Goal: Task Accomplishment & Management: Complete application form

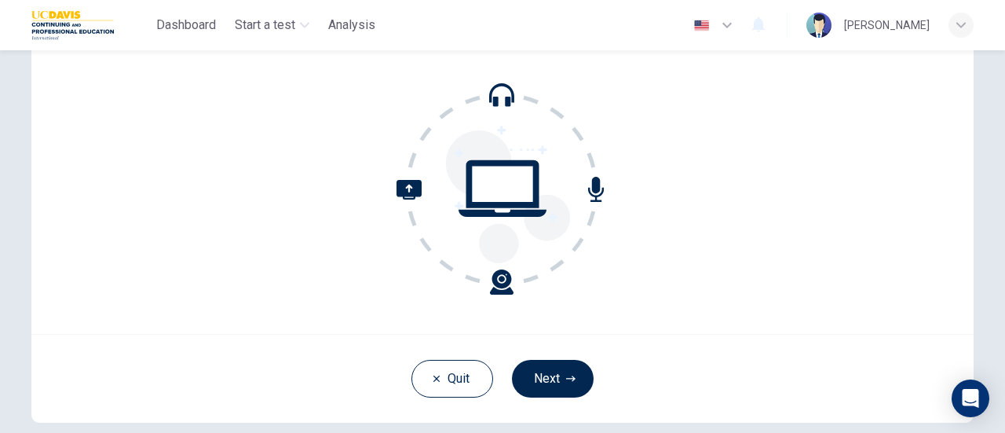
scroll to position [138, 0]
click at [553, 368] on button "Next" at bounding box center [553, 378] width 82 height 38
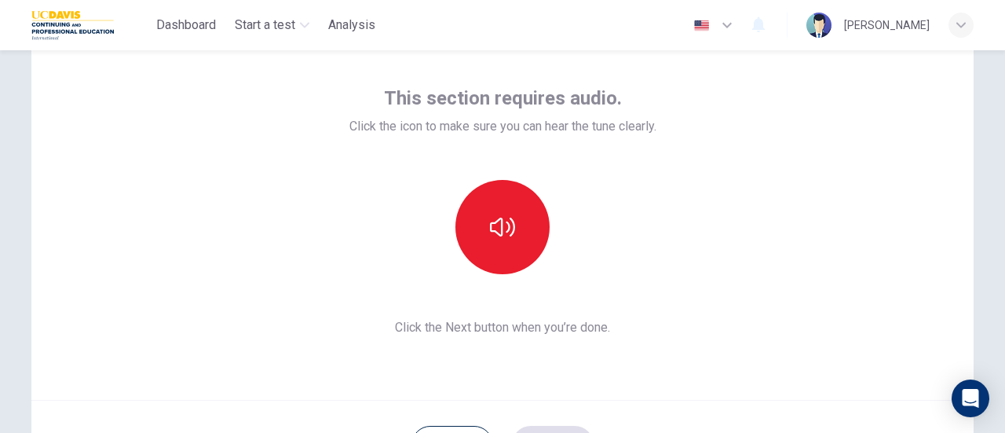
scroll to position [71, 0]
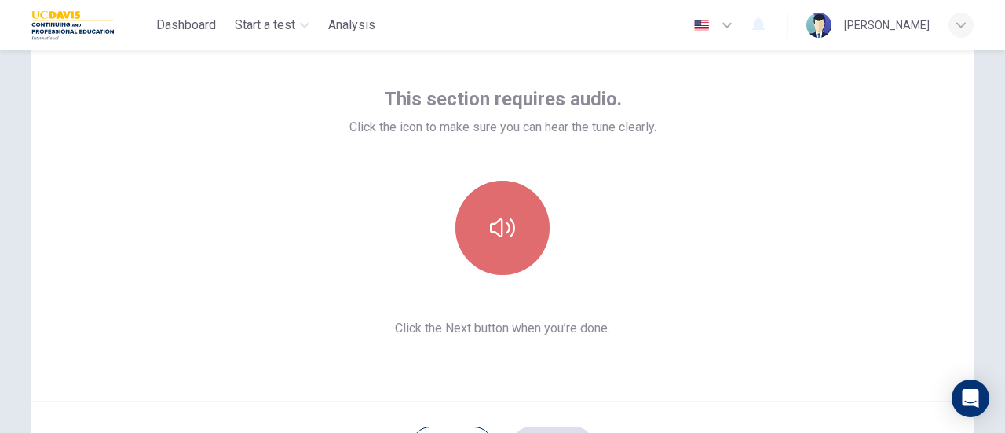
click at [490, 218] on icon "button" at bounding box center [502, 227] width 25 height 25
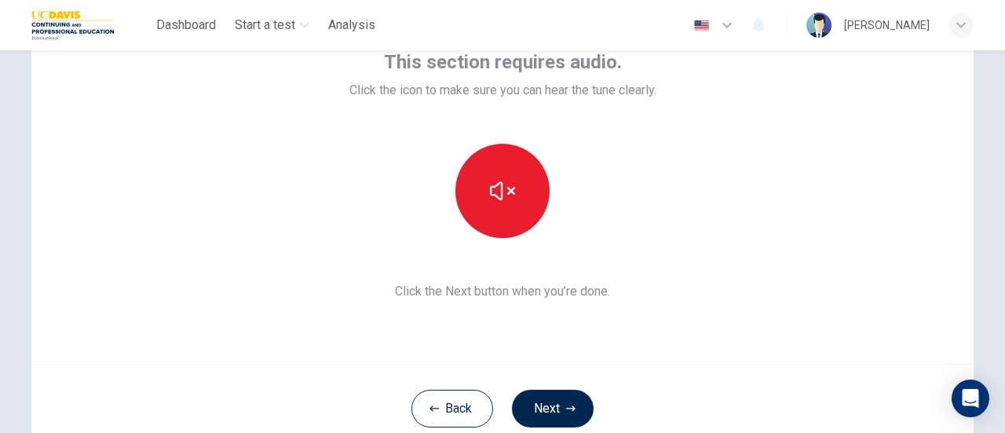
scroll to position [119, 0]
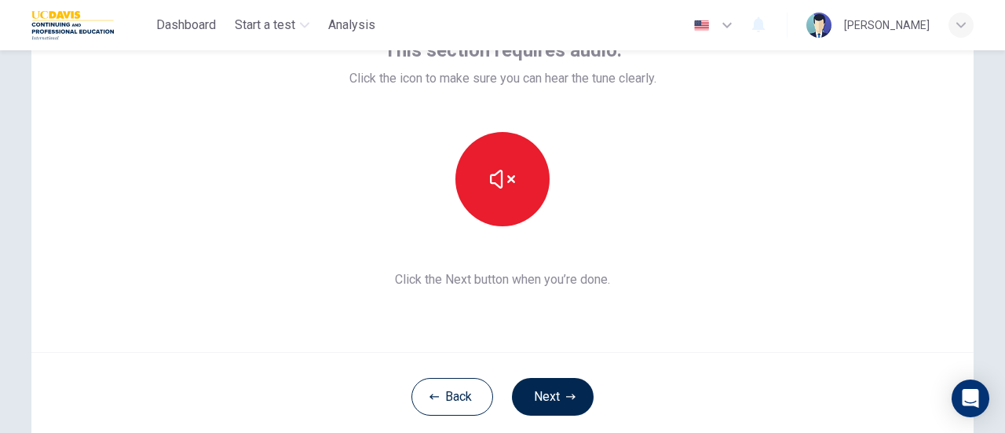
click at [632, 264] on div "This section requires audio. Click the icon to make sure you can hear the tune …" at bounding box center [503, 163] width 307 height 251
click at [526, 403] on button "Next" at bounding box center [553, 397] width 82 height 38
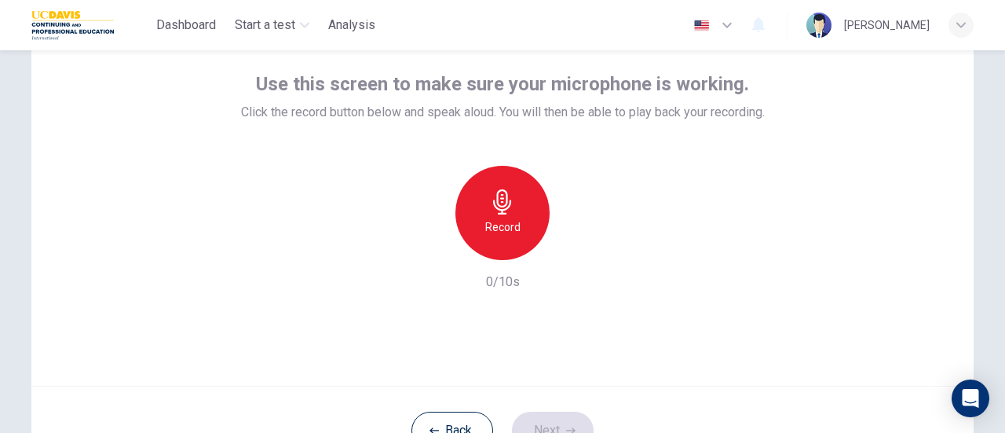
scroll to position [85, 0]
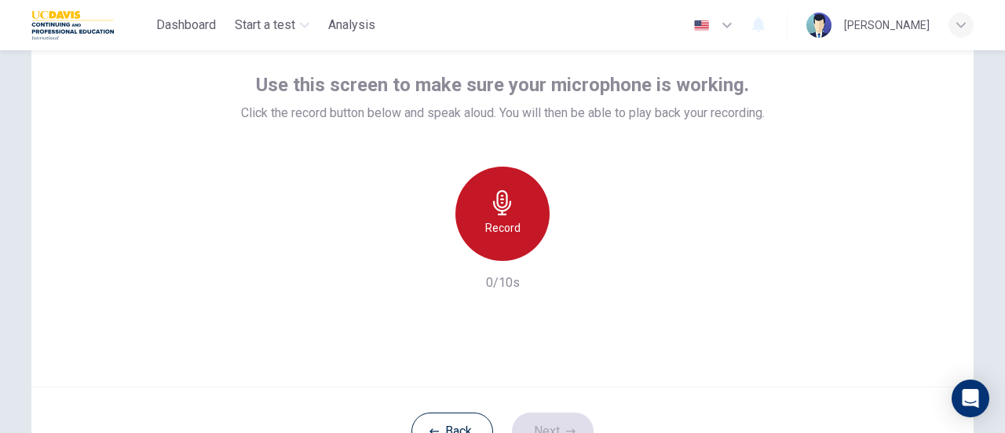
click at [515, 199] on div "Record" at bounding box center [503, 214] width 94 height 94
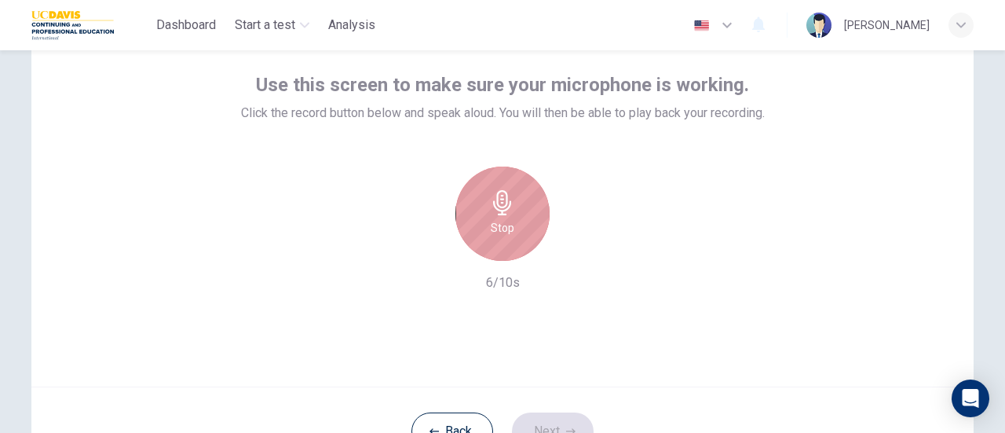
click at [515, 240] on div "Stop" at bounding box center [503, 214] width 94 height 94
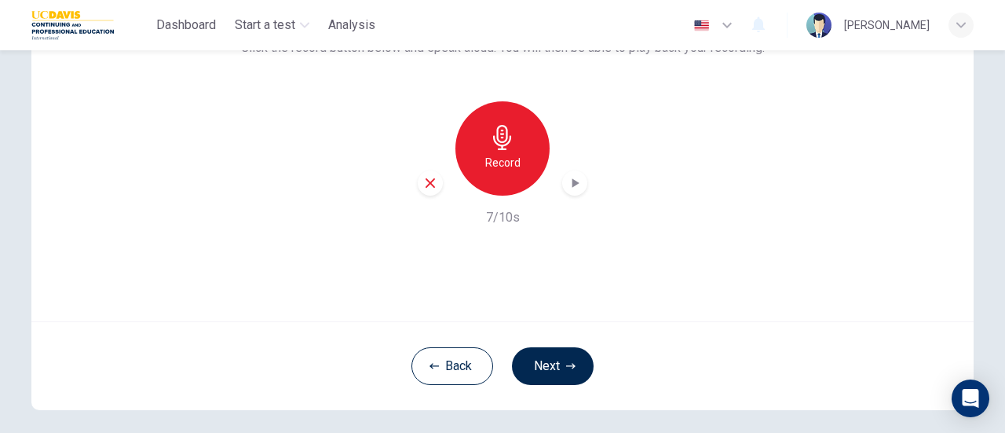
scroll to position [164, 0]
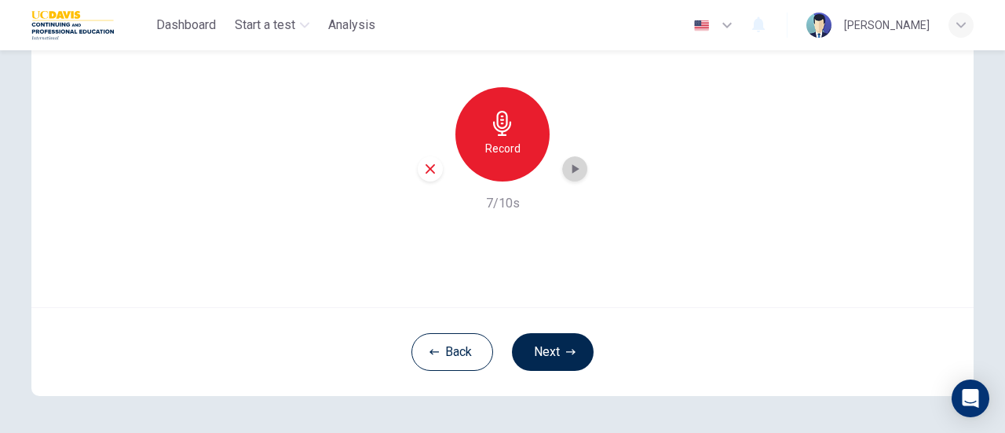
click at [573, 167] on icon "button" at bounding box center [576, 168] width 7 height 9
click at [542, 342] on button "Next" at bounding box center [553, 352] width 82 height 38
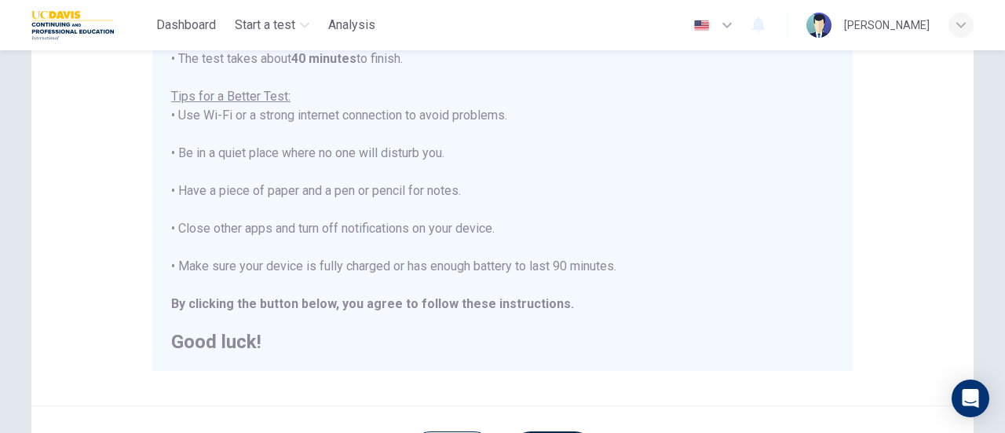
scroll to position [287, 0]
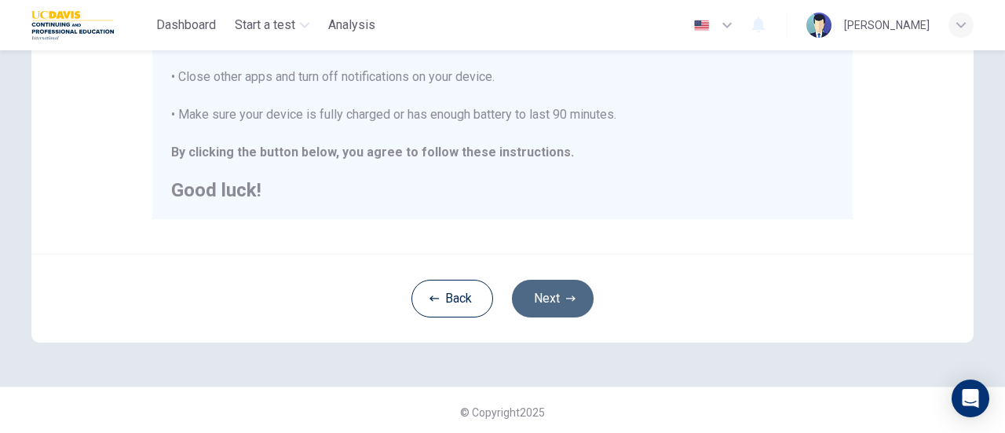
click at [549, 292] on button "Next" at bounding box center [553, 299] width 82 height 38
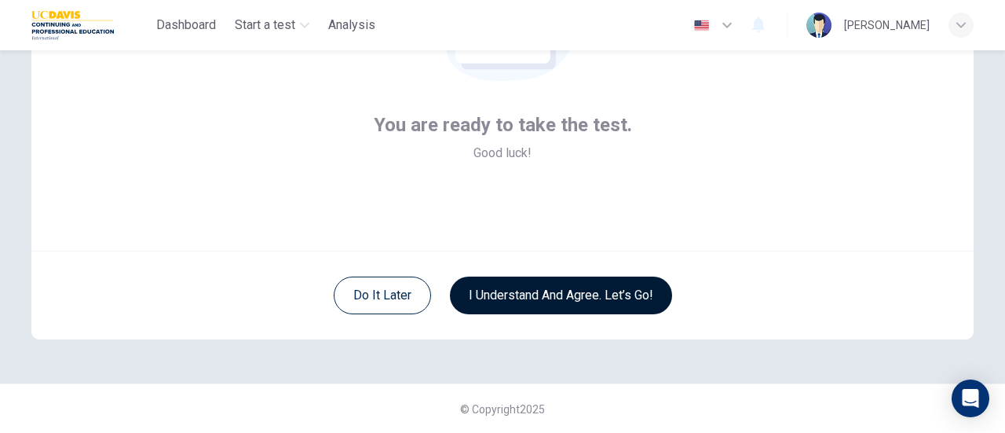
scroll to position [220, 0]
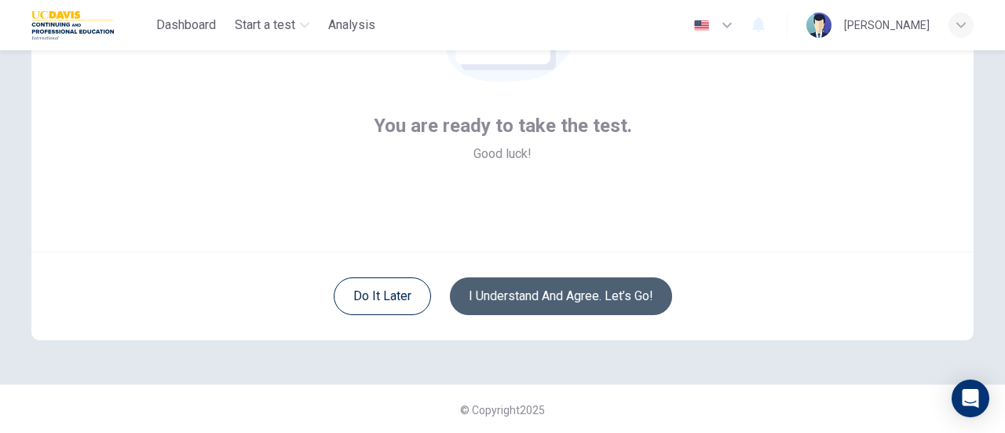
click at [559, 287] on button "I understand and agree. Let’s go!" at bounding box center [561, 296] width 222 height 38
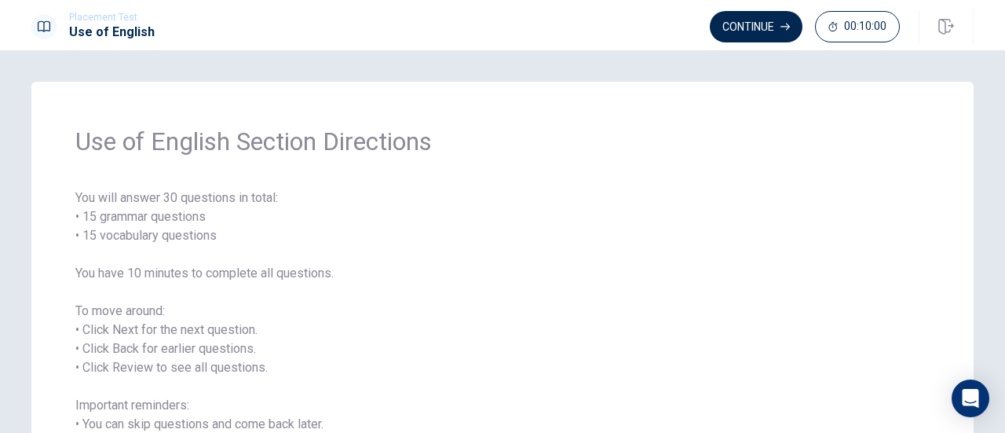
scroll to position [182, 0]
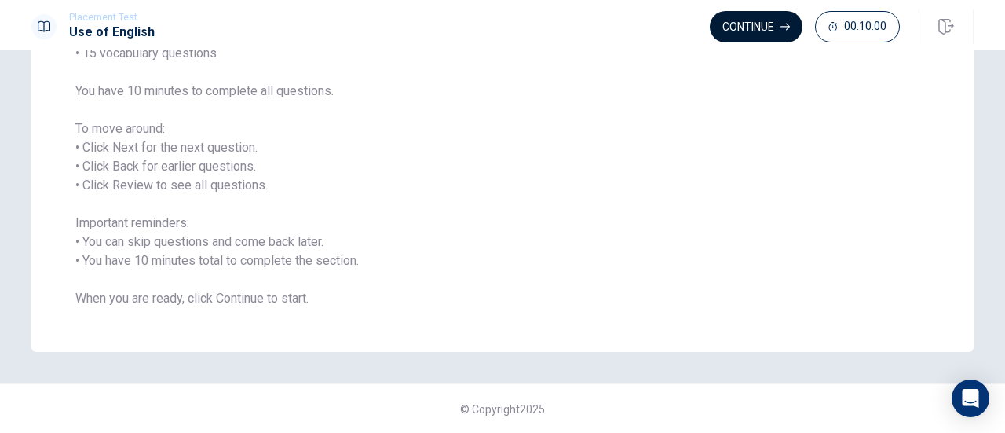
click at [748, 21] on button "Continue" at bounding box center [756, 26] width 93 height 31
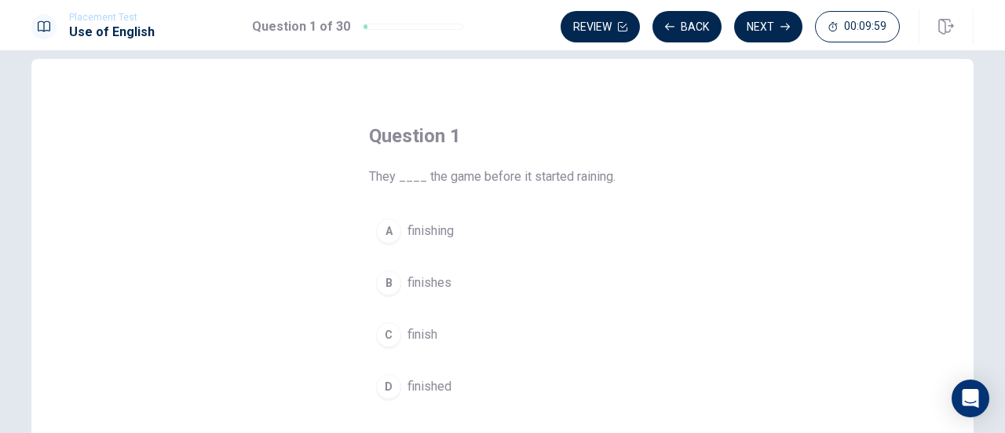
scroll to position [42, 0]
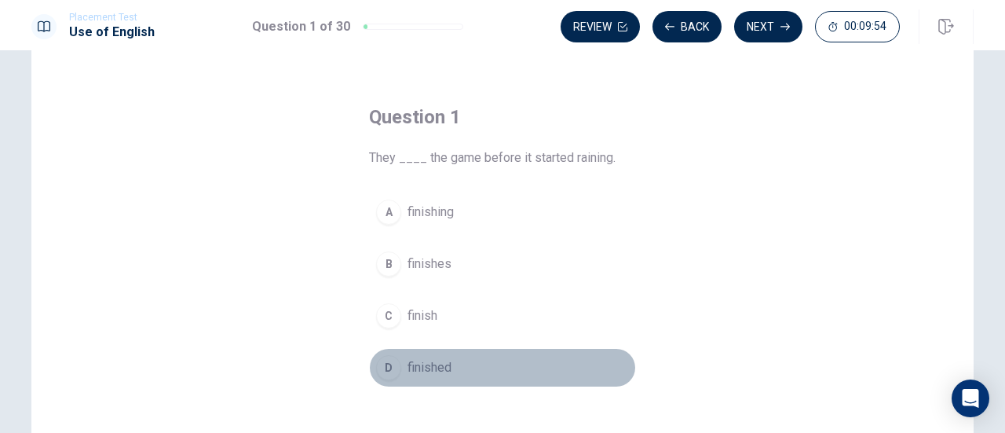
click at [394, 366] on div "D" at bounding box center [388, 367] width 25 height 25
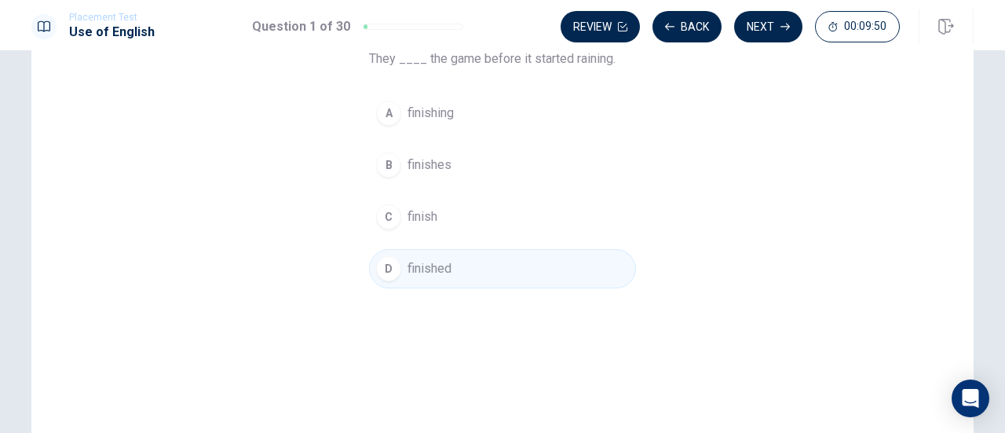
scroll to position [276, 0]
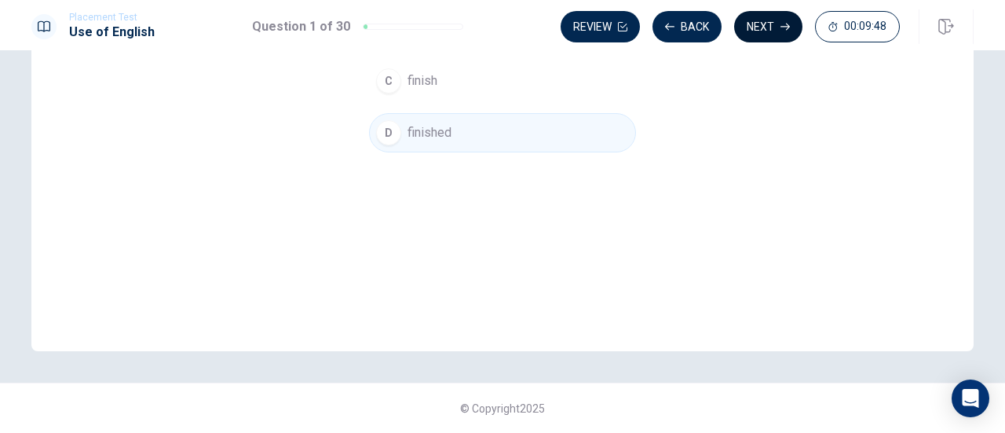
click at [762, 24] on button "Next" at bounding box center [768, 26] width 68 height 31
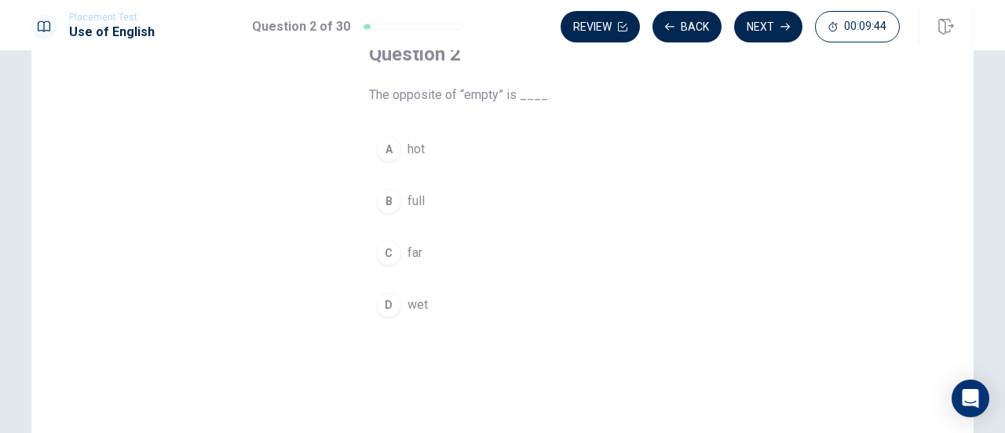
scroll to position [106, 0]
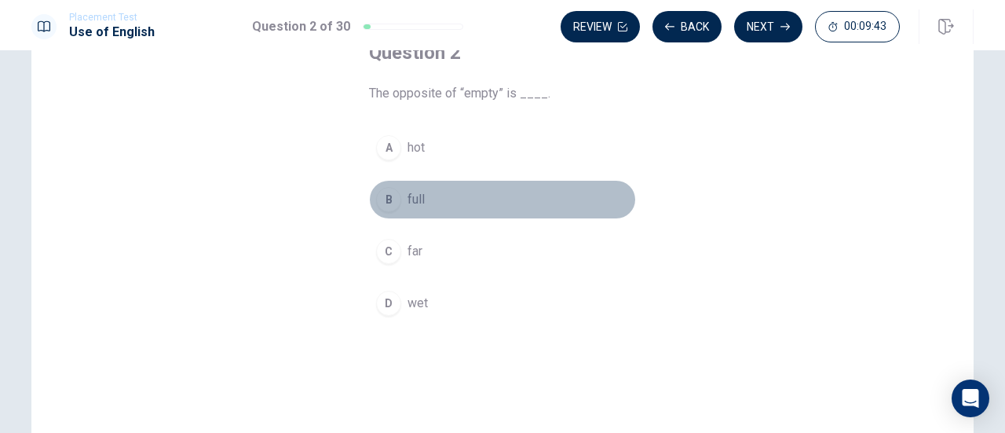
click at [383, 199] on div "B" at bounding box center [388, 199] width 25 height 25
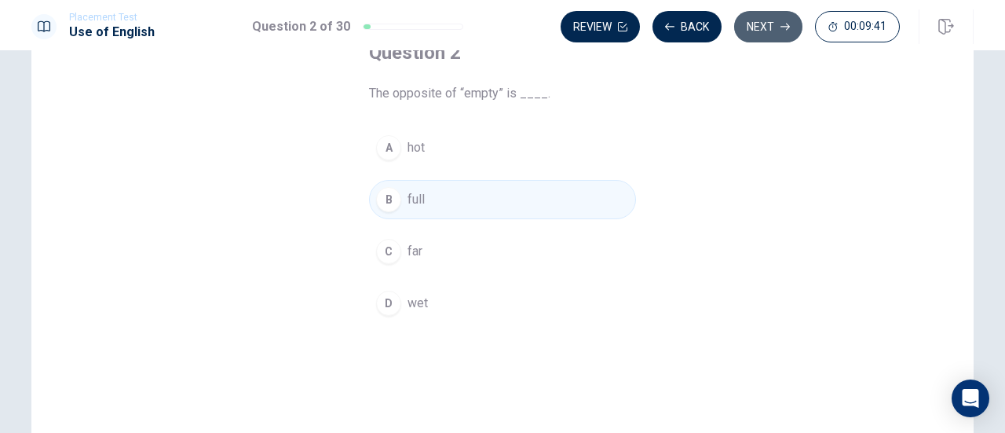
click at [748, 22] on button "Next" at bounding box center [768, 26] width 68 height 31
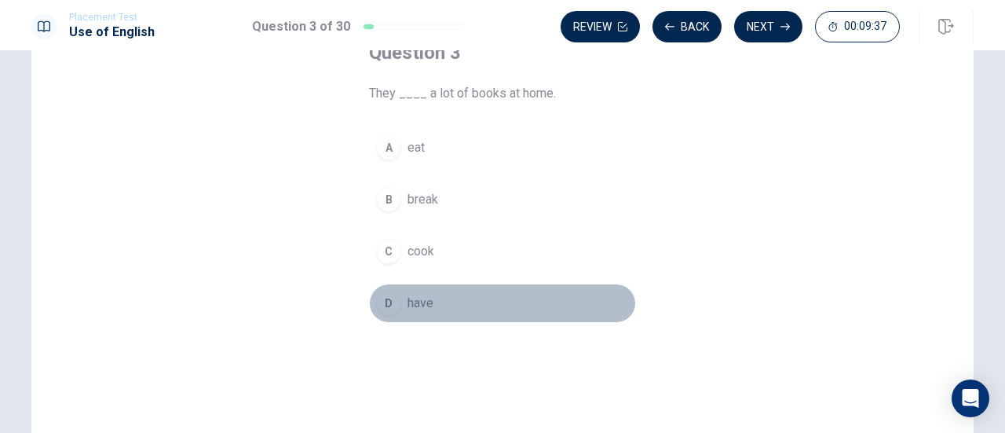
click at [409, 307] on span "have" at bounding box center [421, 303] width 26 height 19
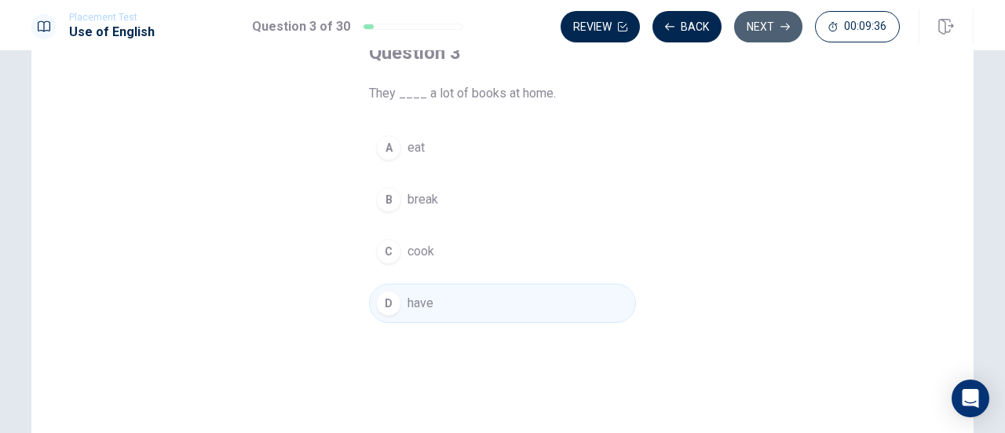
click at [749, 27] on button "Next" at bounding box center [768, 26] width 68 height 31
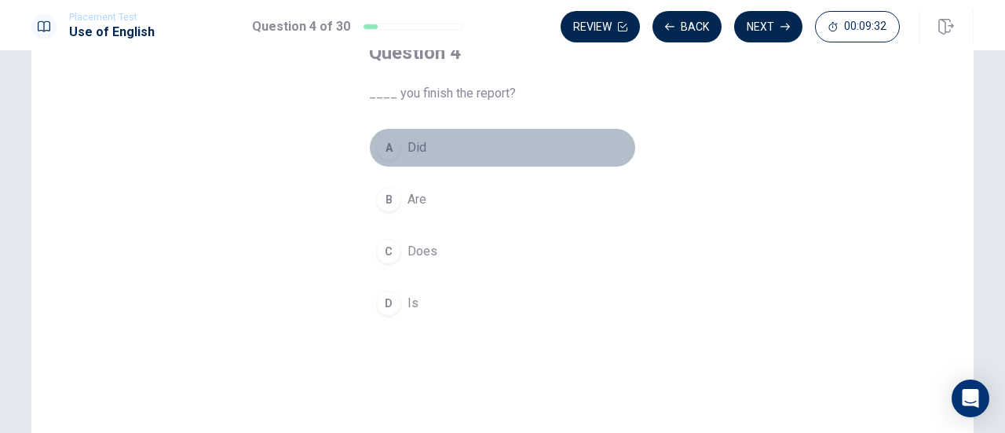
click at [400, 140] on button "A Did" at bounding box center [502, 147] width 267 height 39
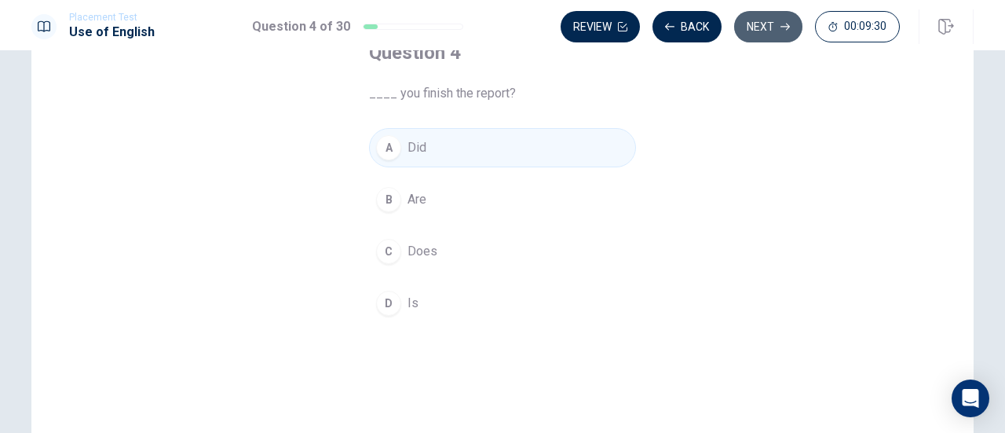
click at [761, 31] on button "Next" at bounding box center [768, 26] width 68 height 31
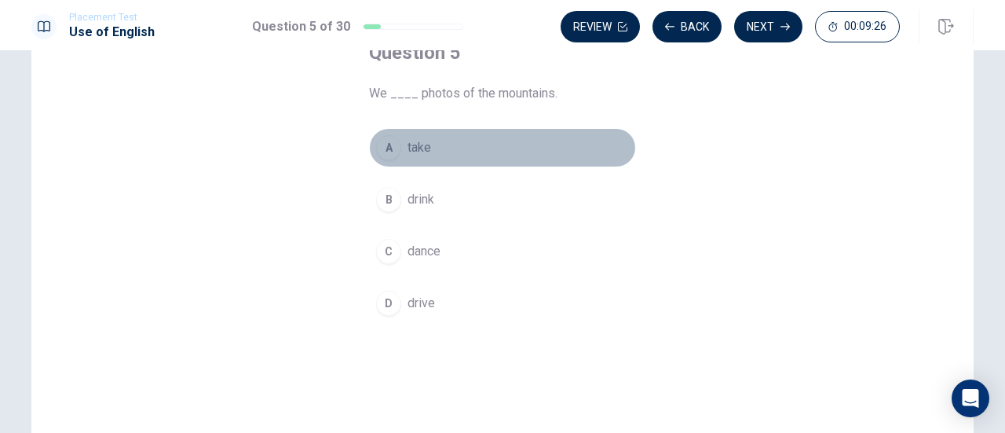
click at [410, 151] on span "take" at bounding box center [420, 147] width 24 height 19
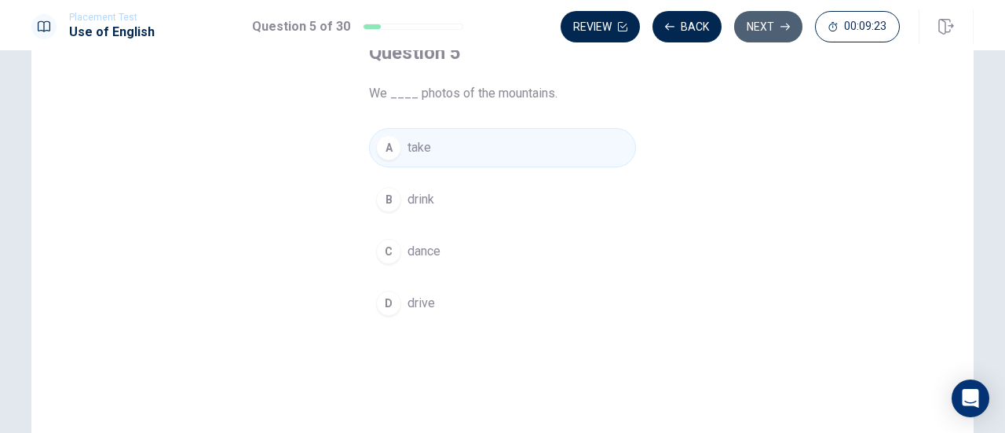
click at [759, 33] on button "Next" at bounding box center [768, 26] width 68 height 31
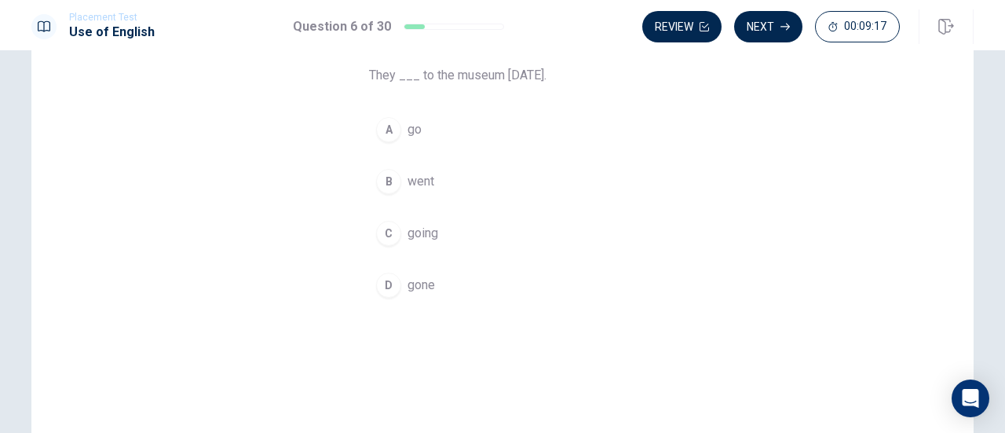
scroll to position [125, 0]
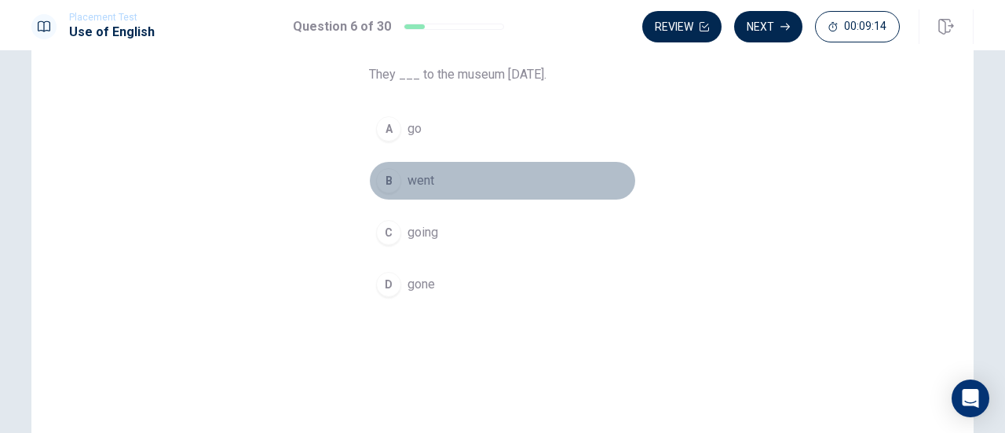
click at [382, 181] on div "B" at bounding box center [388, 180] width 25 height 25
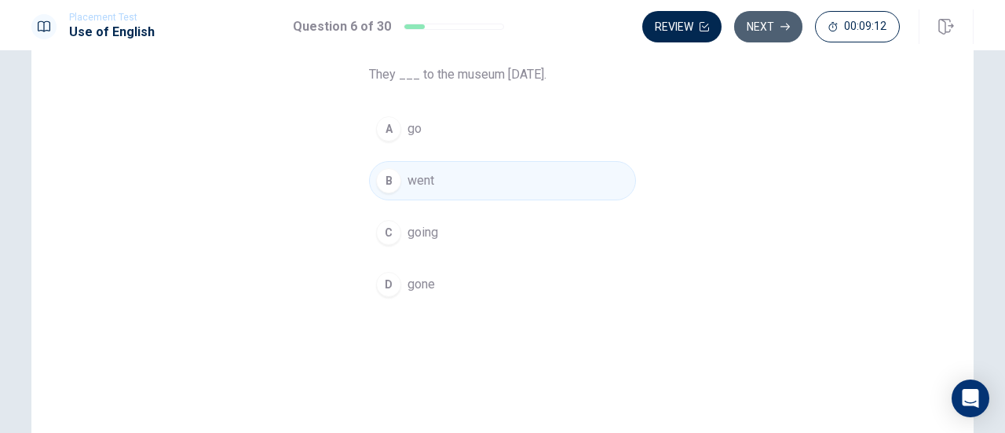
click at [757, 27] on button "Next" at bounding box center [768, 26] width 68 height 31
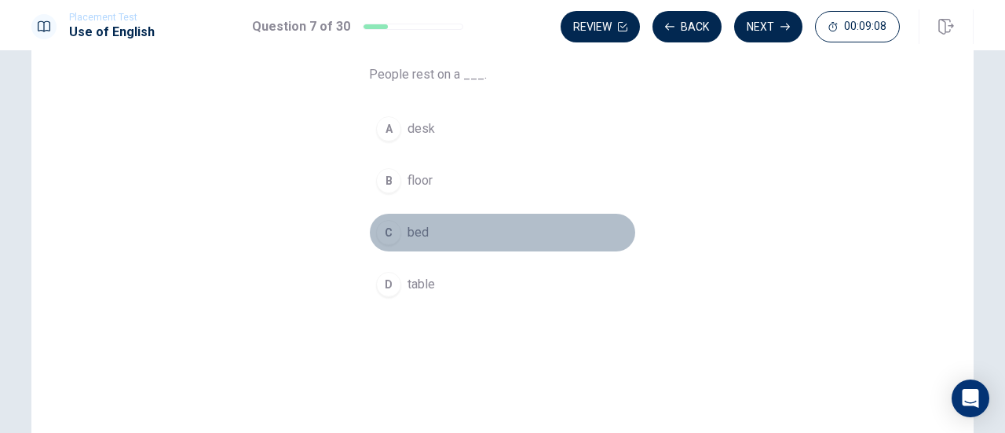
click at [397, 234] on button "C bed" at bounding box center [502, 232] width 267 height 39
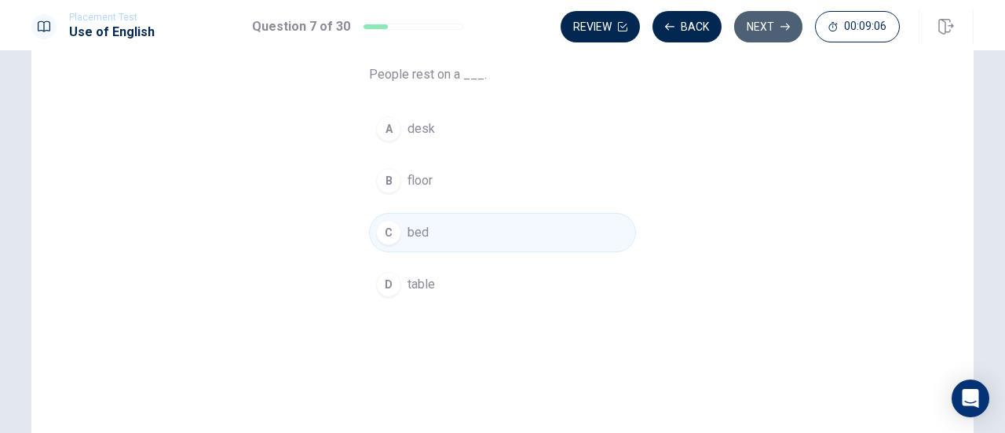
click at [761, 32] on button "Next" at bounding box center [768, 26] width 68 height 31
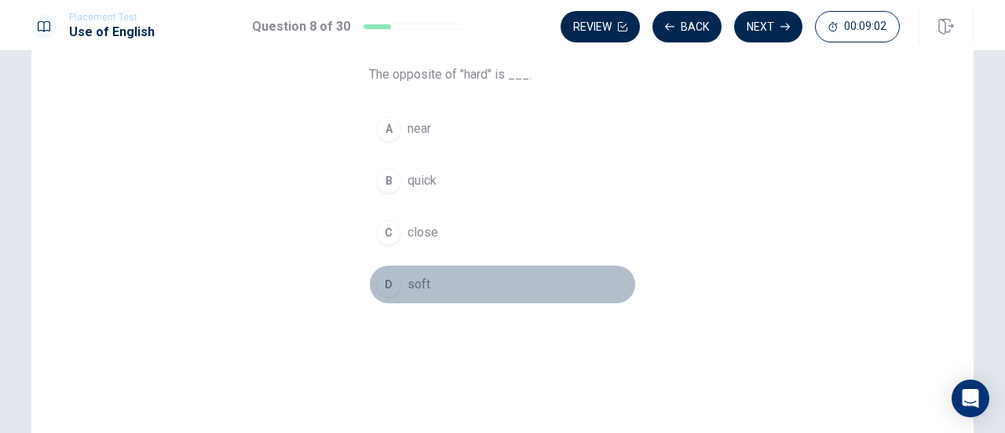
click at [408, 282] on span "soft" at bounding box center [419, 284] width 23 height 19
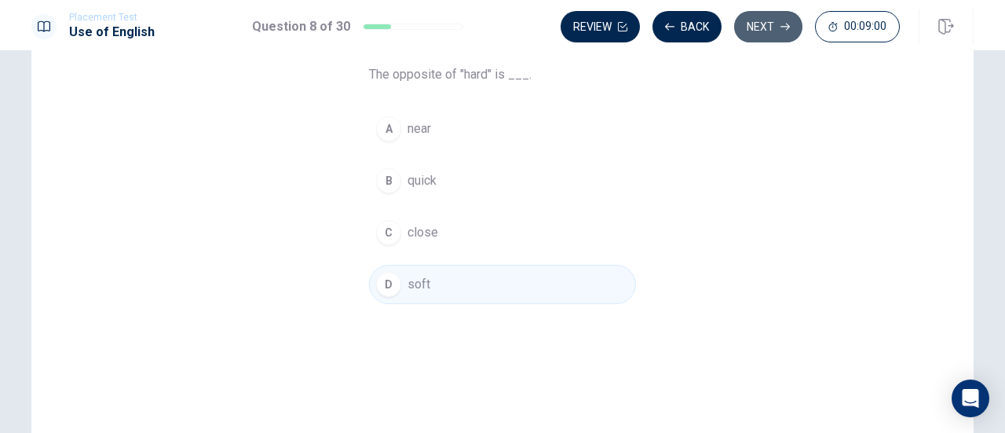
click at [755, 18] on button "Next" at bounding box center [768, 26] width 68 height 31
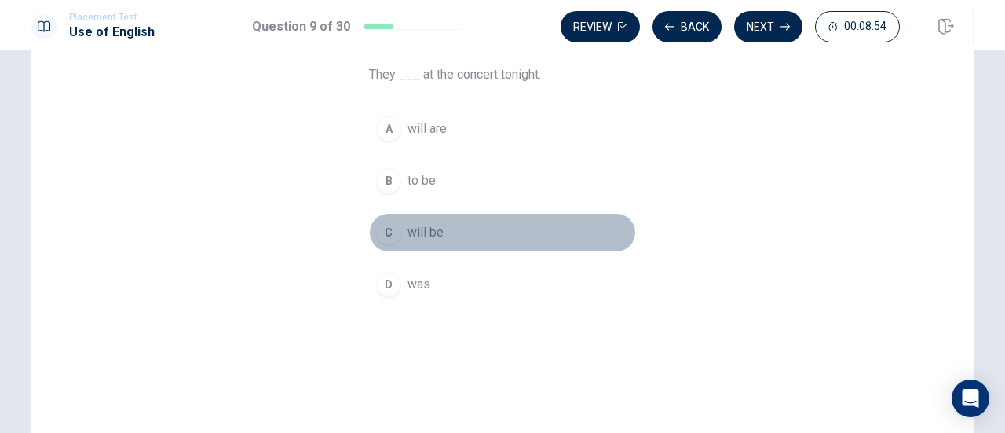
click at [421, 224] on span "will be" at bounding box center [426, 232] width 36 height 19
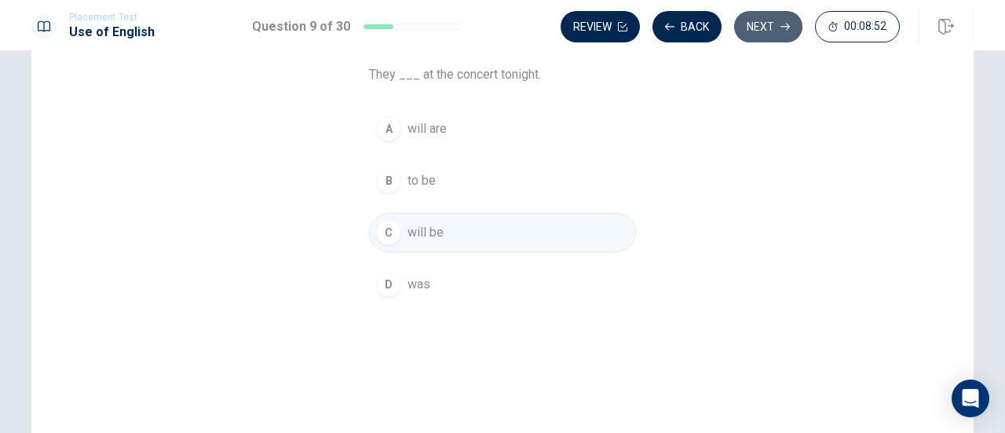
click at [758, 32] on button "Next" at bounding box center [768, 26] width 68 height 31
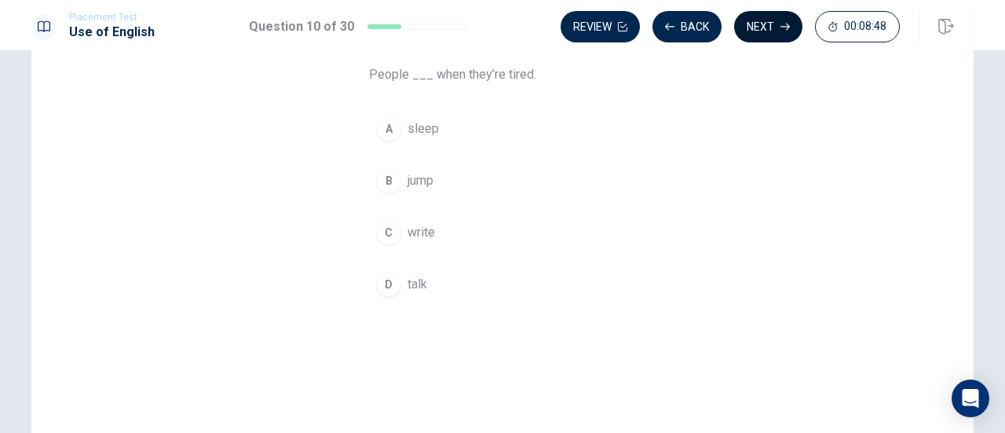
drag, startPoint x: 416, startPoint y: 120, endPoint x: 767, endPoint y: 24, distance: 363.2
click at [767, 24] on div "Placement Test Use of English Question 10 of 30 Review Back Next 00:08:48 Quest…" at bounding box center [502, 216] width 1005 height 433
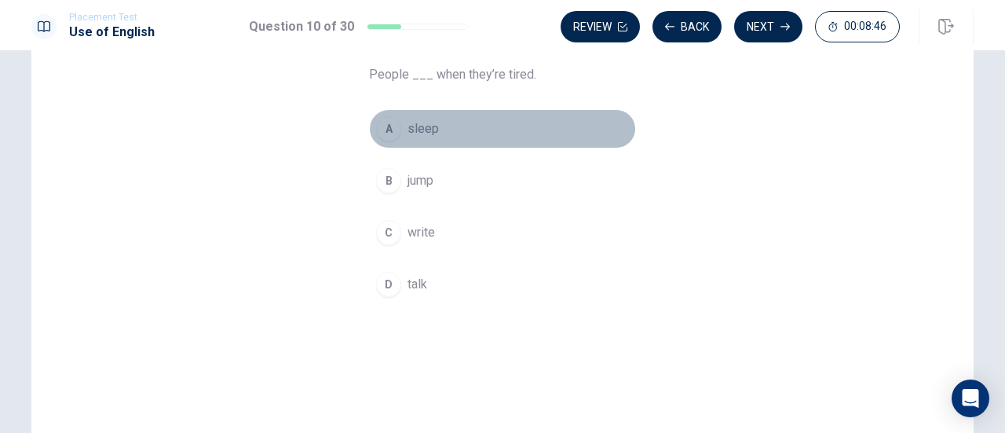
click at [393, 126] on div "A" at bounding box center [388, 128] width 25 height 25
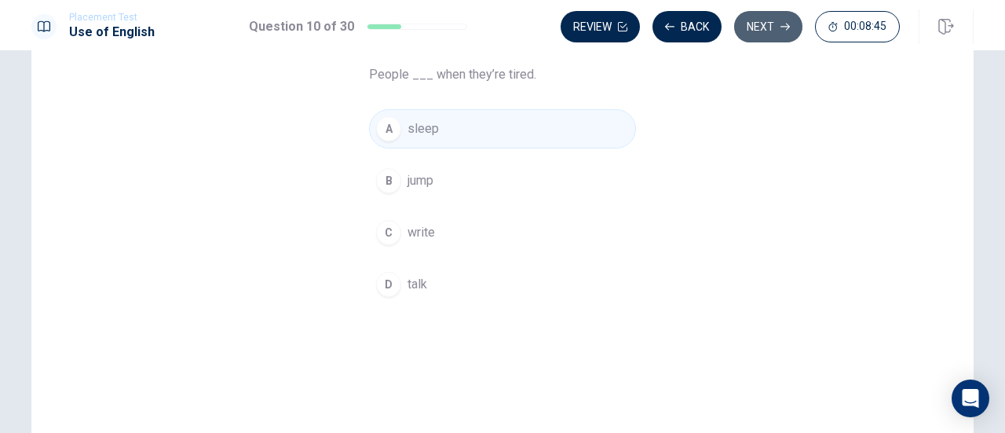
click at [778, 13] on button "Next" at bounding box center [768, 26] width 68 height 31
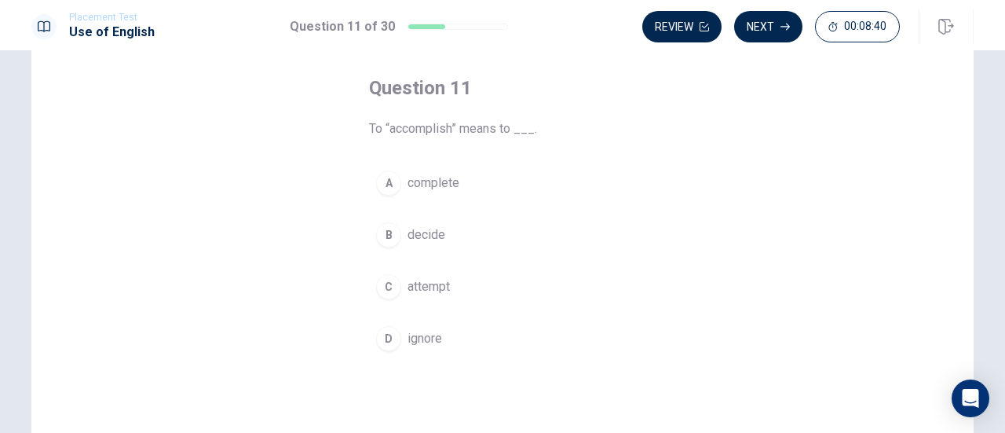
scroll to position [67, 0]
click at [421, 193] on span "complete" at bounding box center [434, 187] width 52 height 19
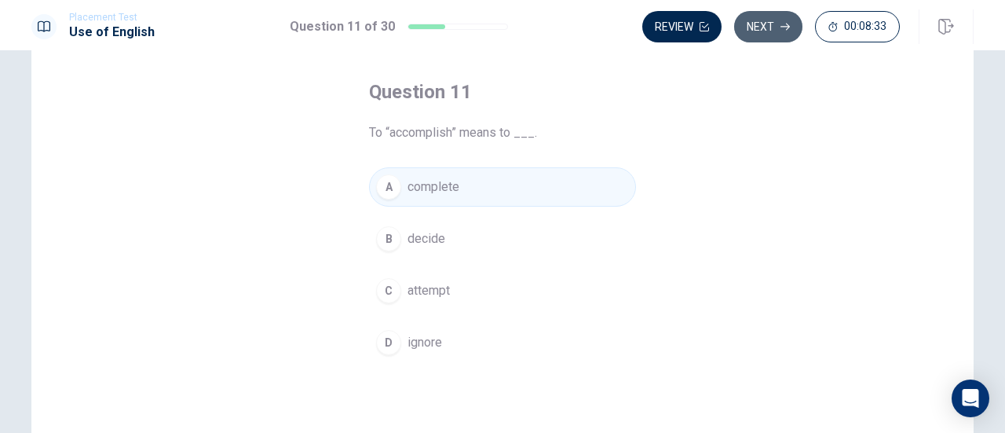
click at [762, 35] on button "Next" at bounding box center [768, 26] width 68 height 31
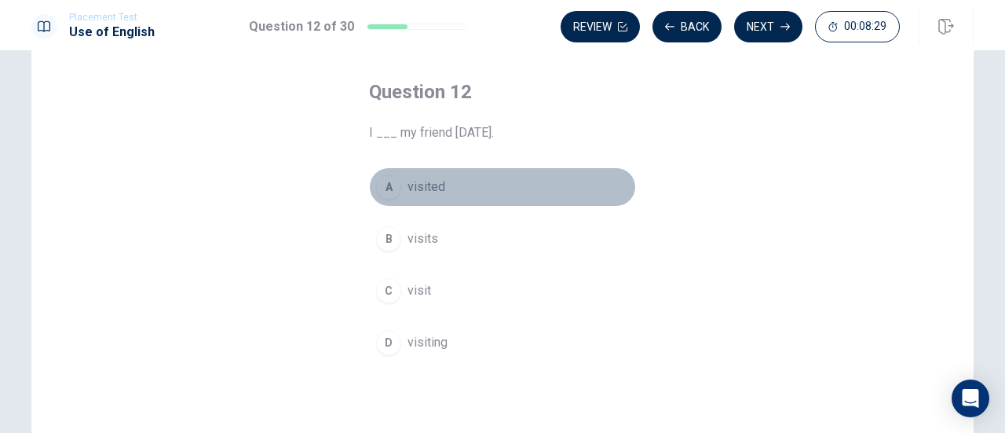
click at [417, 181] on span "visited" at bounding box center [427, 187] width 38 height 19
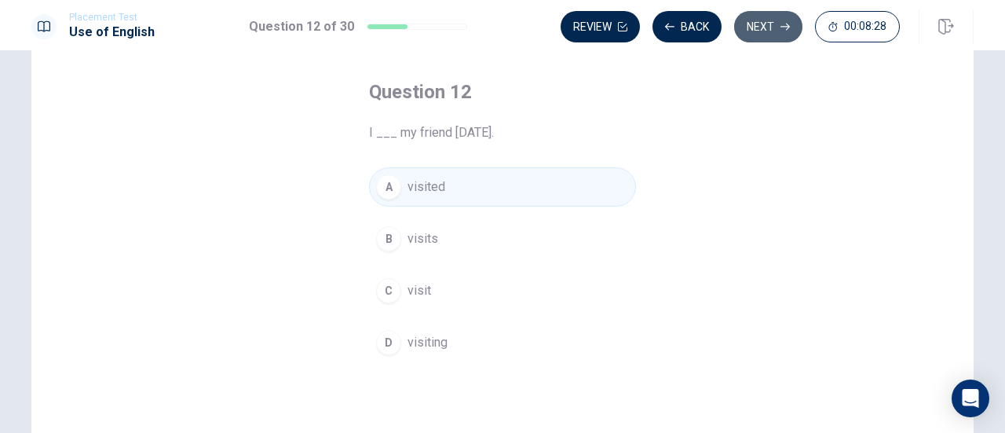
click at [759, 20] on button "Next" at bounding box center [768, 26] width 68 height 31
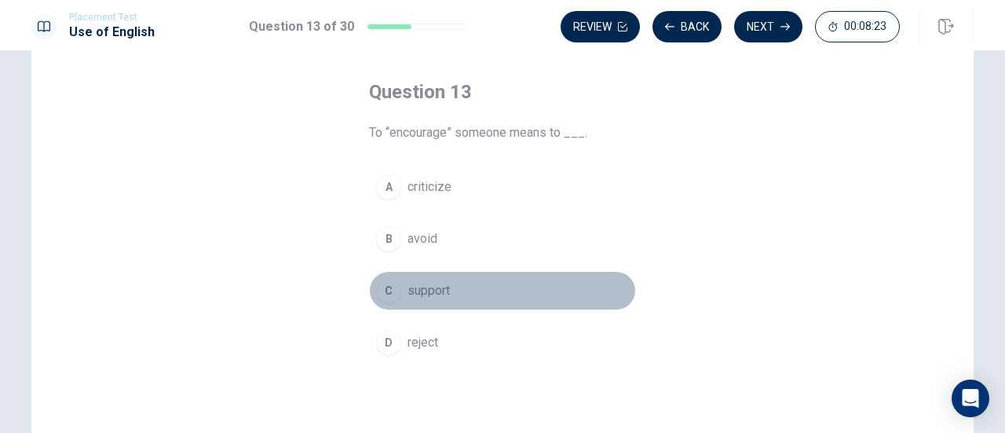
click at [382, 288] on div "C" at bounding box center [388, 290] width 25 height 25
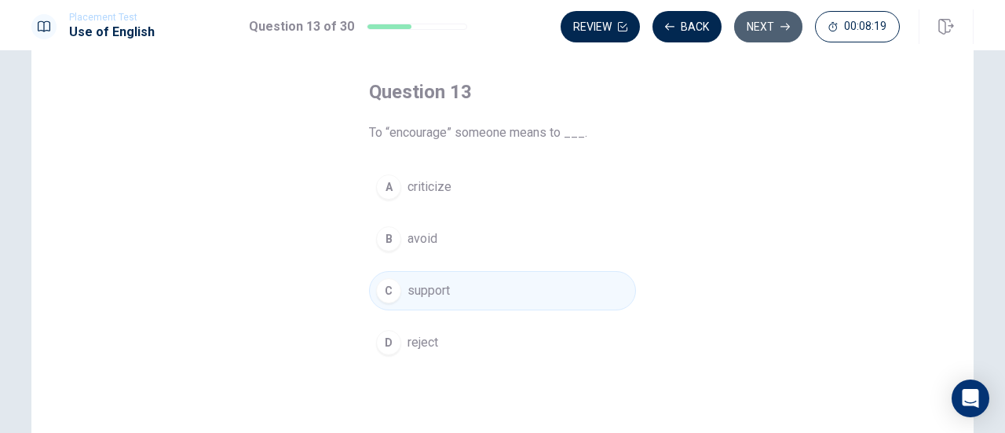
click at [774, 31] on button "Next" at bounding box center [768, 26] width 68 height 31
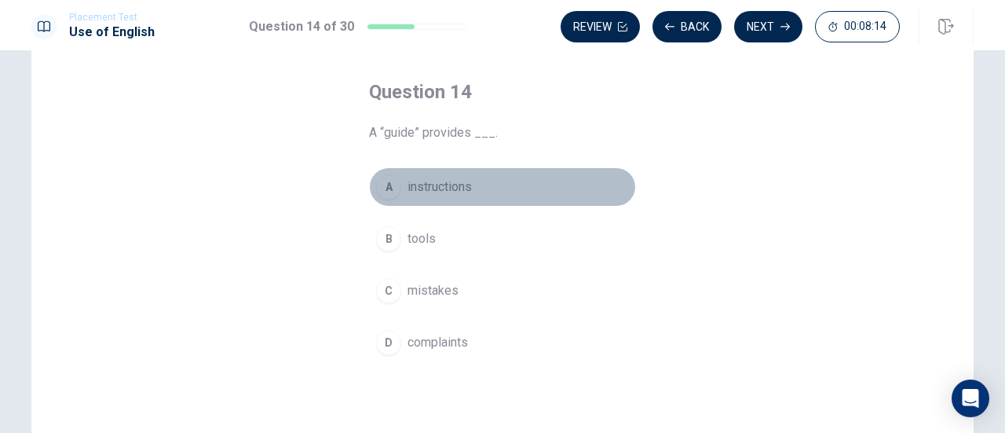
click at [434, 174] on button "A instructions" at bounding box center [502, 186] width 267 height 39
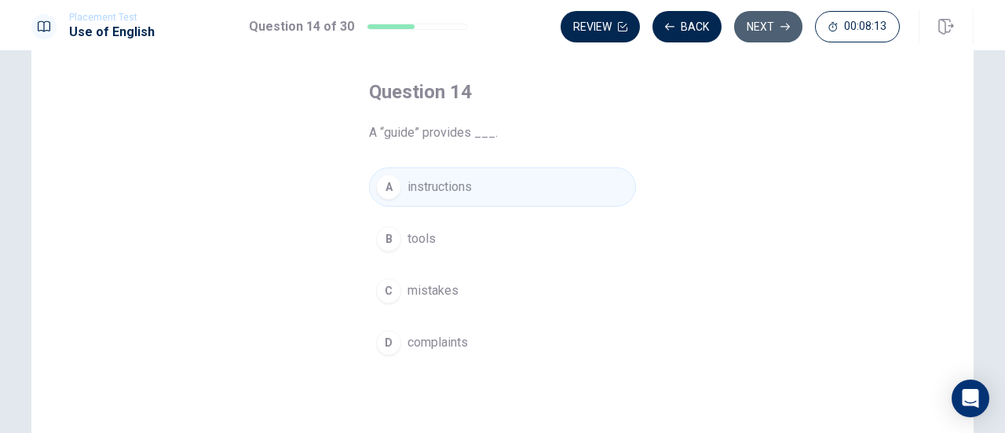
click at [770, 28] on button "Next" at bounding box center [768, 26] width 68 height 31
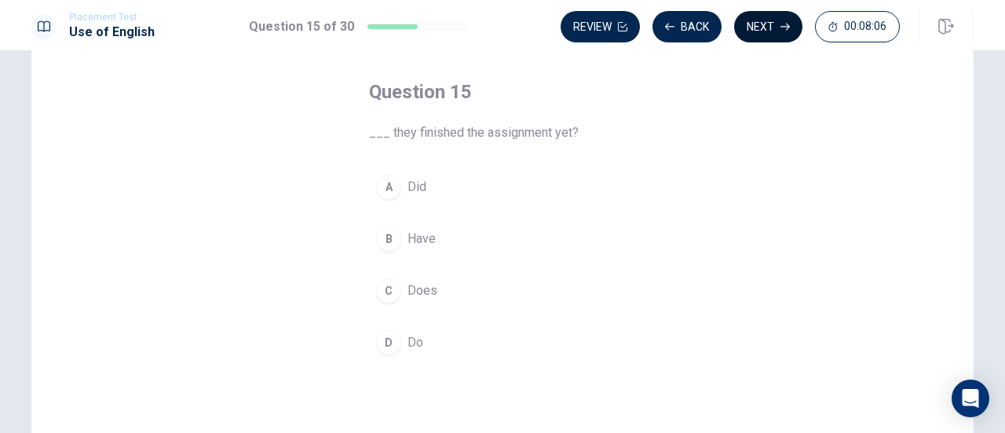
drag, startPoint x: 403, startPoint y: 240, endPoint x: 759, endPoint y: 31, distance: 412.6
click at [759, 31] on div "Placement Test Use of English Question 15 of 30 Review Back Next 00:08:06 Quest…" at bounding box center [502, 216] width 1005 height 433
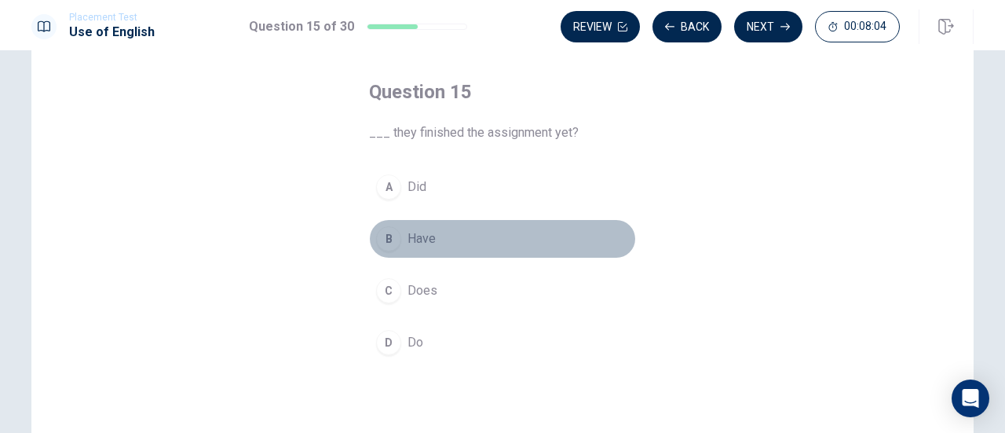
click at [379, 232] on div "B" at bounding box center [388, 238] width 25 height 25
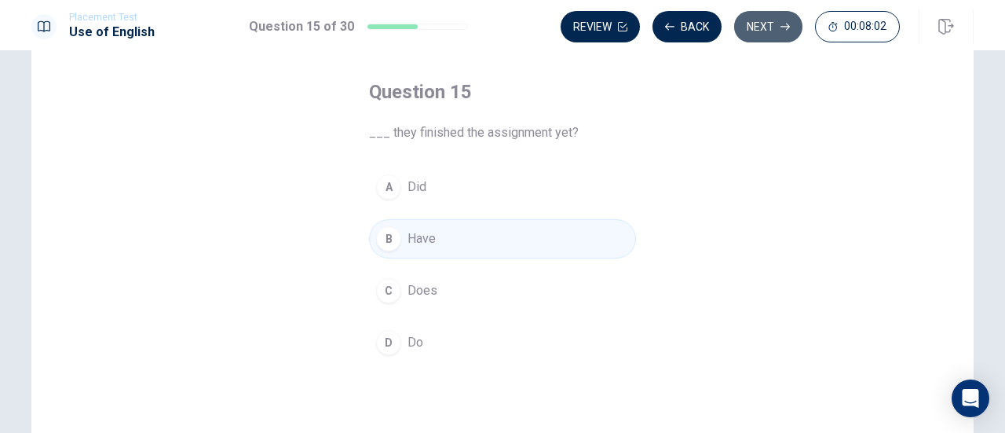
click at [760, 24] on button "Next" at bounding box center [768, 26] width 68 height 31
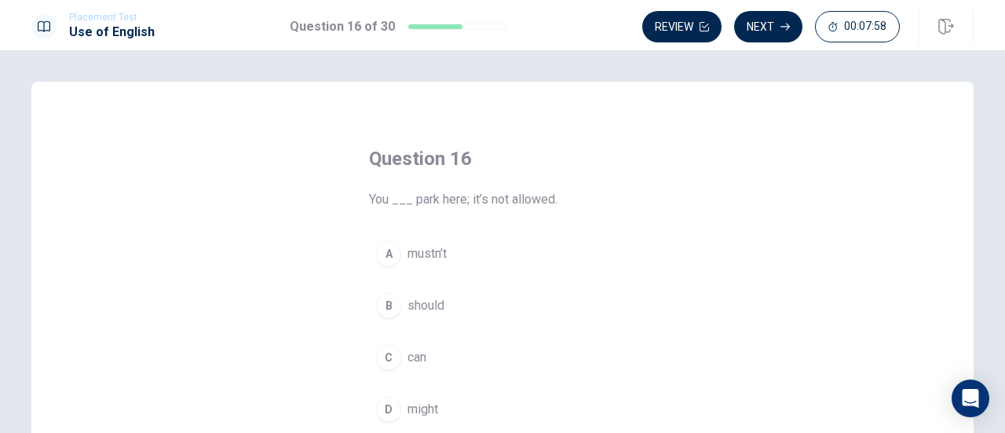
scroll to position [126, 0]
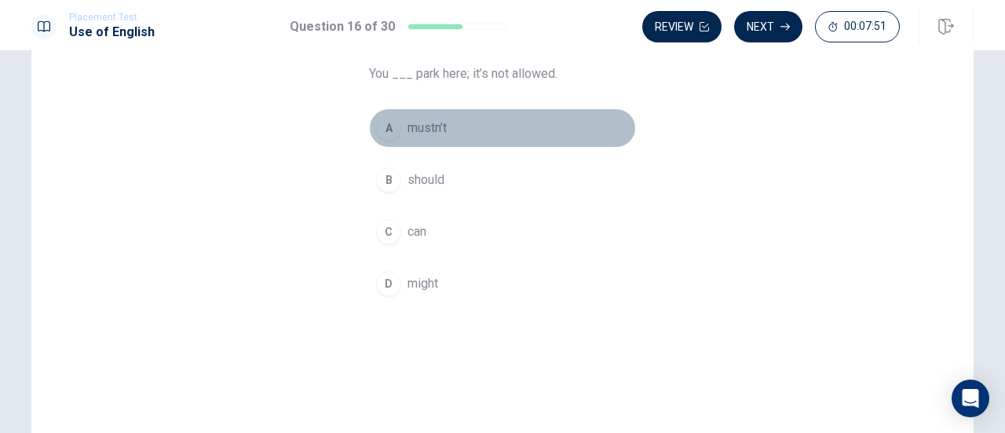
click at [397, 126] on button "A mustn’t" at bounding box center [502, 127] width 267 height 39
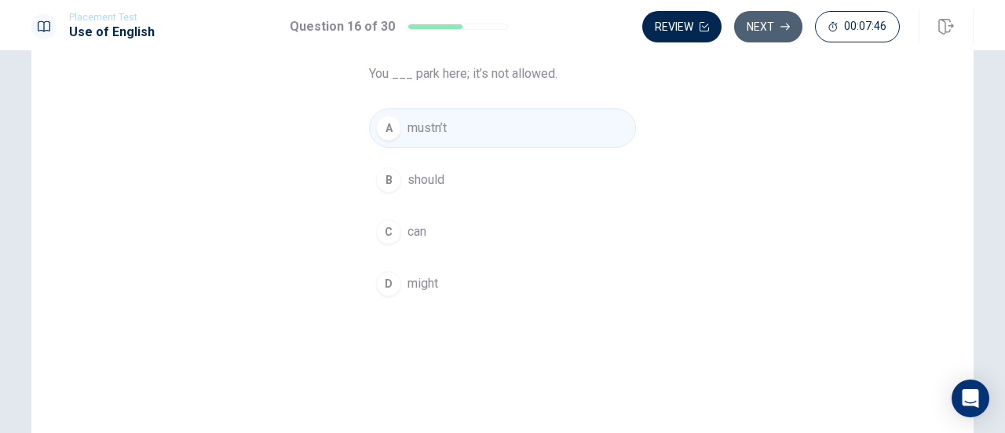
click at [755, 24] on button "Next" at bounding box center [768, 26] width 68 height 31
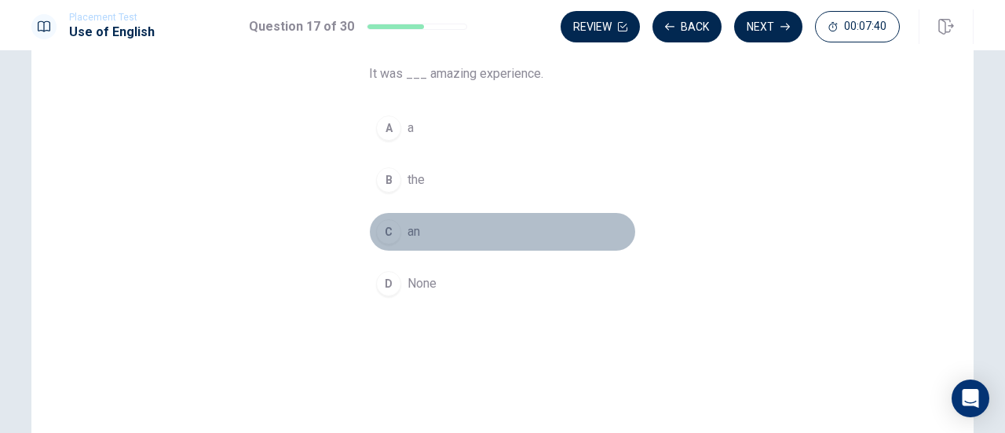
click at [390, 230] on div "C" at bounding box center [388, 231] width 25 height 25
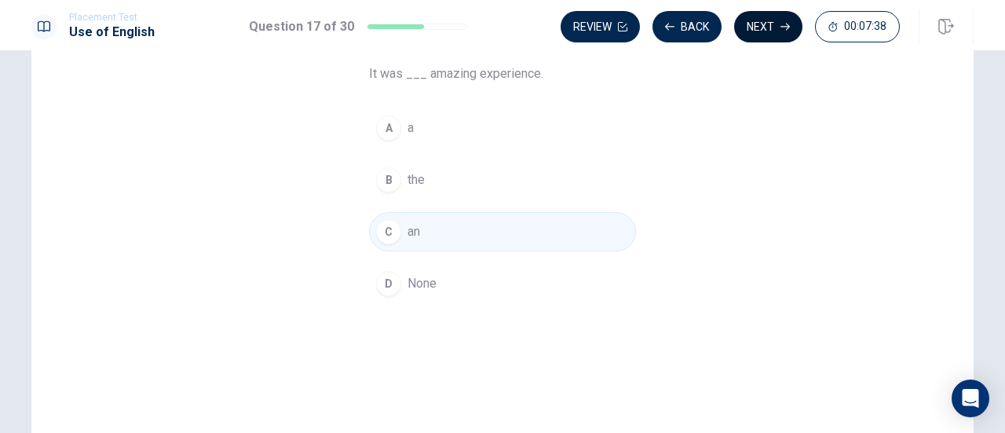
click at [754, 16] on button "Next" at bounding box center [768, 26] width 68 height 31
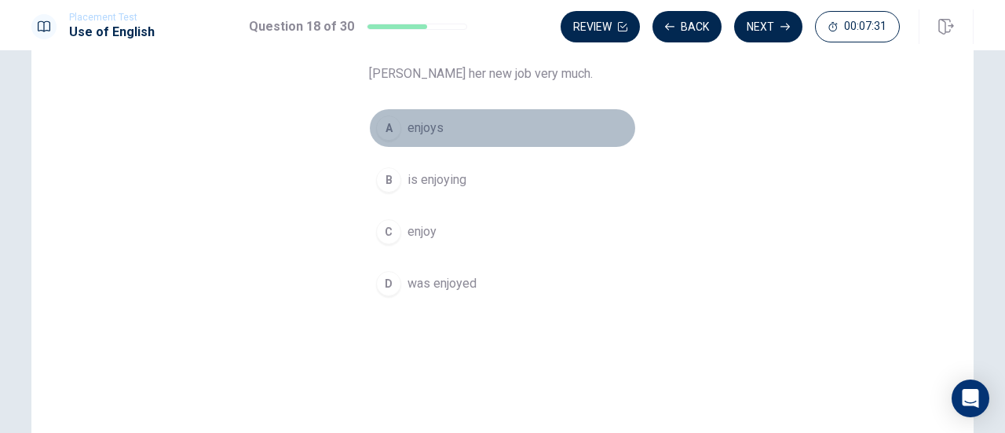
click at [424, 128] on span "enjoys" at bounding box center [426, 128] width 36 height 19
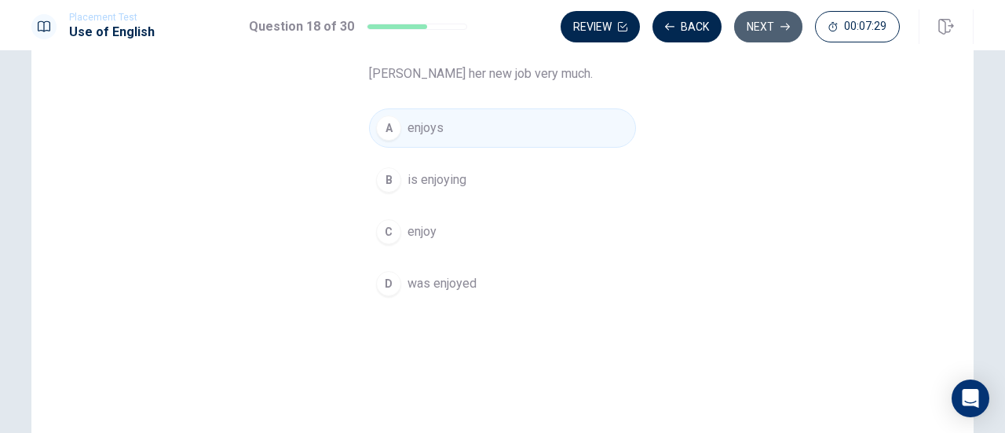
click at [745, 12] on button "Next" at bounding box center [768, 26] width 68 height 31
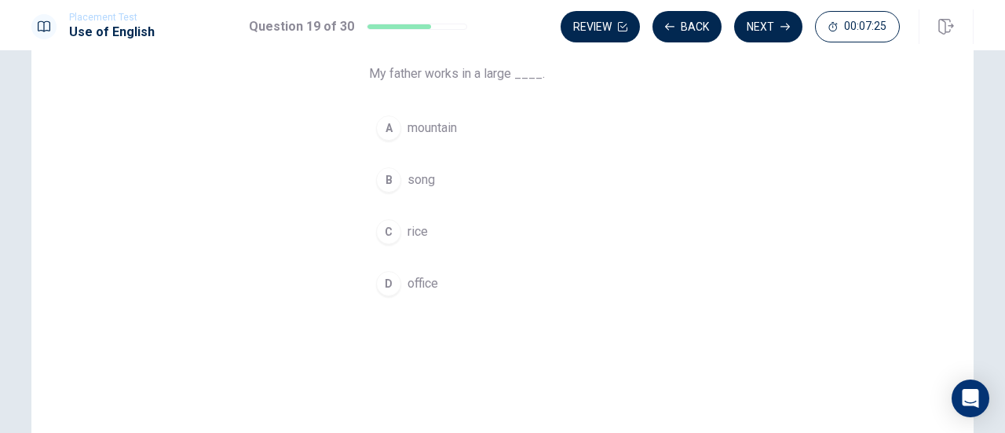
click at [397, 280] on button "D office" at bounding box center [502, 283] width 267 height 39
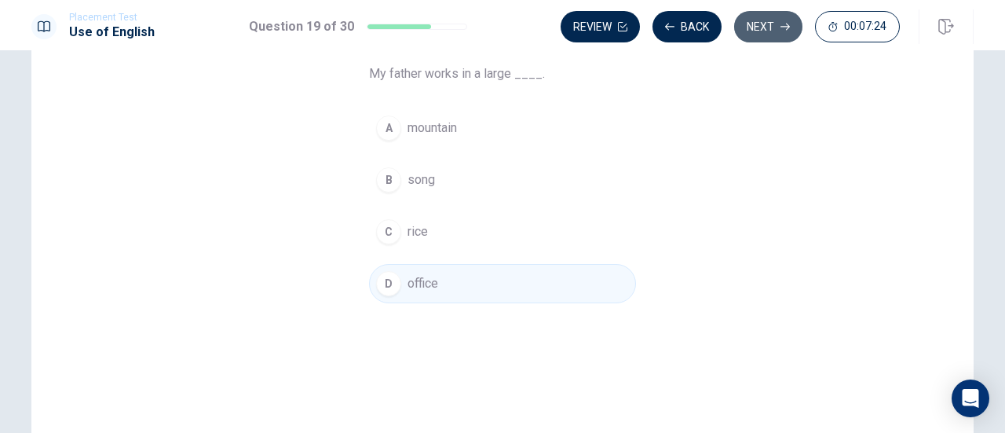
click at [773, 25] on button "Next" at bounding box center [768, 26] width 68 height 31
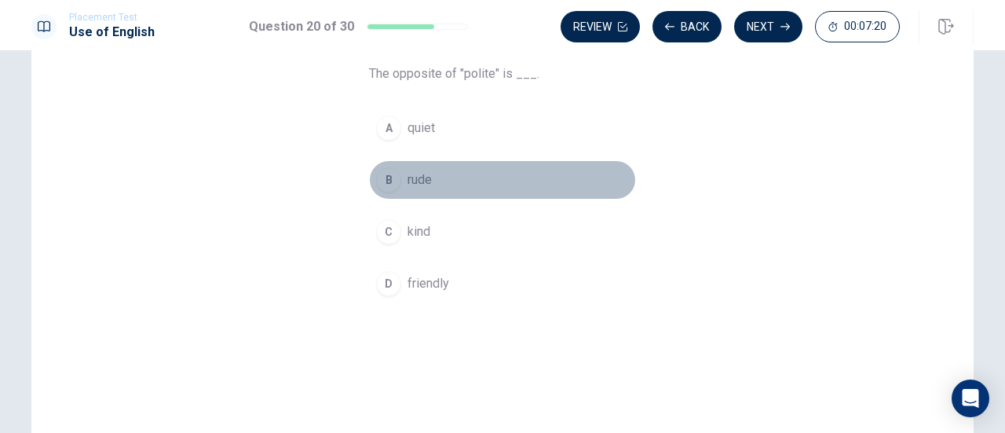
click at [401, 175] on button "B rude" at bounding box center [502, 179] width 267 height 39
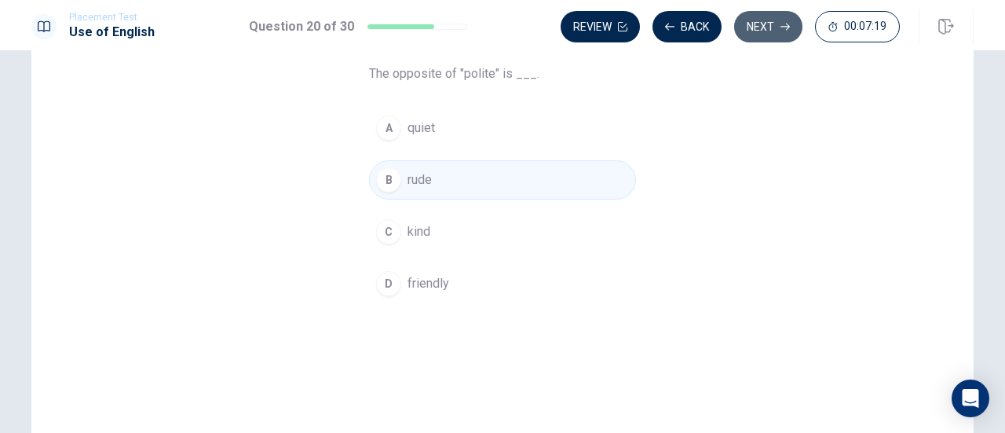
click at [774, 12] on button "Next" at bounding box center [768, 26] width 68 height 31
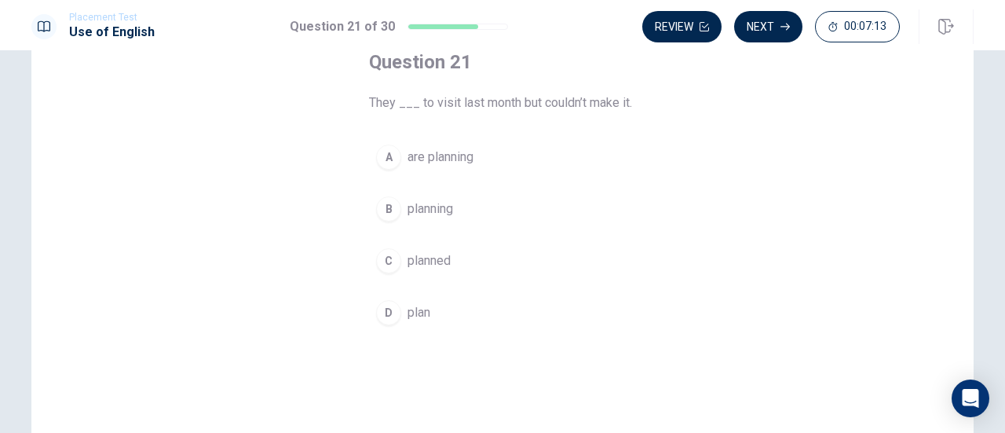
scroll to position [94, 0]
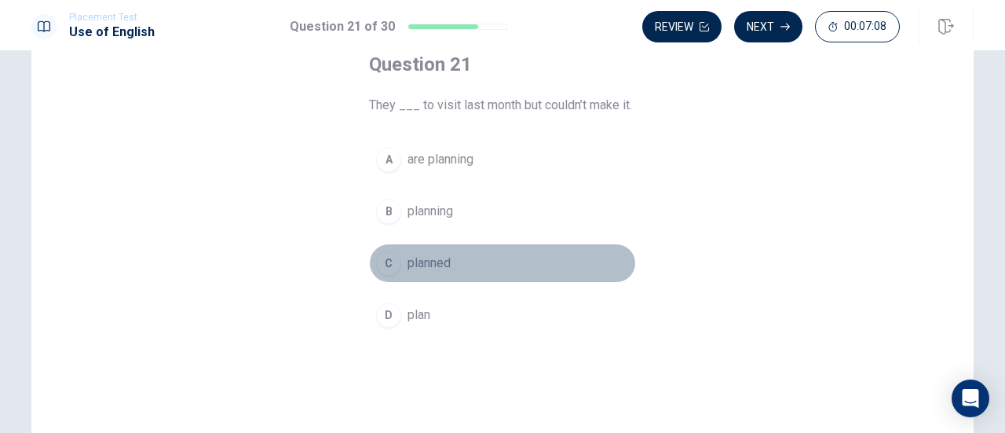
click at [411, 259] on span "planned" at bounding box center [429, 263] width 43 height 19
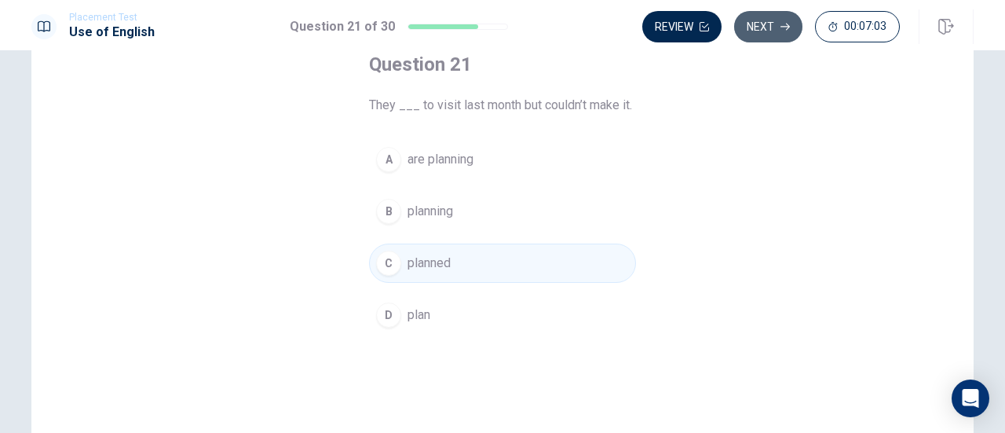
click at [772, 29] on button "Next" at bounding box center [768, 26] width 68 height 31
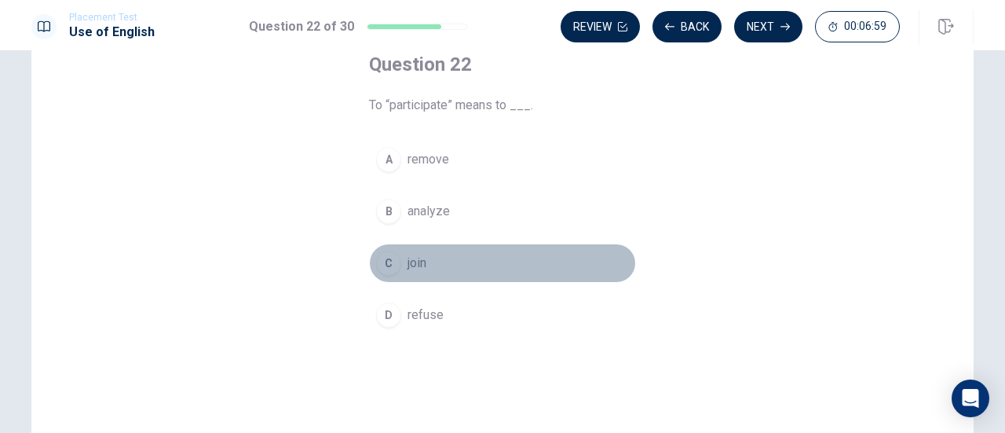
click at [392, 265] on div "C" at bounding box center [388, 263] width 25 height 25
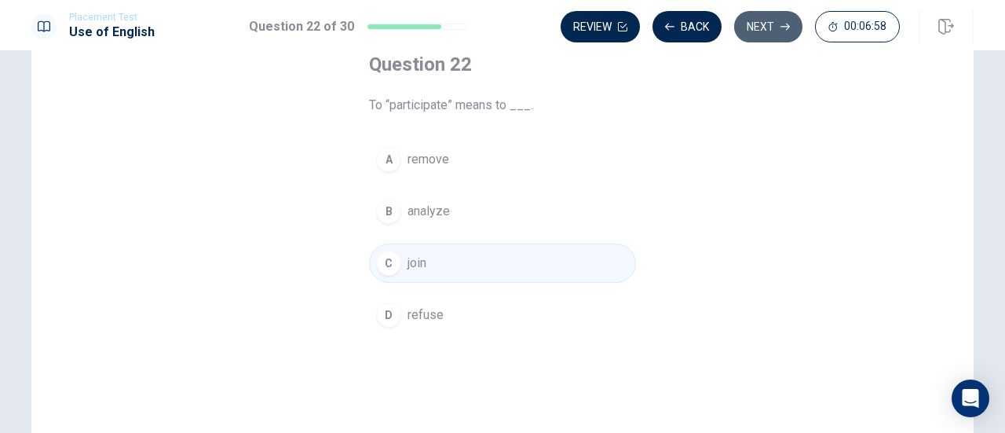
click at [759, 24] on button "Next" at bounding box center [768, 26] width 68 height 31
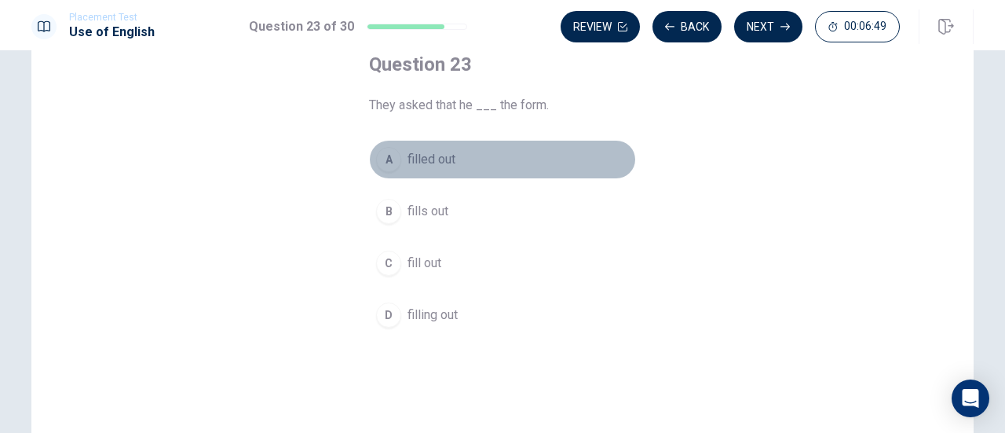
click at [437, 159] on span "filled out" at bounding box center [432, 159] width 48 height 19
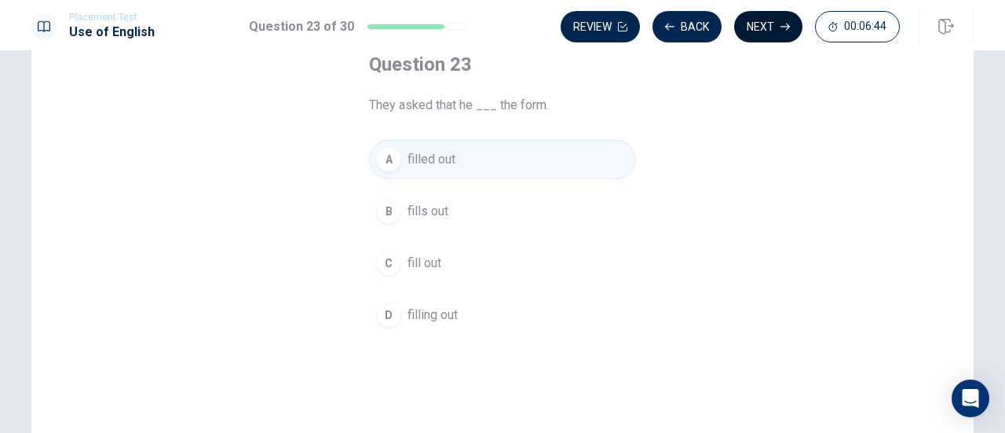
click at [783, 11] on button "Next" at bounding box center [768, 26] width 68 height 31
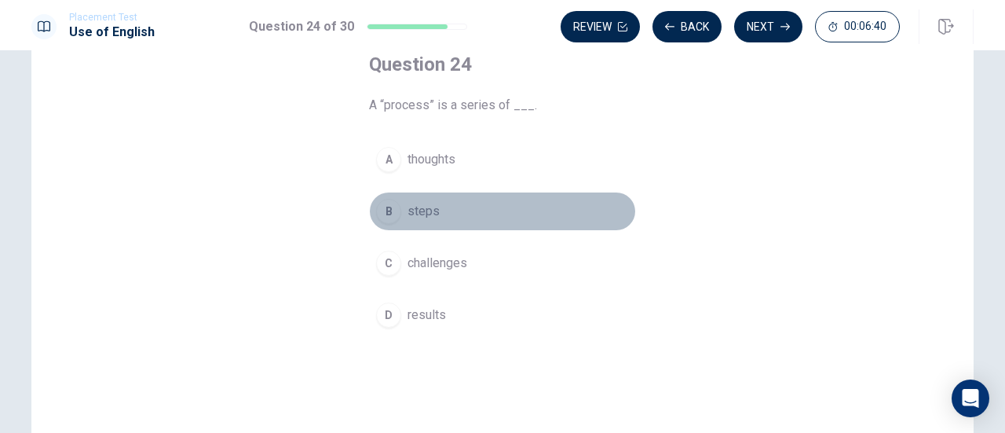
click at [415, 218] on span "steps" at bounding box center [424, 211] width 32 height 19
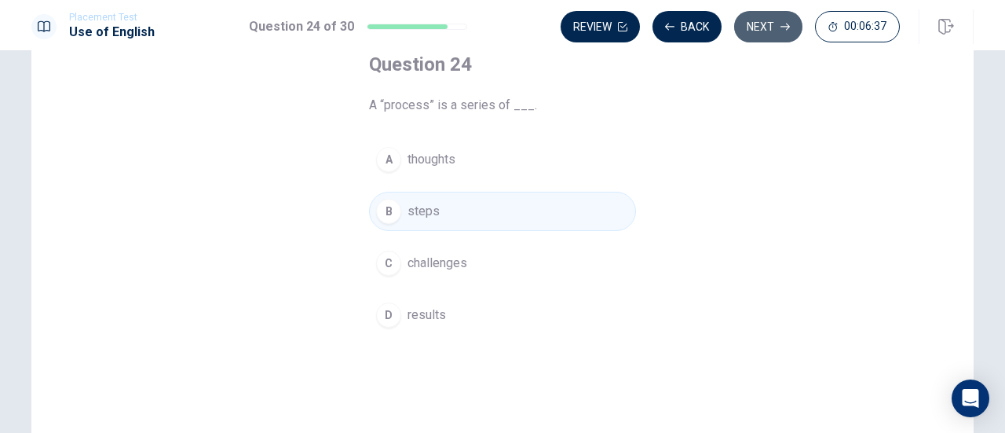
click at [757, 24] on button "Next" at bounding box center [768, 26] width 68 height 31
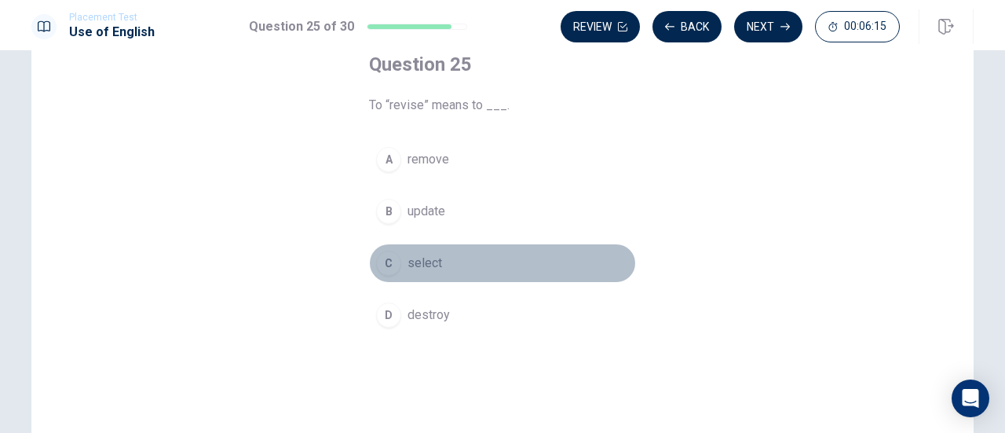
click at [412, 247] on button "C select" at bounding box center [502, 262] width 267 height 39
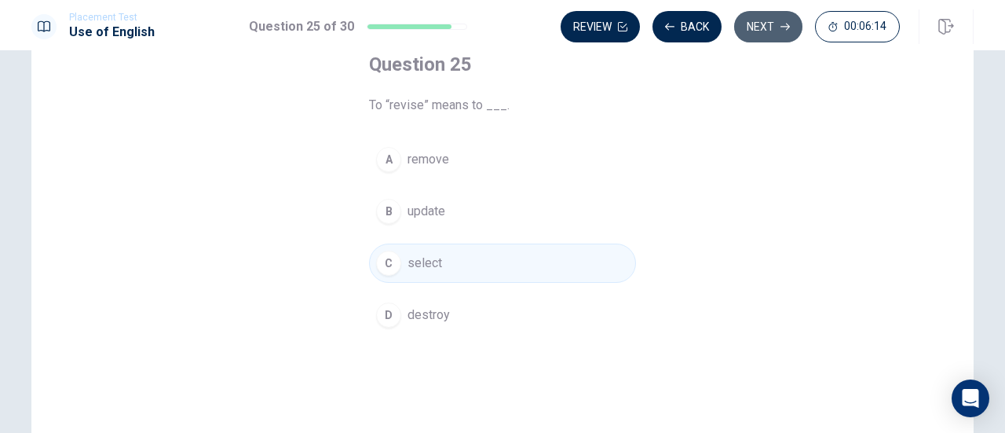
click at [754, 15] on button "Next" at bounding box center [768, 26] width 68 height 31
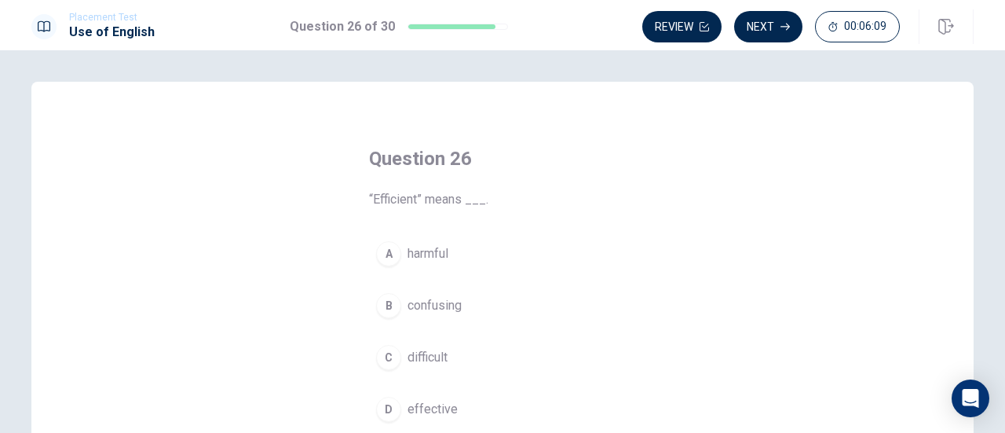
scroll to position [90, 0]
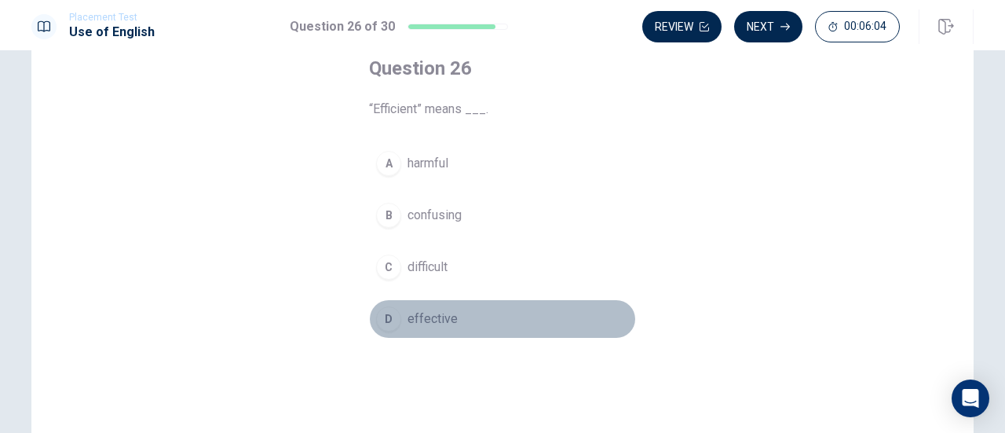
click at [423, 306] on button "D effective" at bounding box center [502, 318] width 267 height 39
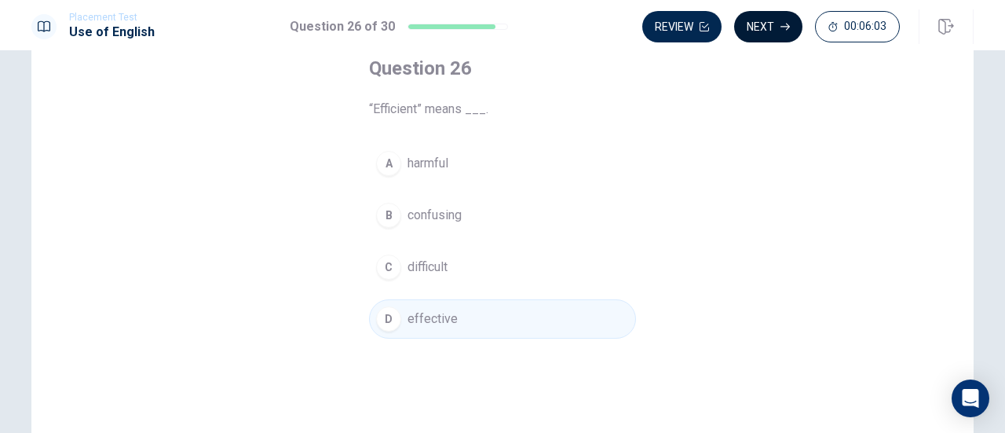
click at [764, 24] on button "Next" at bounding box center [768, 26] width 68 height 31
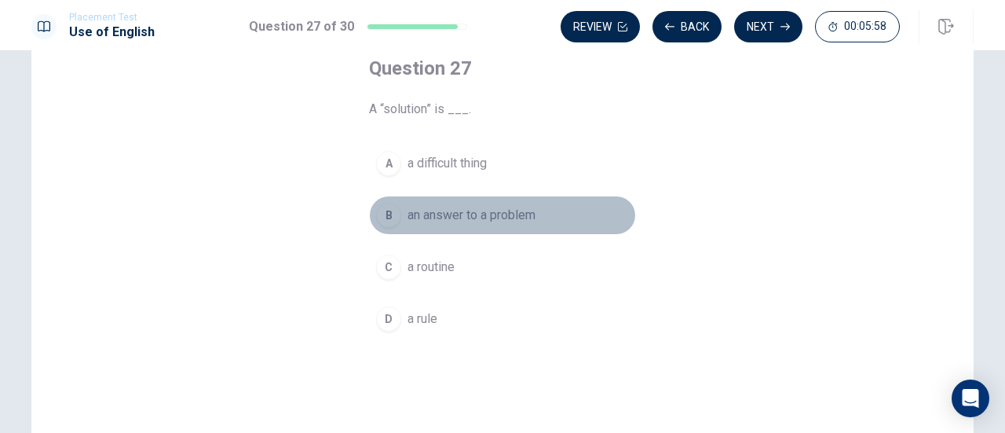
click at [443, 210] on span "an answer to a problem" at bounding box center [472, 215] width 128 height 19
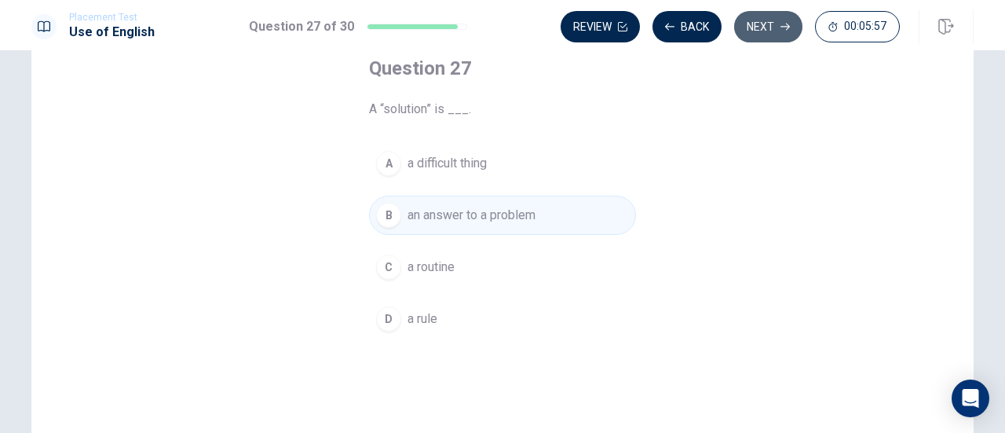
click at [777, 24] on button "Next" at bounding box center [768, 26] width 68 height 31
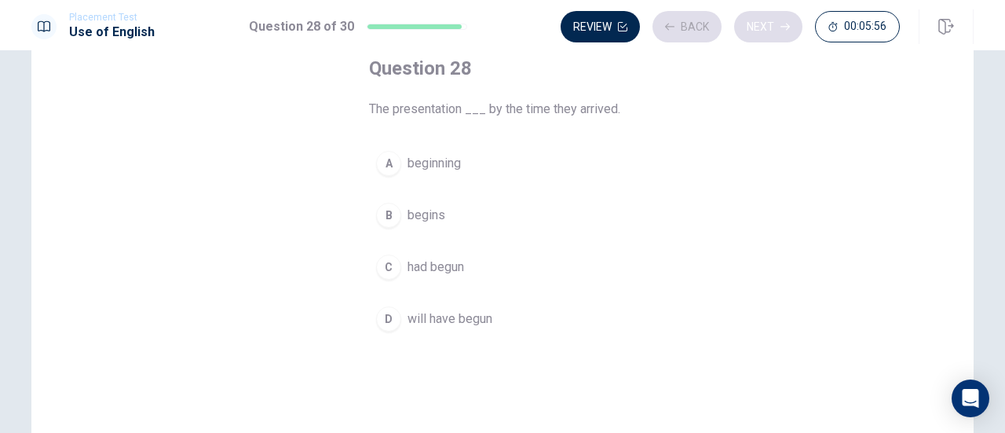
click at [777, 24] on div "Review Back Next 00:05:56" at bounding box center [730, 26] width 339 height 31
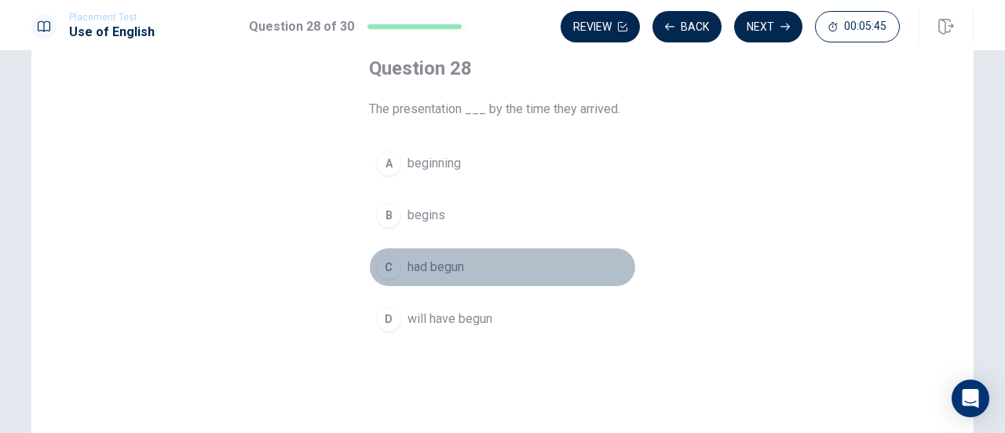
click at [438, 262] on span "had begun" at bounding box center [436, 267] width 57 height 19
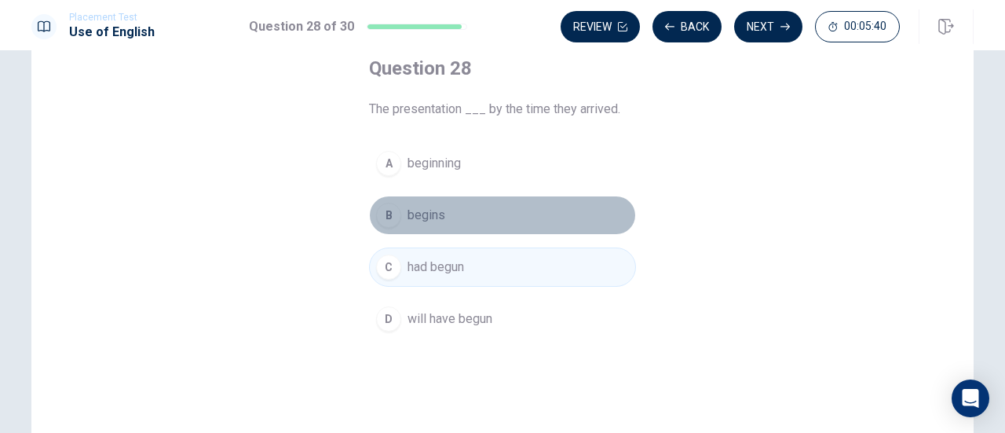
click at [467, 203] on button "B begins" at bounding box center [502, 215] width 267 height 39
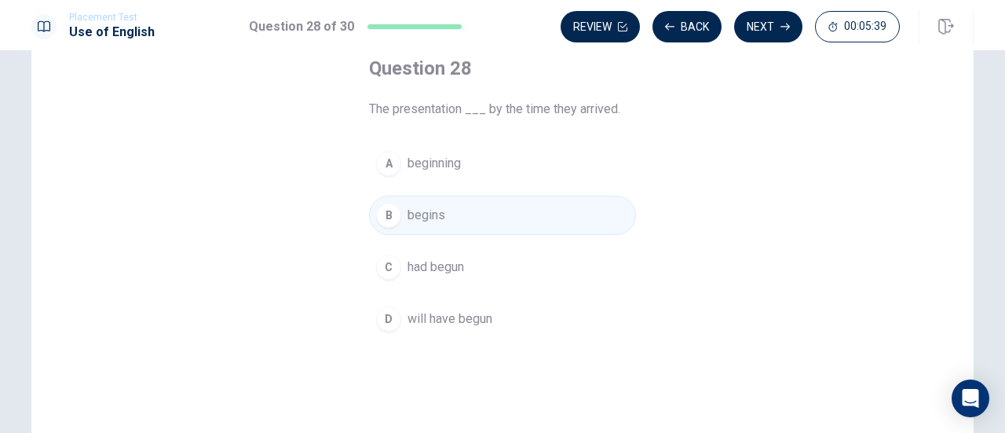
click at [441, 317] on span "will have begun" at bounding box center [450, 318] width 85 height 19
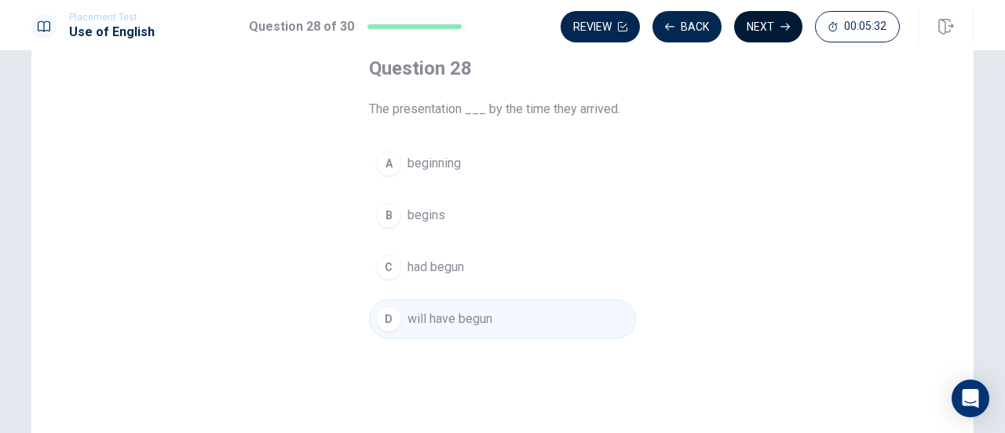
click at [767, 26] on button "Next" at bounding box center [768, 26] width 68 height 31
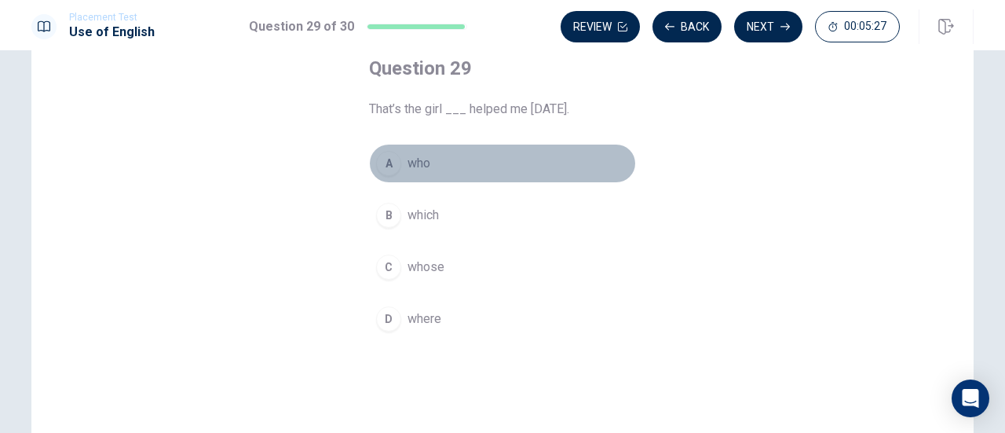
click at [418, 166] on span "who" at bounding box center [419, 163] width 23 height 19
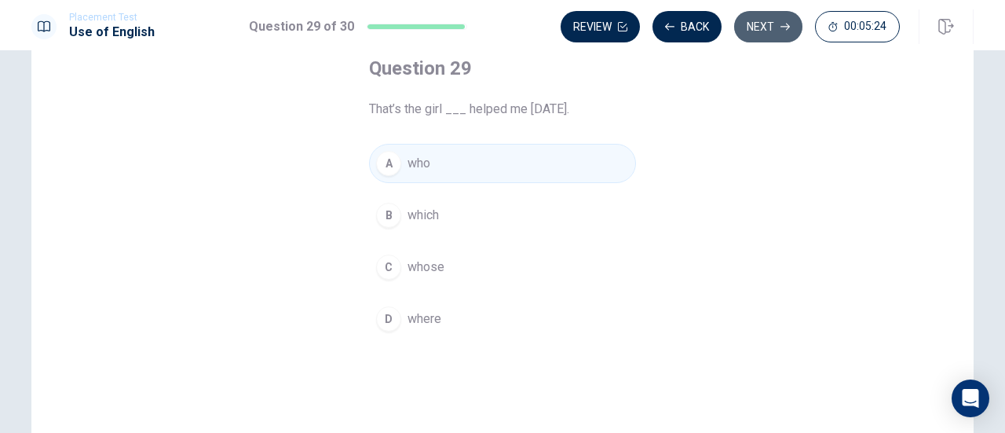
click at [738, 34] on button "Next" at bounding box center [768, 26] width 68 height 31
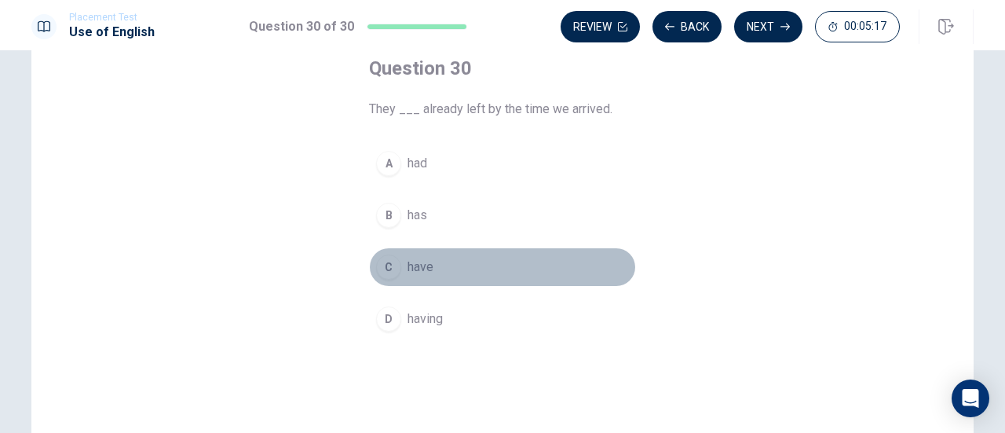
click at [408, 254] on button "C have" at bounding box center [502, 266] width 267 height 39
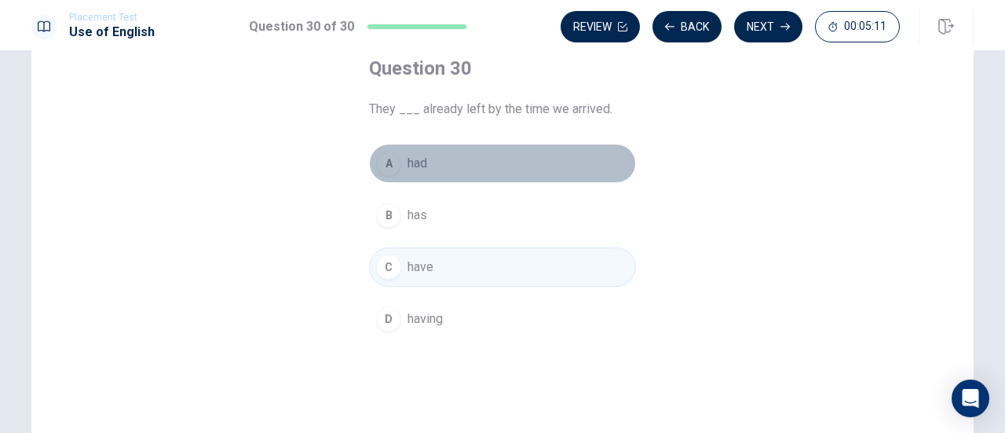
click at [474, 170] on button "A had" at bounding box center [502, 163] width 267 height 39
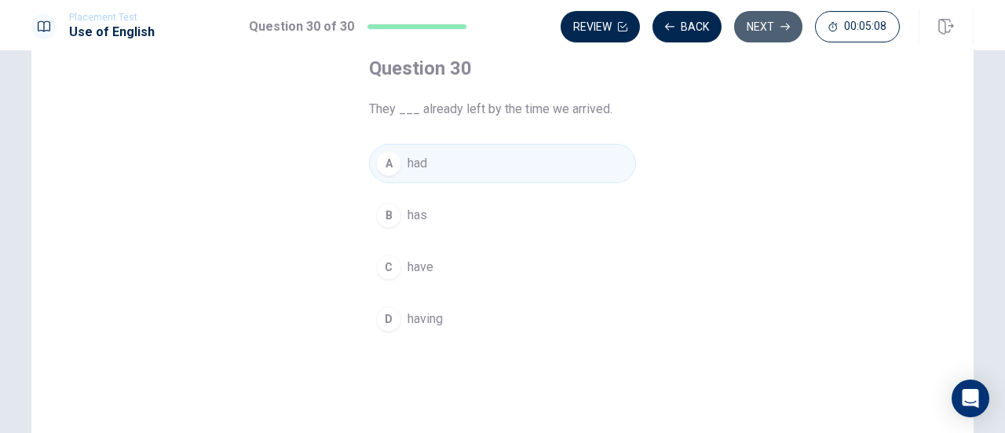
click at [754, 19] on button "Next" at bounding box center [768, 26] width 68 height 31
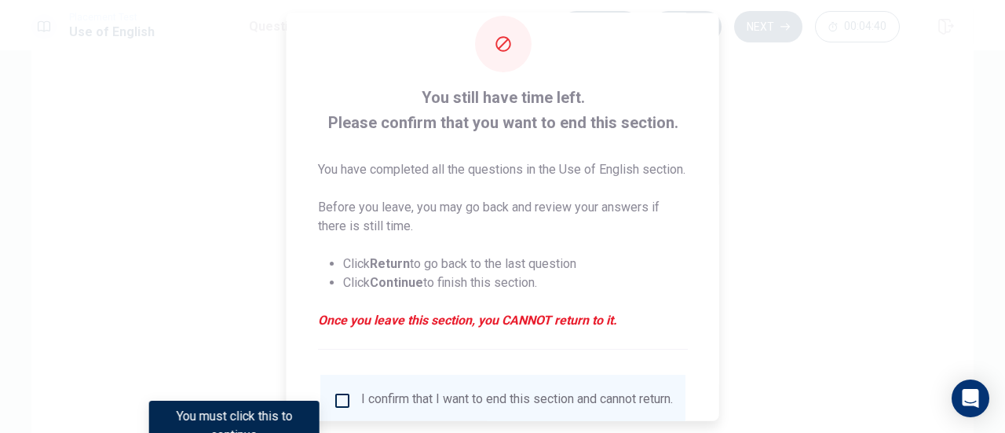
scroll to position [0, 0]
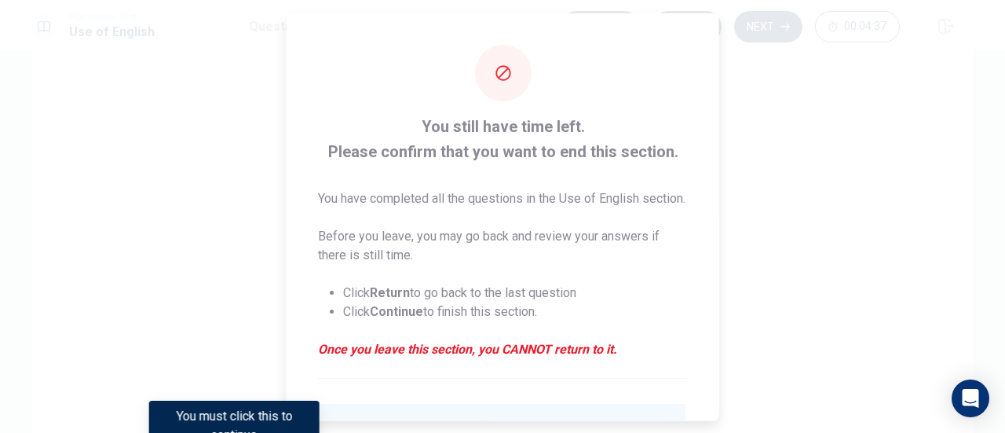
click at [842, 51] on div at bounding box center [502, 216] width 1005 height 433
click at [797, 94] on div at bounding box center [502, 216] width 1005 height 433
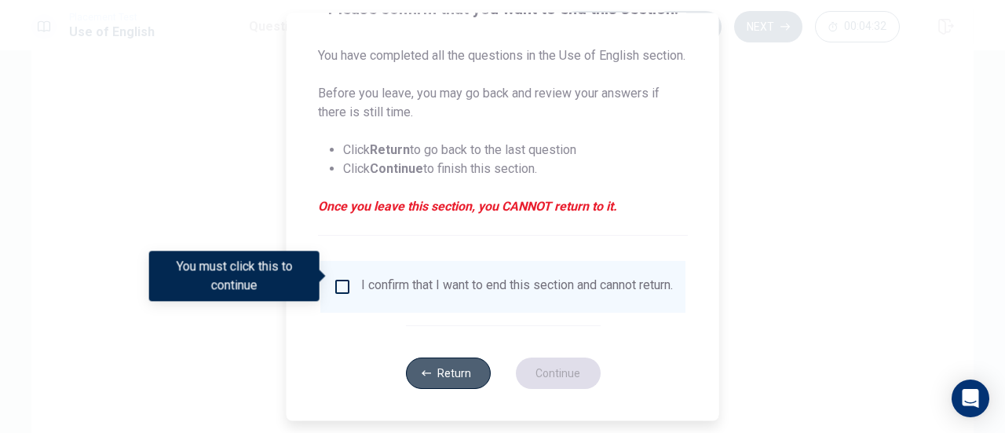
click at [445, 361] on button "Return" at bounding box center [447, 372] width 85 height 31
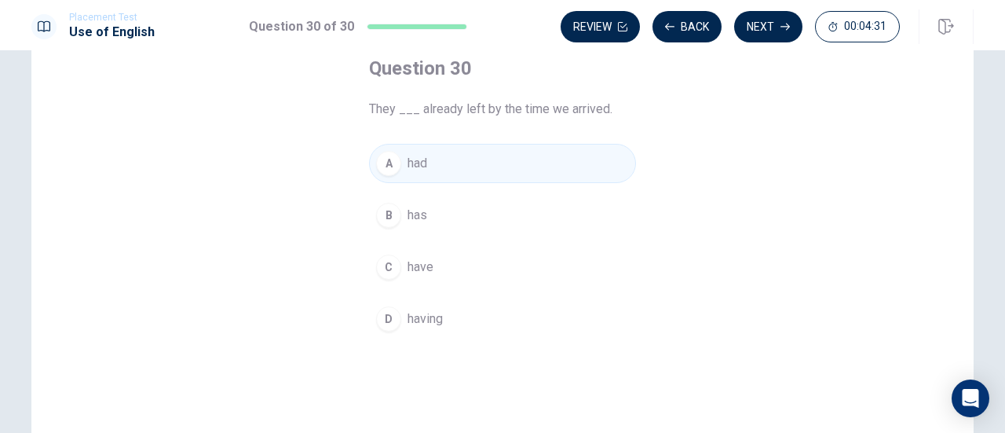
scroll to position [0, 0]
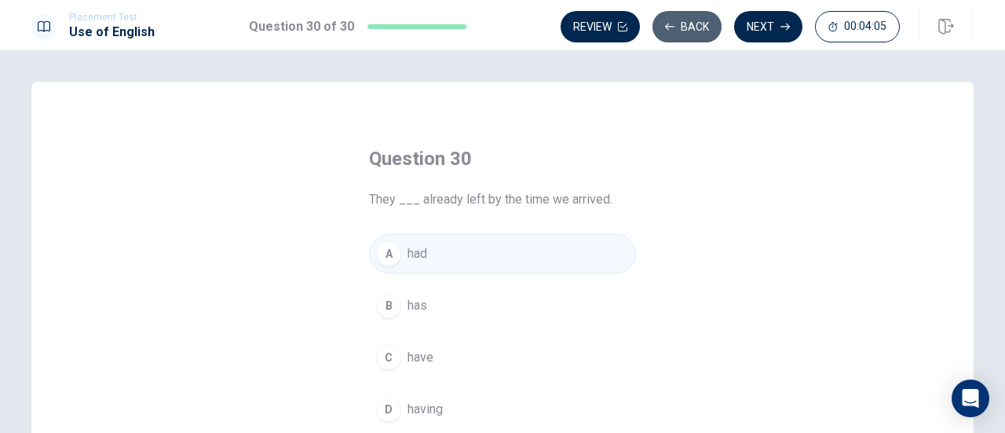
click at [686, 23] on button "Back" at bounding box center [687, 26] width 69 height 31
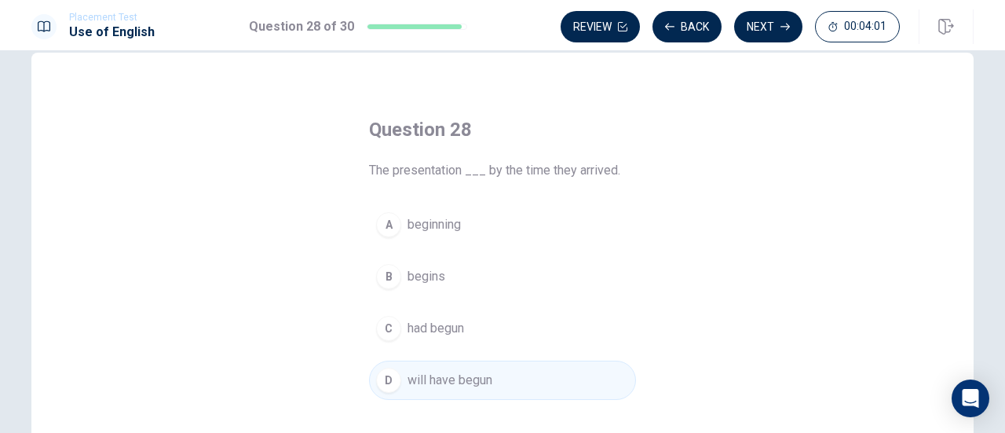
scroll to position [36, 0]
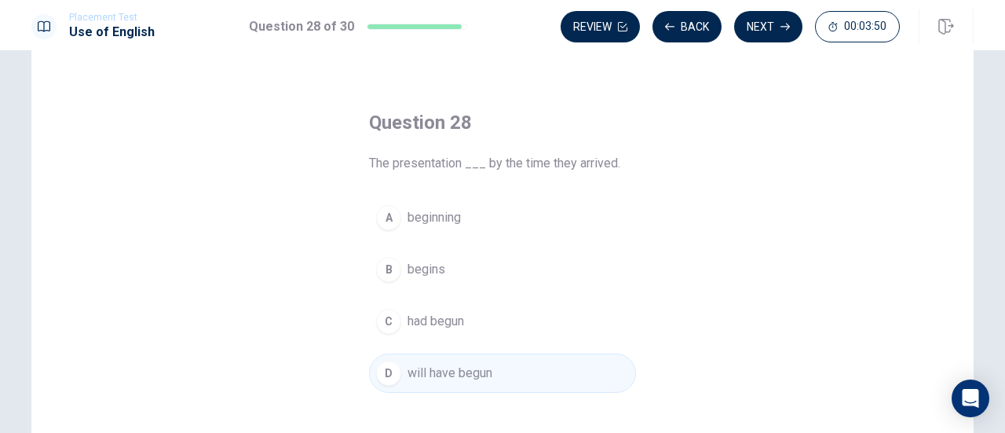
click at [511, 313] on button "C had begun" at bounding box center [502, 321] width 267 height 39
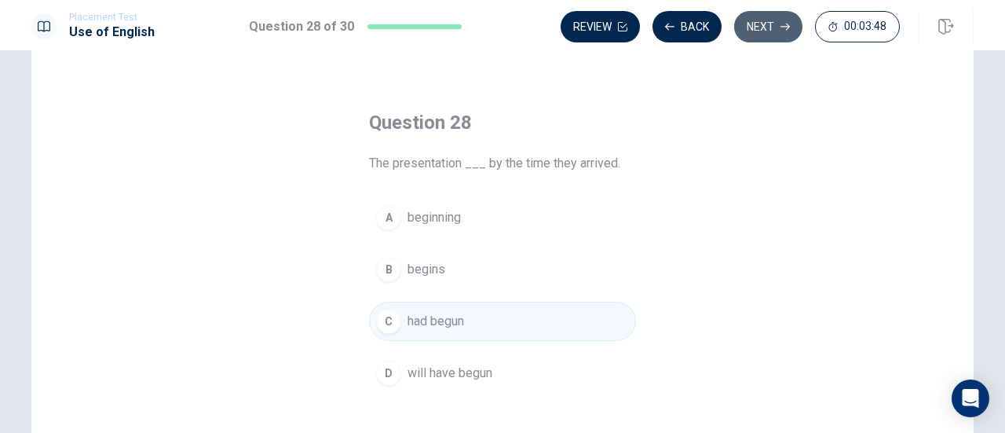
click at [766, 26] on button "Next" at bounding box center [768, 26] width 68 height 31
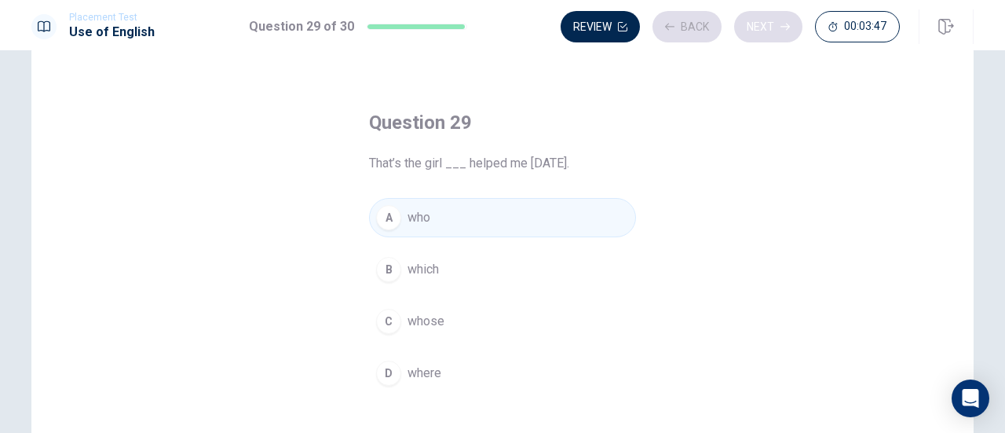
click at [766, 26] on div "Review Back Next 00:03:47" at bounding box center [730, 26] width 339 height 31
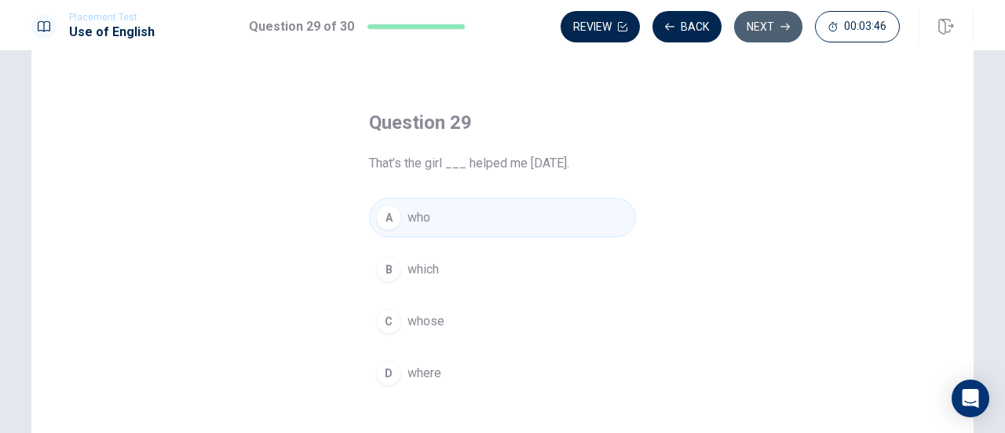
click at [766, 26] on button "Next" at bounding box center [768, 26] width 68 height 31
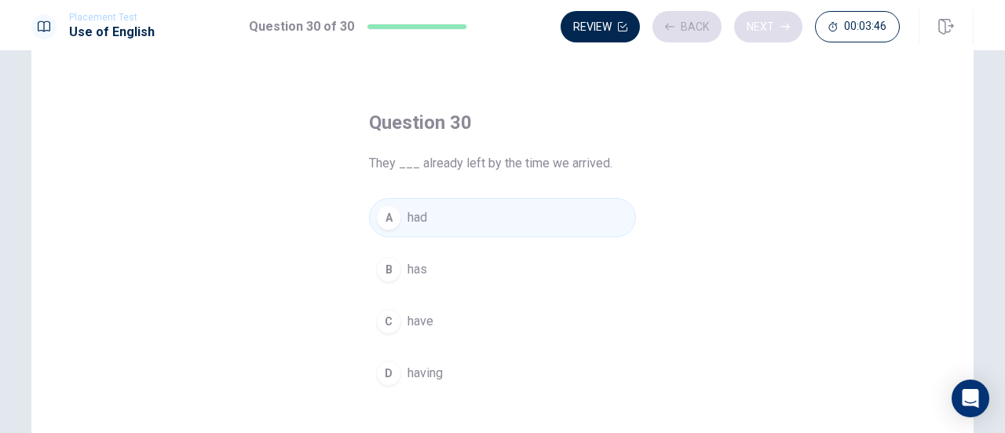
click at [766, 26] on div "Review Back Next 00:03:46" at bounding box center [730, 26] width 339 height 31
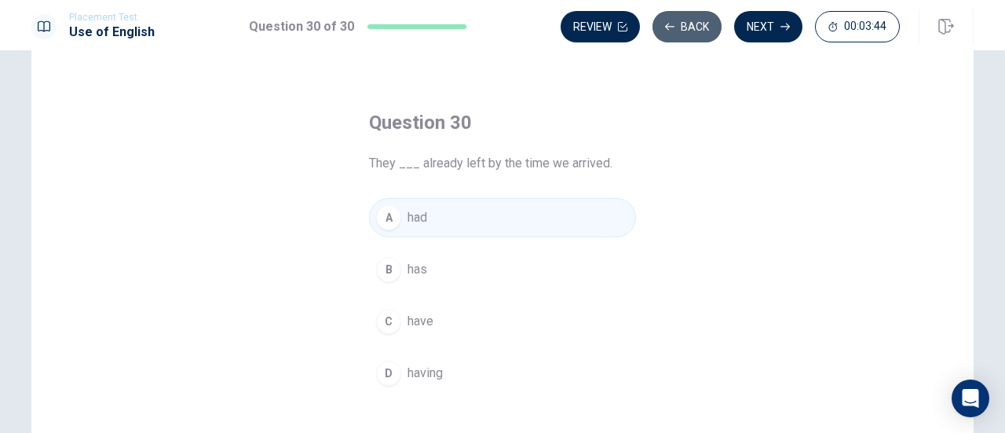
click at [692, 28] on button "Back" at bounding box center [687, 26] width 69 height 31
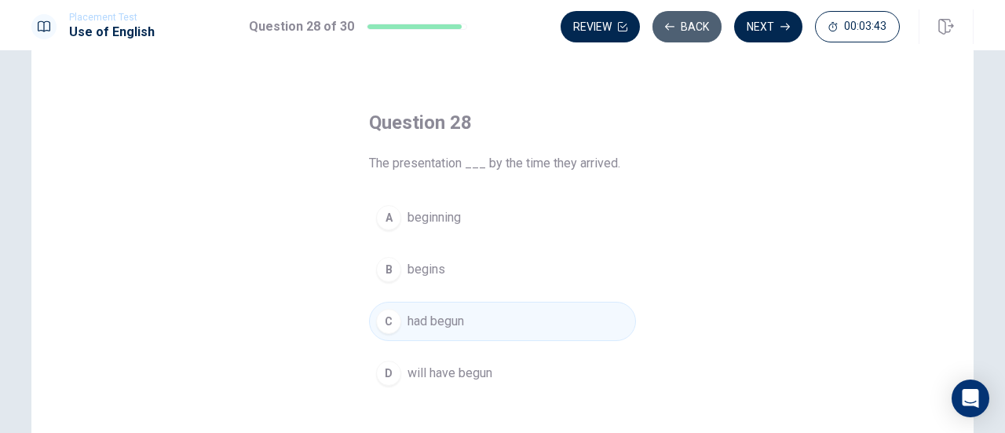
click at [692, 28] on button "Back" at bounding box center [687, 26] width 69 height 31
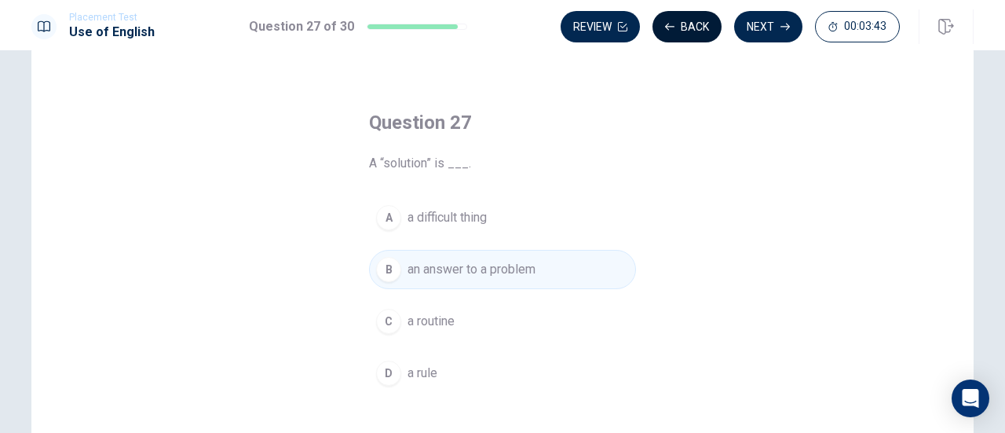
click at [692, 28] on button "Back" at bounding box center [687, 26] width 69 height 31
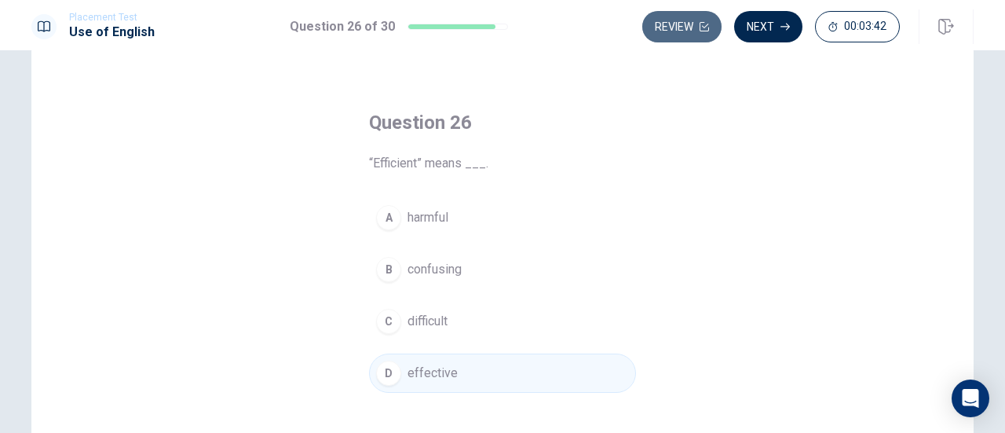
click at [692, 28] on button "Review" at bounding box center [681, 26] width 79 height 31
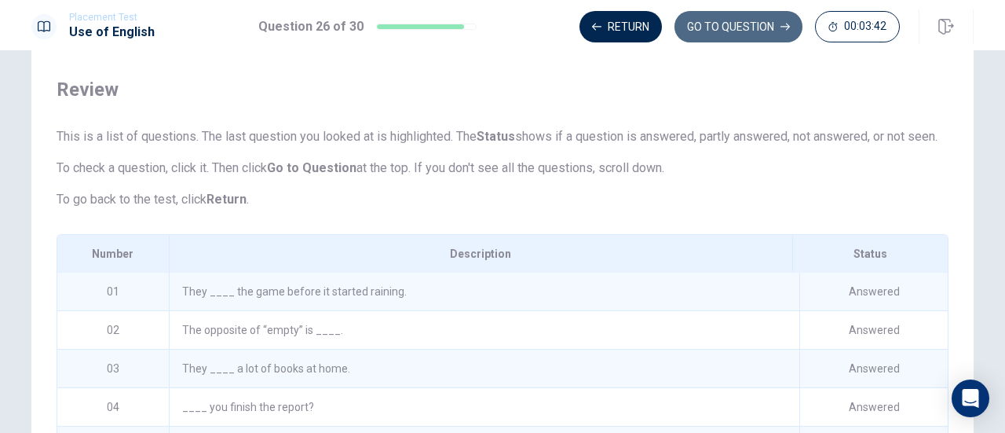
scroll to position [284, 0]
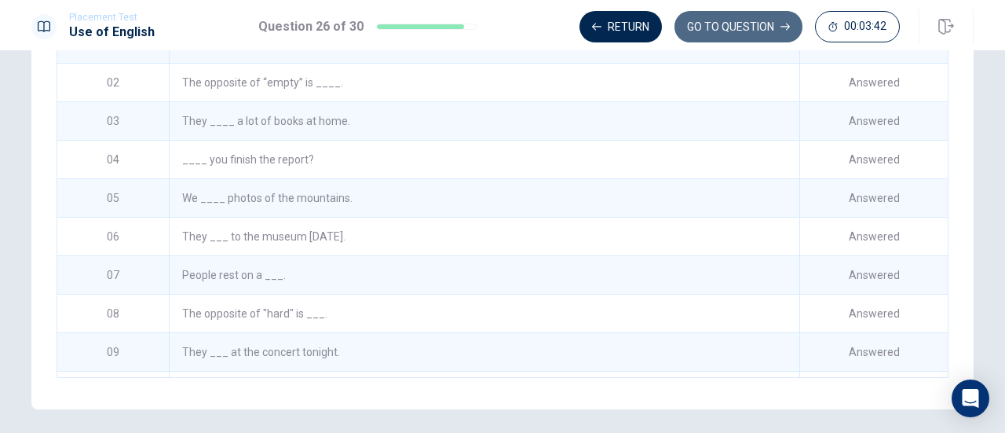
click at [692, 28] on button "GO TO QUESTION" at bounding box center [739, 26] width 128 height 31
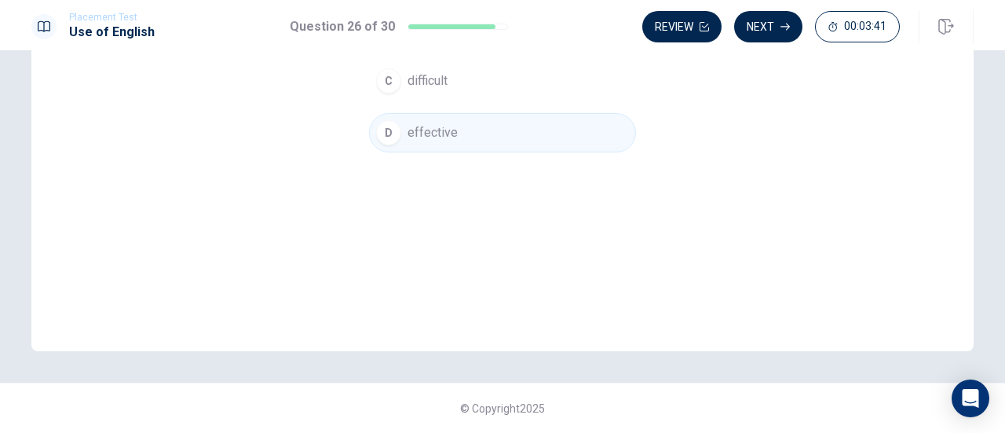
scroll to position [0, 0]
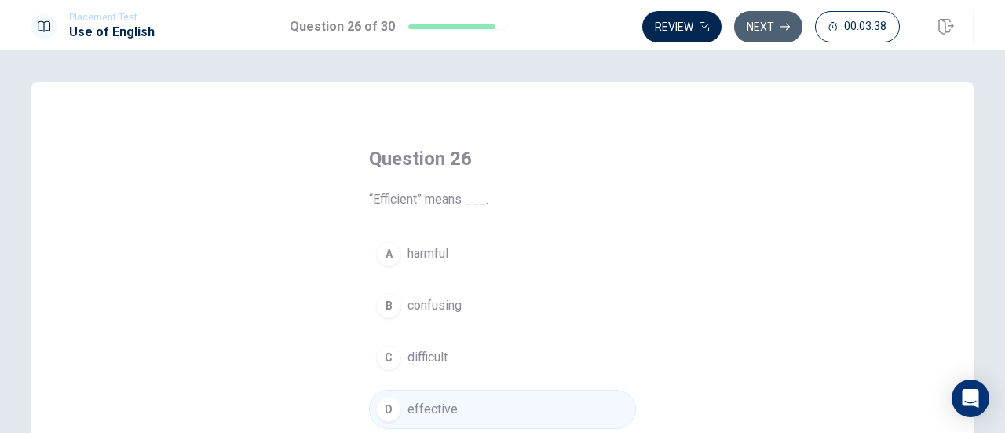
click at [770, 18] on button "Next" at bounding box center [768, 26] width 68 height 31
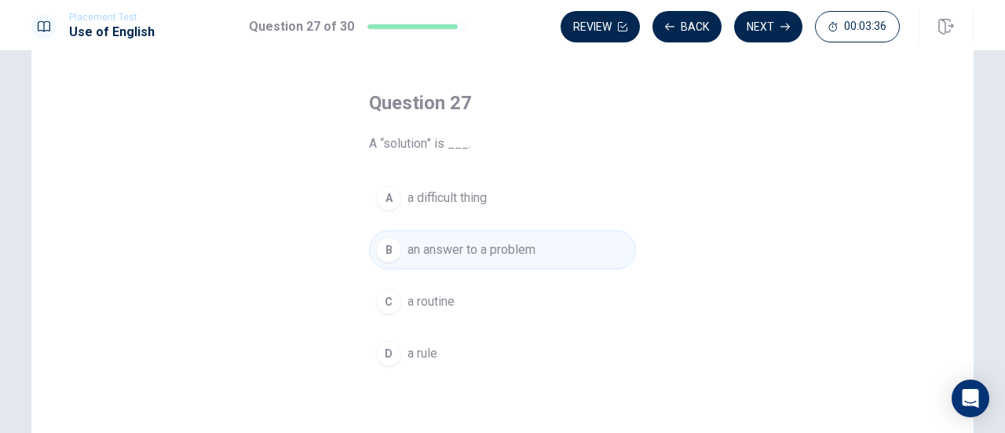
scroll to position [55, 0]
click at [773, 26] on button "Next" at bounding box center [768, 26] width 68 height 31
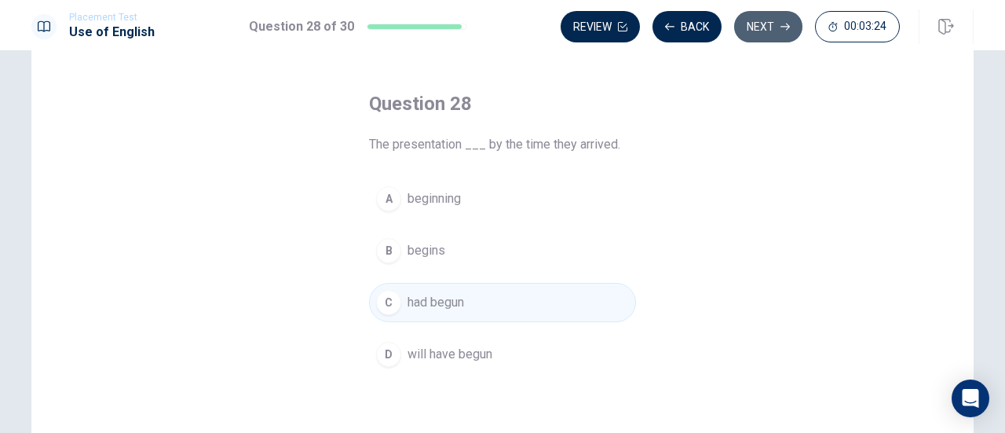
click at [785, 18] on button "Next" at bounding box center [768, 26] width 68 height 31
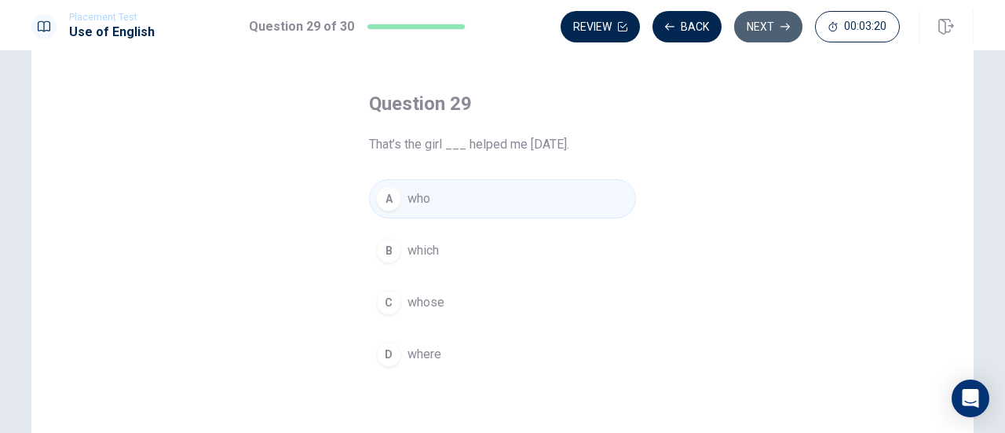
click at [785, 14] on button "Next" at bounding box center [768, 26] width 68 height 31
click at [785, 23] on icon "button" at bounding box center [785, 26] width 9 height 9
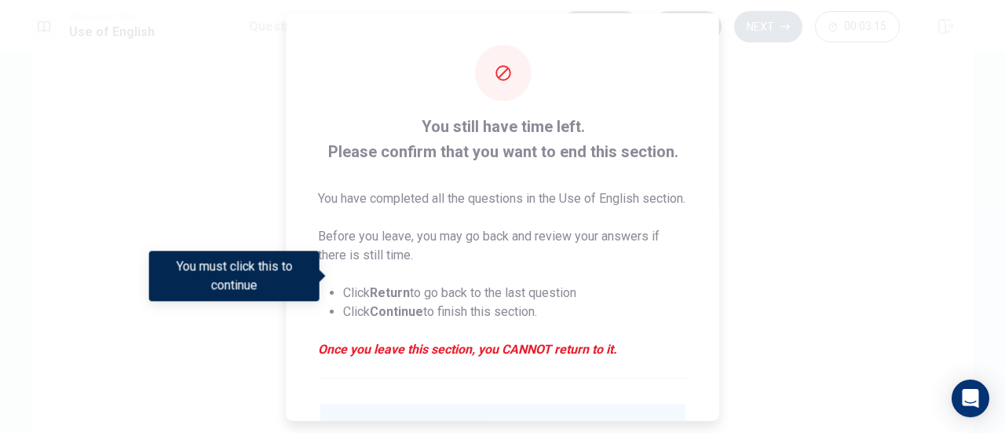
scroll to position [171, 0]
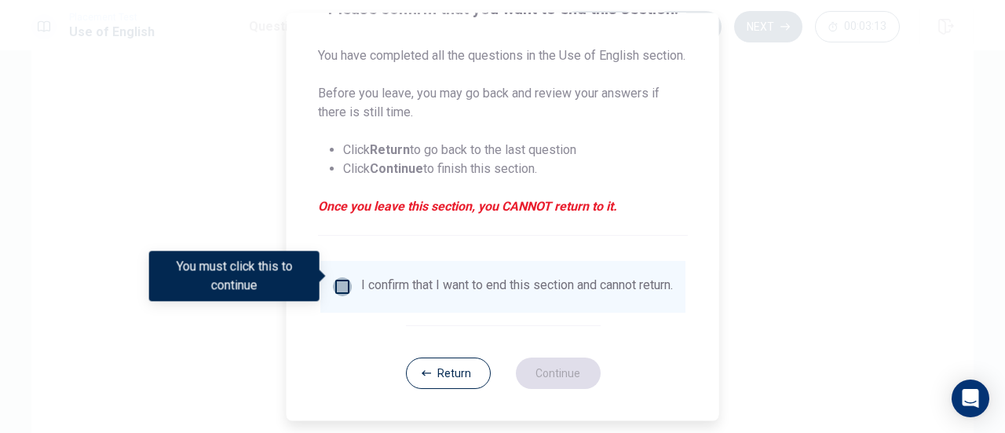
click at [338, 277] on input "You must click this to continue" at bounding box center [342, 286] width 19 height 19
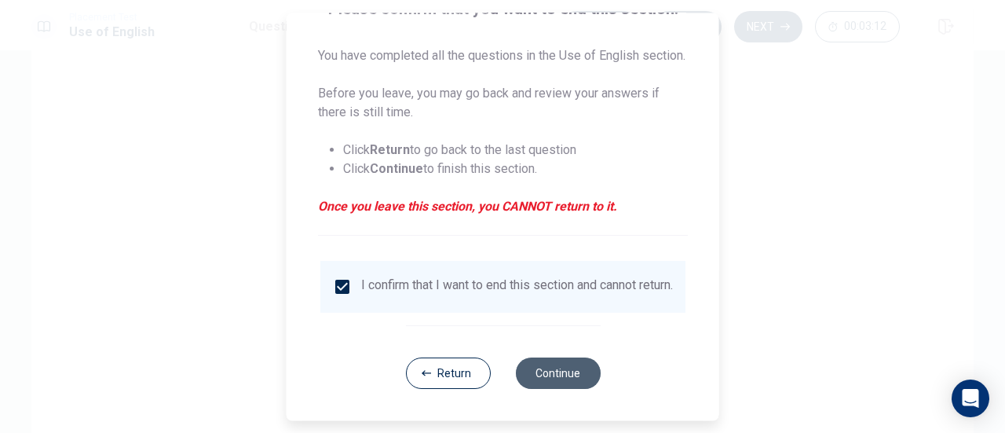
click at [550, 370] on button "Continue" at bounding box center [557, 372] width 85 height 31
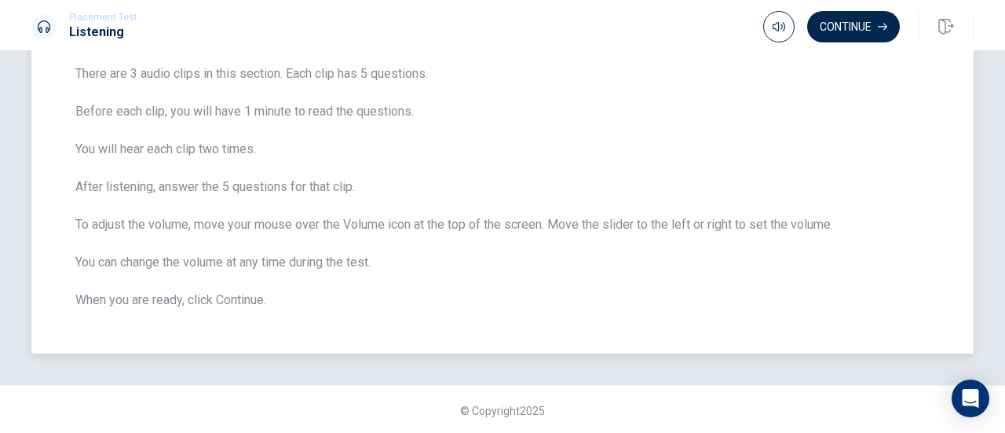
scroll to position [126, 0]
click at [847, 29] on button "Continue" at bounding box center [853, 26] width 93 height 31
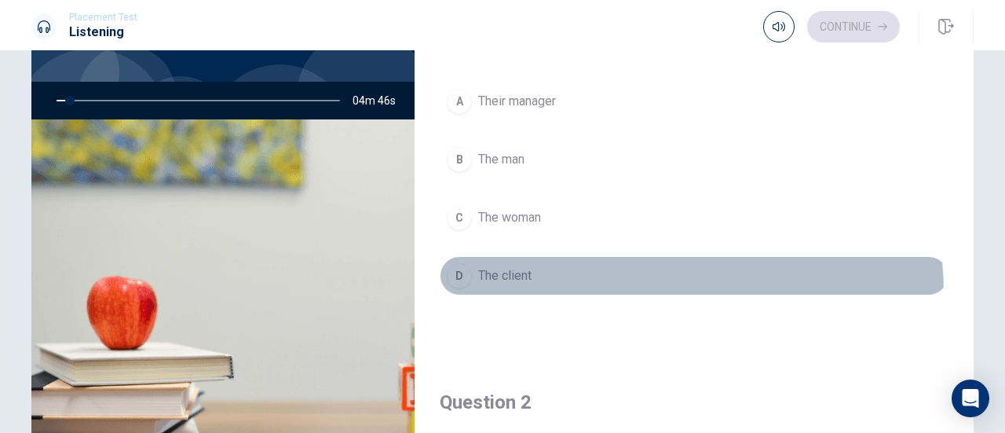
click at [636, 290] on button "D The client" at bounding box center [694, 275] width 509 height 39
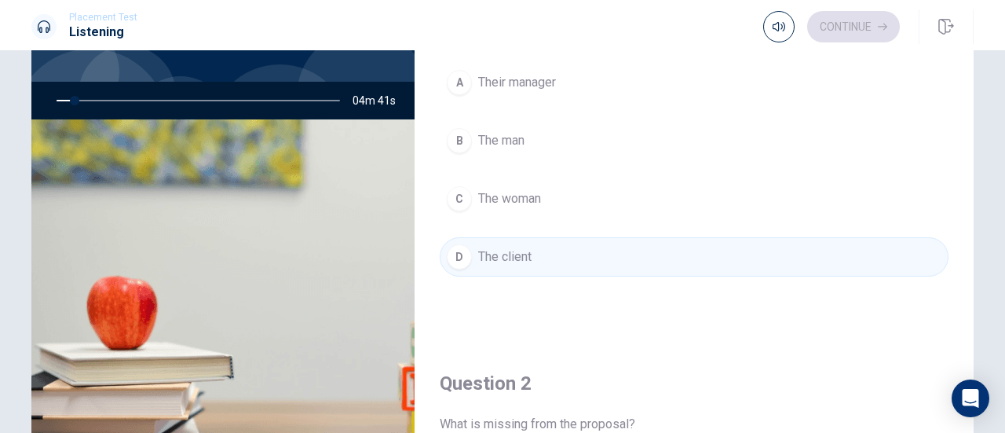
scroll to position [0, 0]
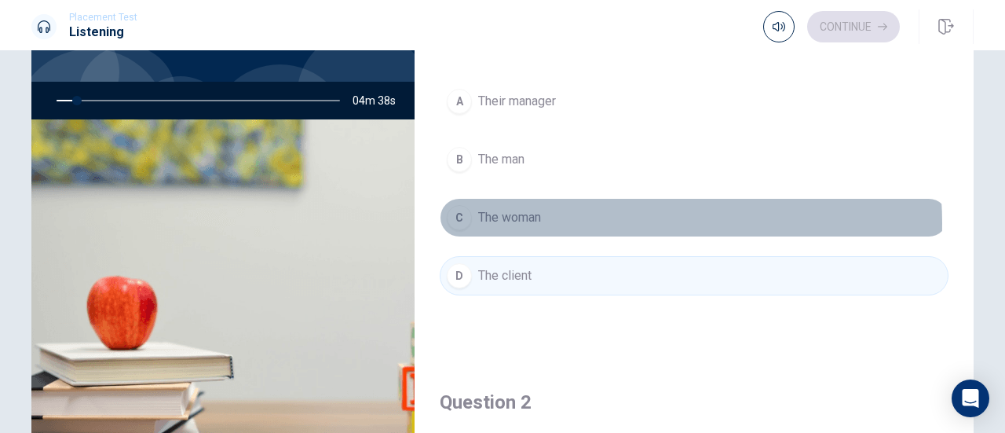
click at [596, 221] on button "C The woman" at bounding box center [694, 217] width 509 height 39
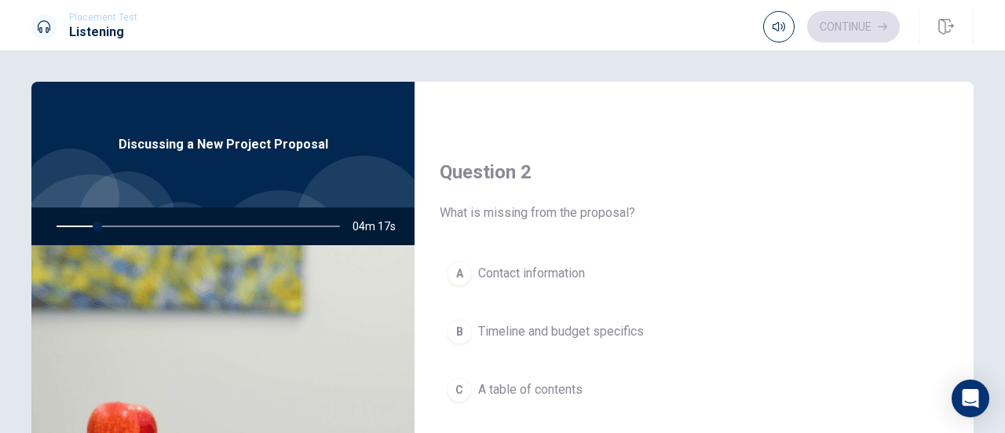
scroll to position [357, 0]
click at [522, 224] on div "Question 2 What is missing from the proposal? A Contact information B Timeline …" at bounding box center [694, 328] width 559 height 402
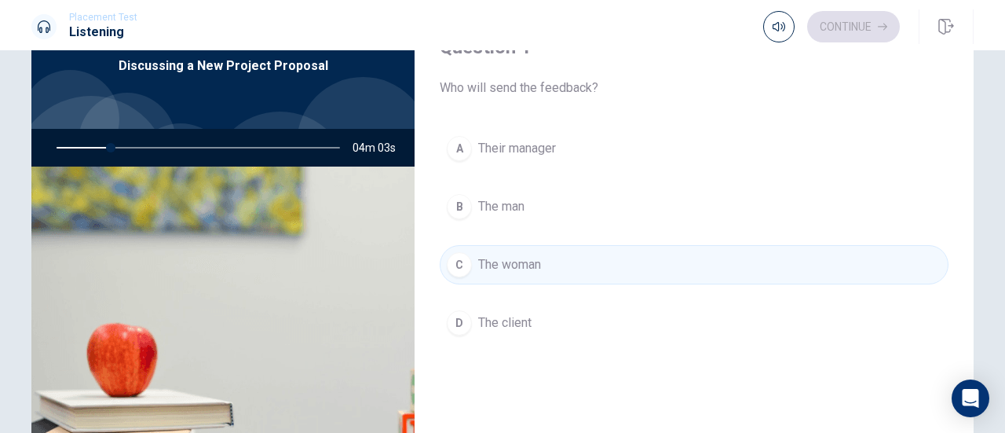
scroll to position [0, 0]
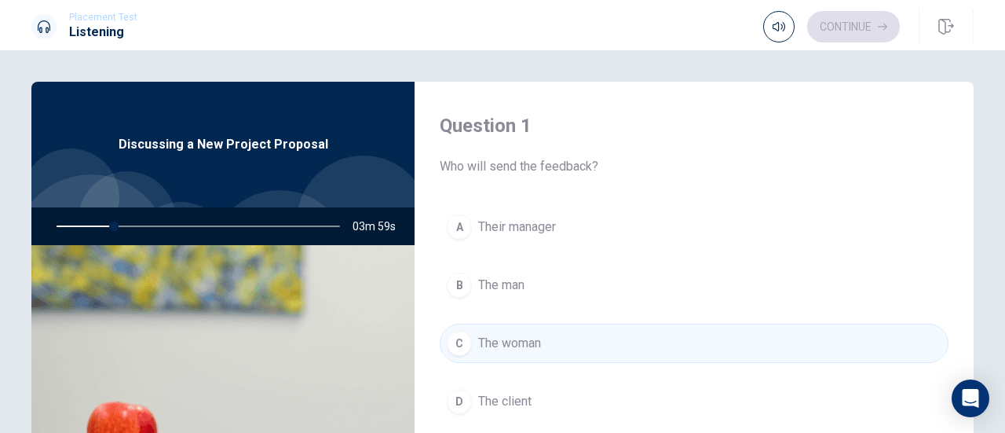
drag, startPoint x: 69, startPoint y: 224, endPoint x: 479, endPoint y: 152, distance: 416.3
click at [479, 152] on div "Question 1 Who will send the feedback? A Their manager B The man C The woman D …" at bounding box center [502, 355] width 942 height 546
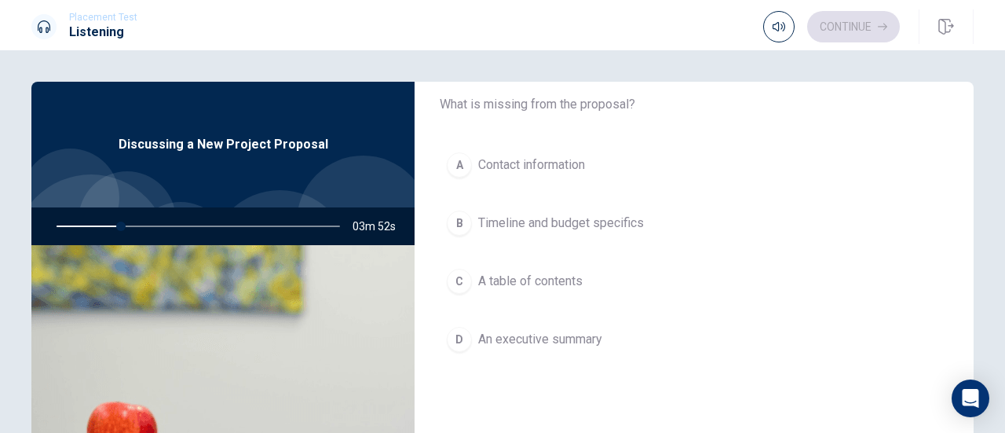
scroll to position [485, 0]
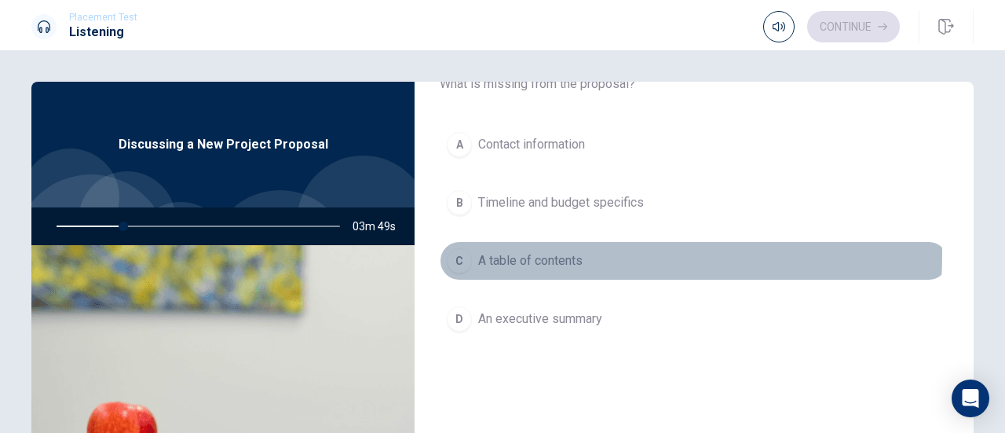
click at [543, 251] on span "A table of contents" at bounding box center [530, 260] width 104 height 19
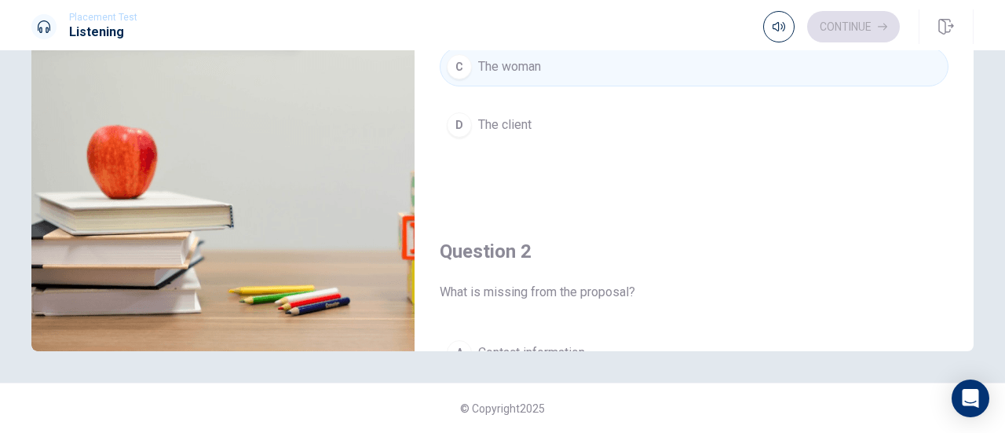
scroll to position [0, 0]
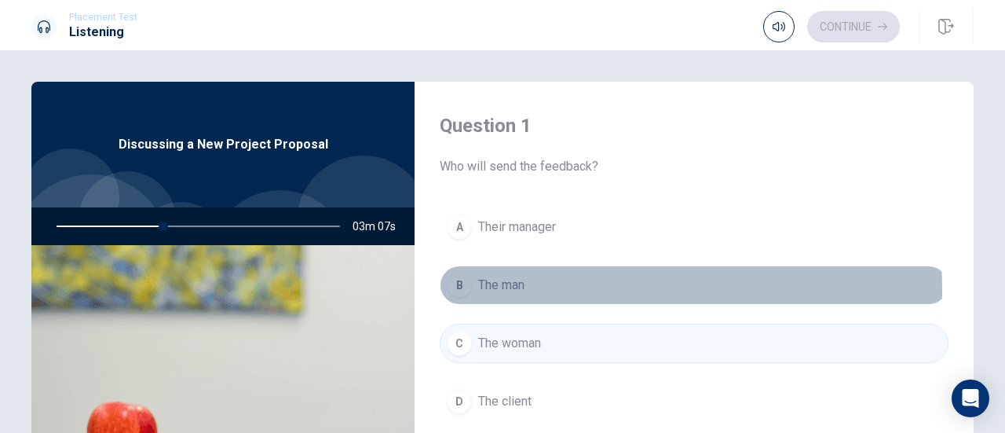
click at [561, 288] on button "B The man" at bounding box center [694, 284] width 509 height 39
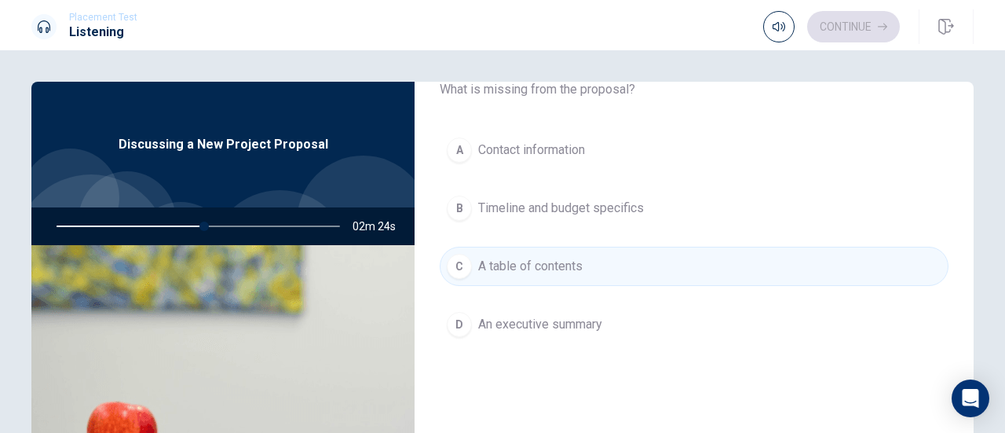
scroll to position [483, 0]
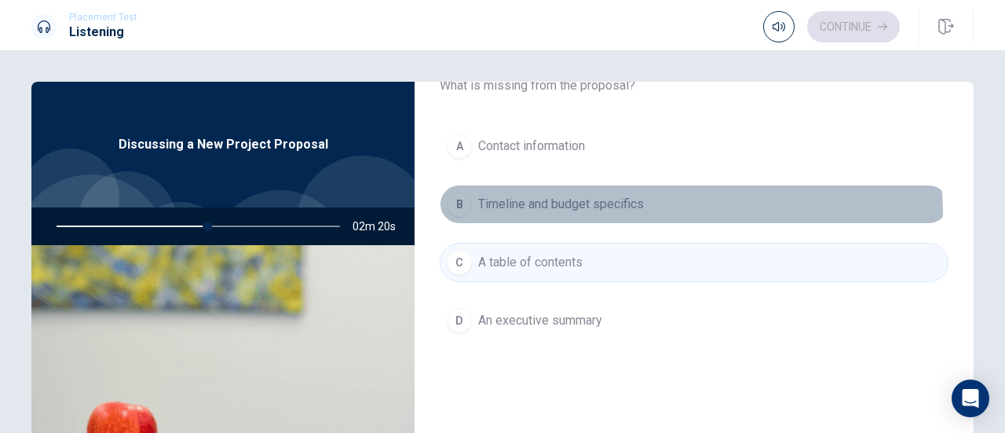
click at [563, 214] on button "B Timeline and budget specifics" at bounding box center [694, 204] width 509 height 39
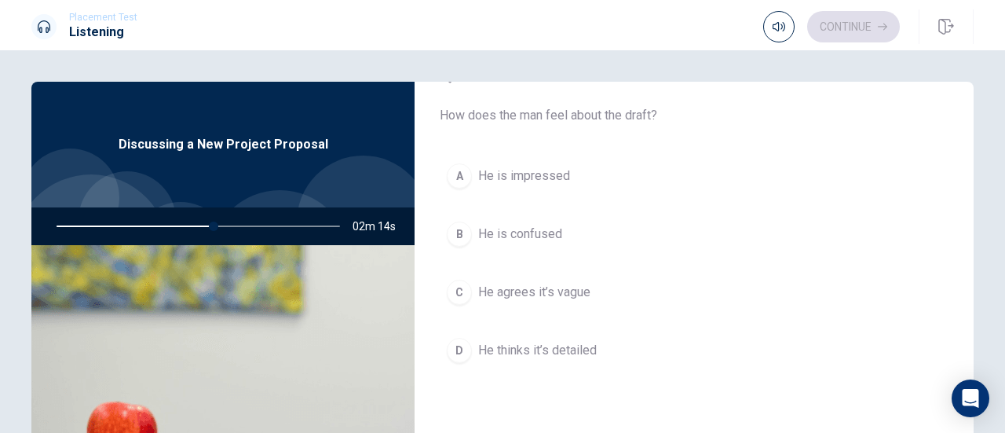
scroll to position [858, 0]
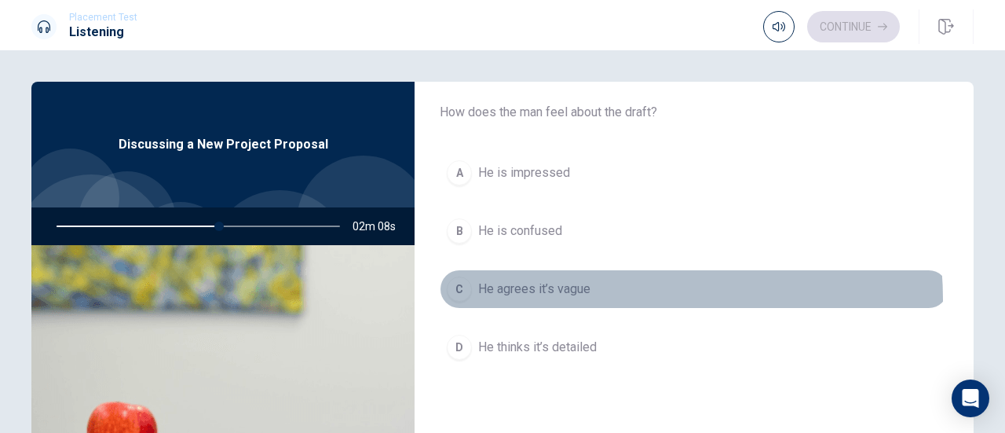
click at [569, 295] on button "C He agrees it’s vague" at bounding box center [694, 288] width 509 height 39
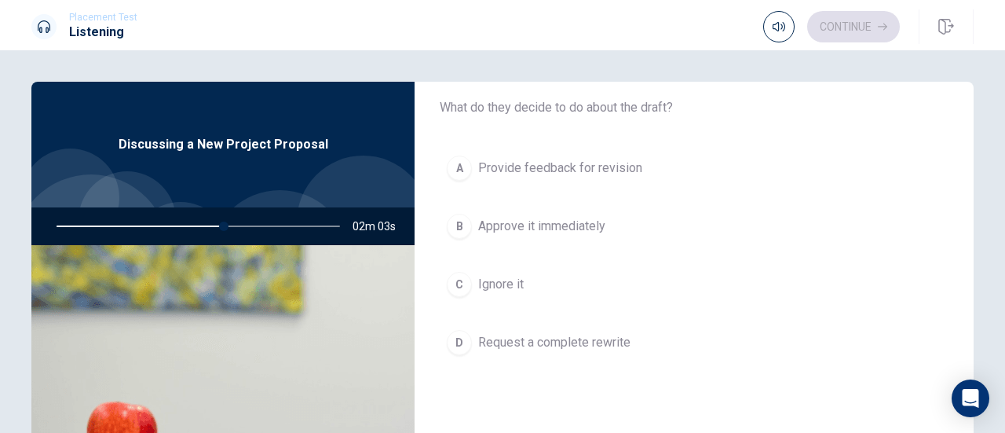
scroll to position [1266, 0]
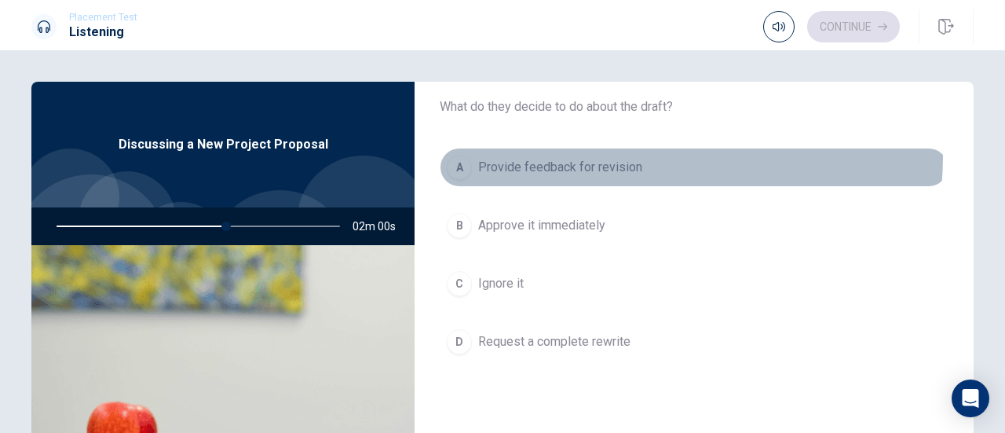
click at [631, 150] on button "A Provide feedback for revision" at bounding box center [694, 167] width 509 height 39
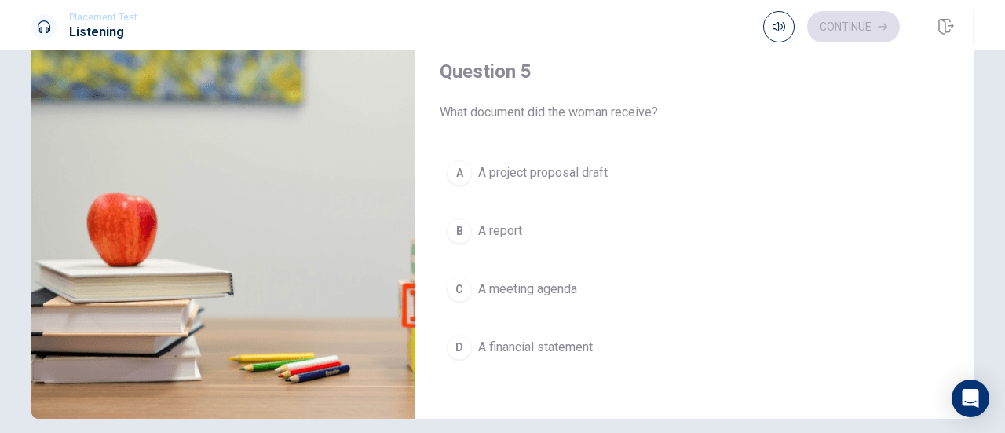
scroll to position [210, 0]
click at [544, 337] on span "A financial statement" at bounding box center [535, 346] width 115 height 19
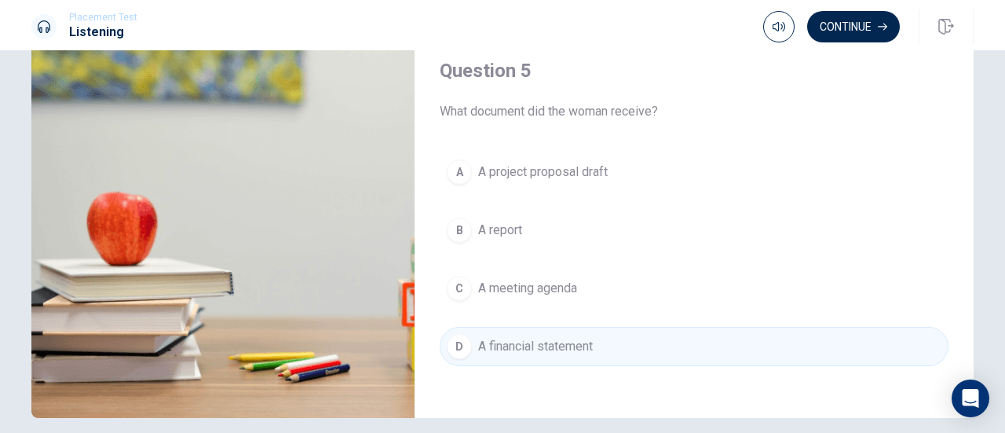
scroll to position [276, 0]
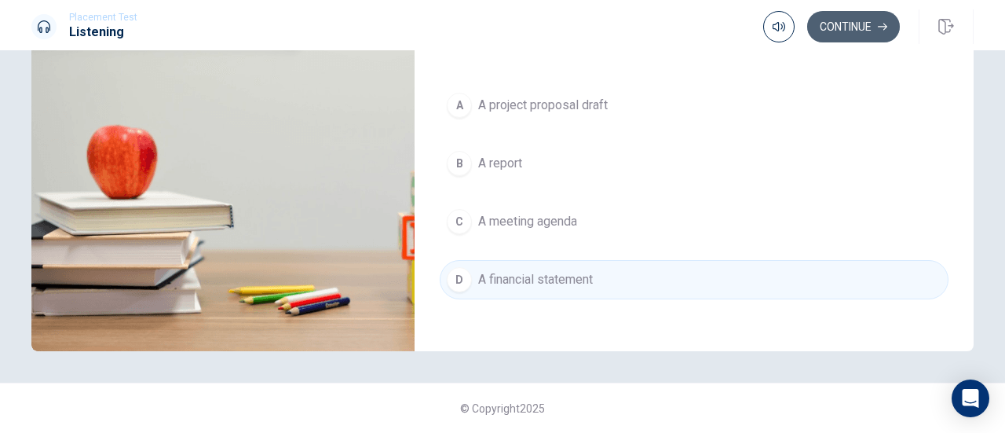
click at [844, 33] on button "Continue" at bounding box center [853, 26] width 93 height 31
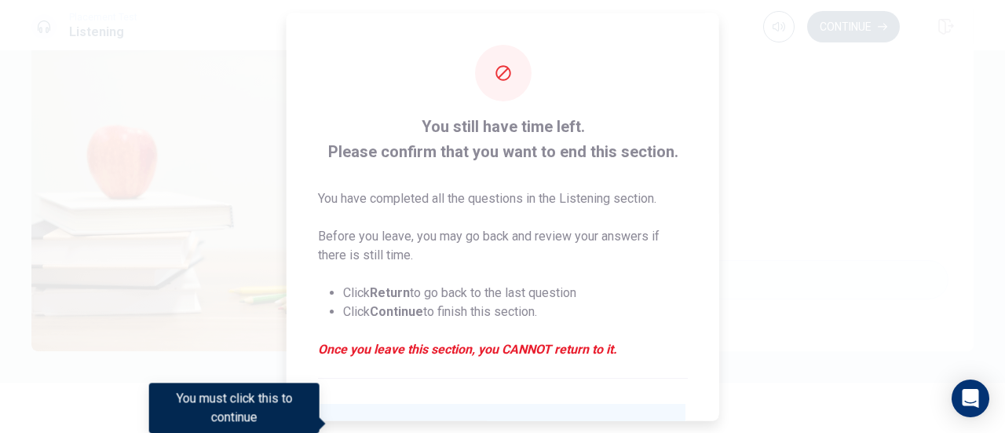
scroll to position [152, 0]
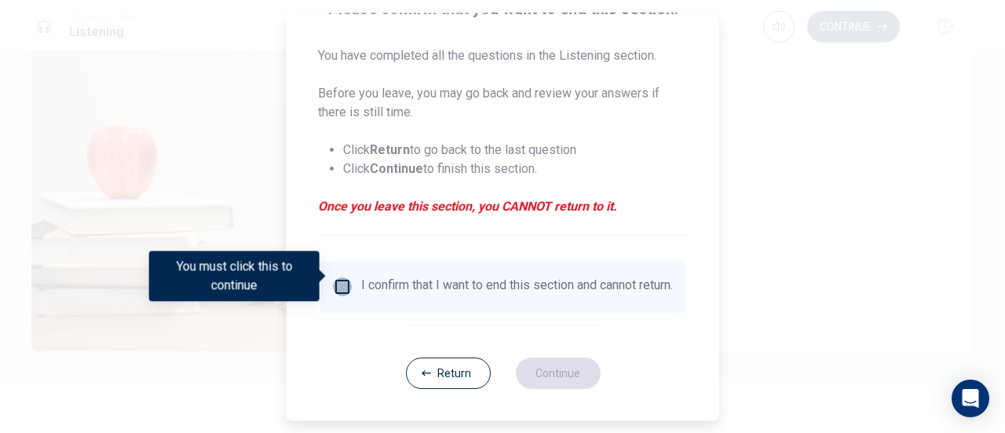
click at [333, 277] on input "You must click this to continue" at bounding box center [342, 286] width 19 height 19
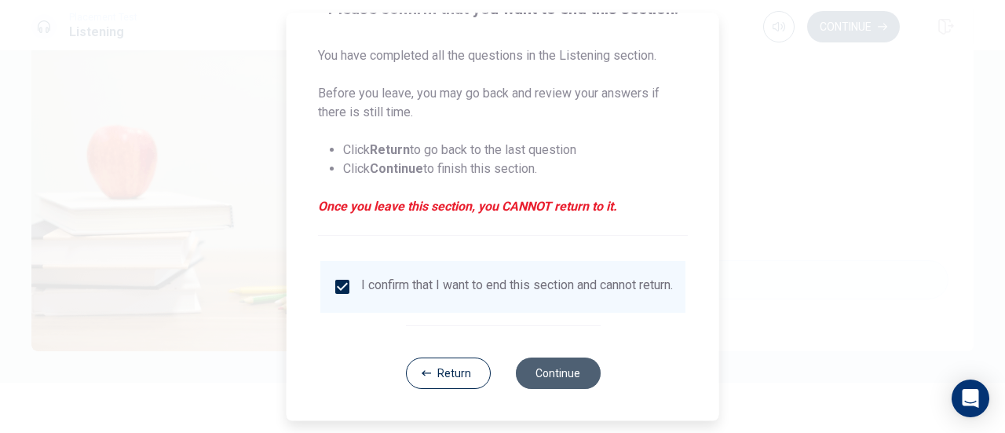
click at [551, 377] on button "Continue" at bounding box center [557, 372] width 85 height 31
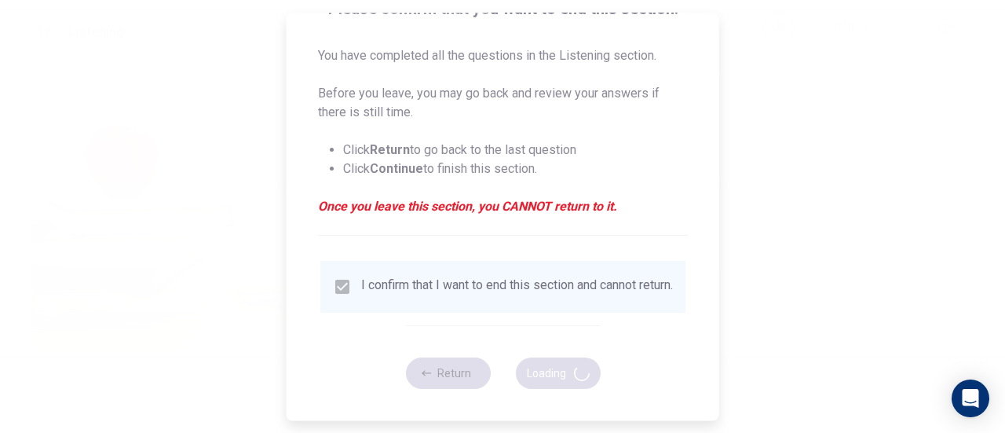
type input "68"
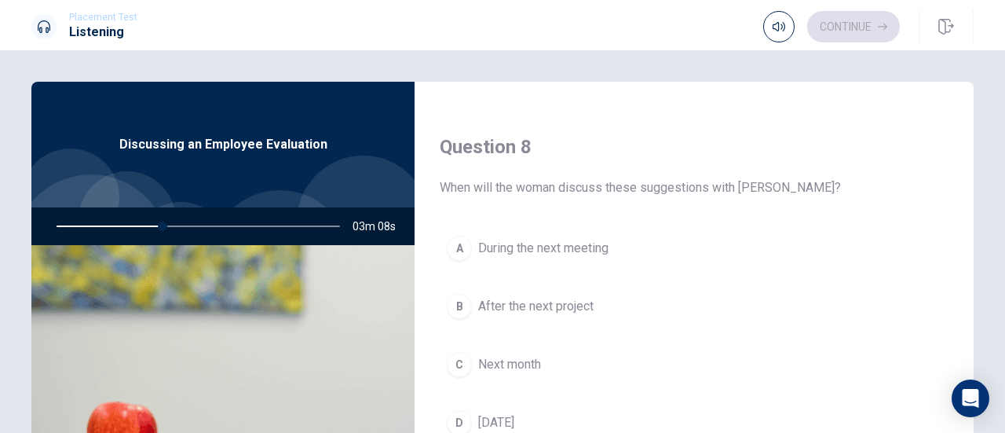
scroll to position [784, 0]
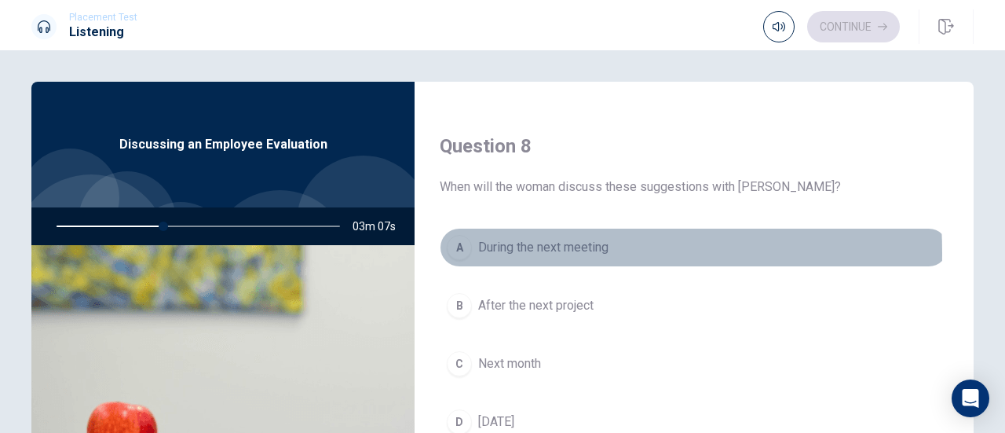
click at [478, 248] on span "During the next meeting" at bounding box center [543, 247] width 130 height 19
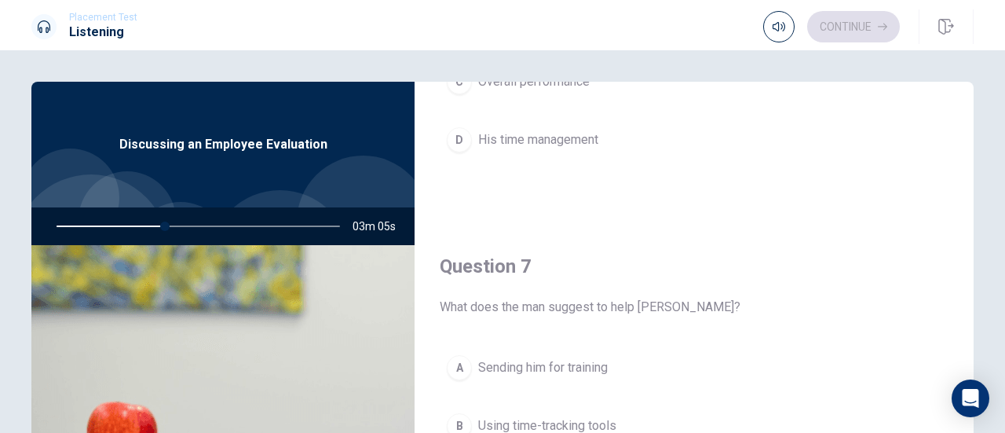
scroll to position [28, 0]
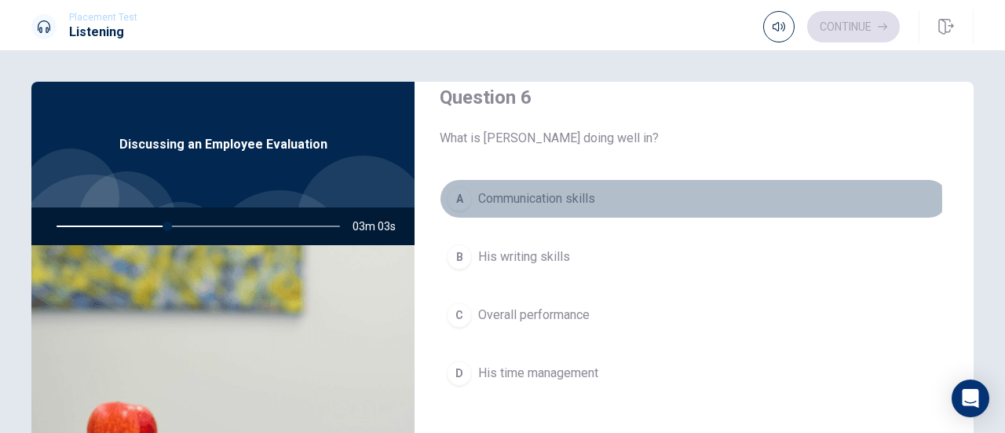
click at [525, 200] on span "Communication skills" at bounding box center [536, 198] width 117 height 19
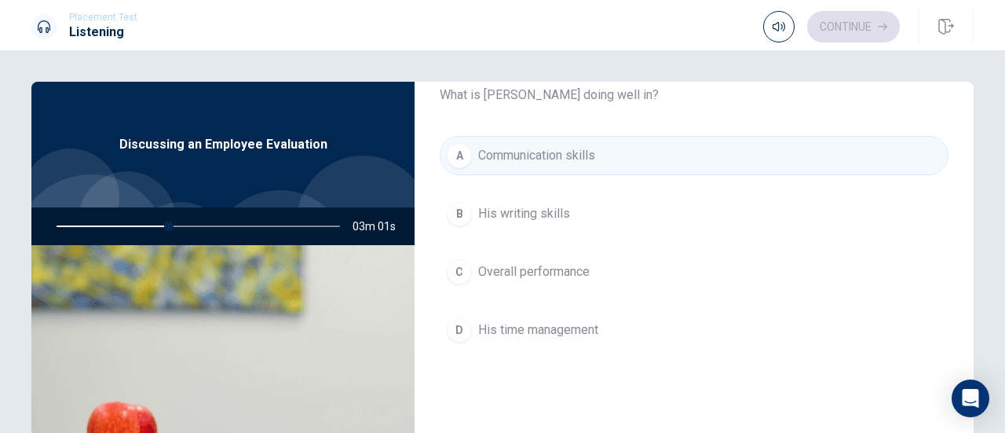
scroll to position [85, 0]
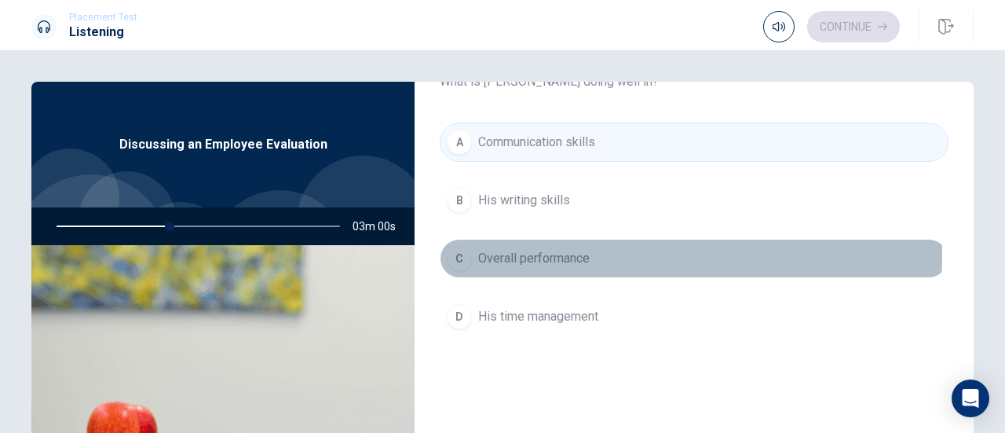
click at [567, 253] on span "Overall performance" at bounding box center [534, 258] width 112 height 19
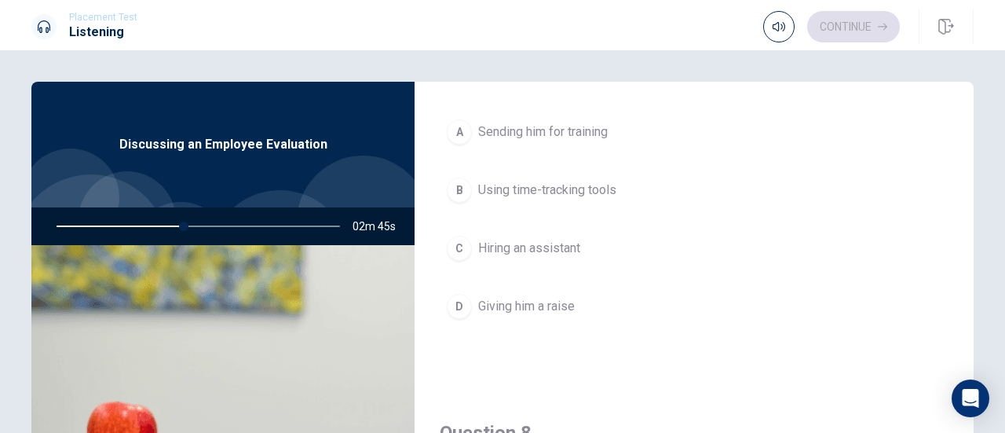
scroll to position [498, 0]
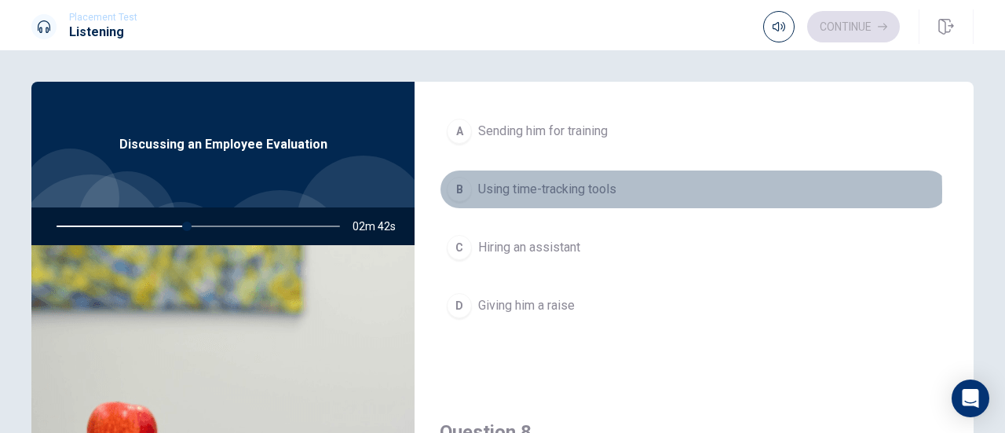
click at [581, 188] on span "Using time-tracking tools" at bounding box center [547, 189] width 138 height 19
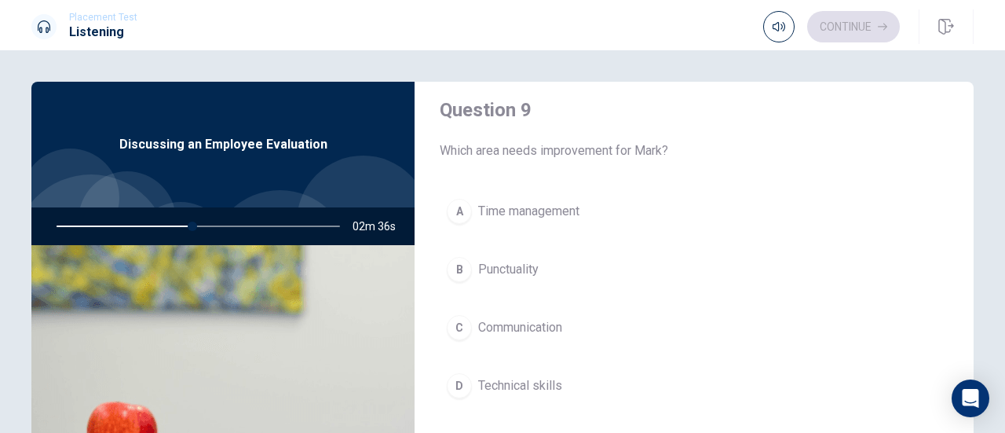
scroll to position [1226, 0]
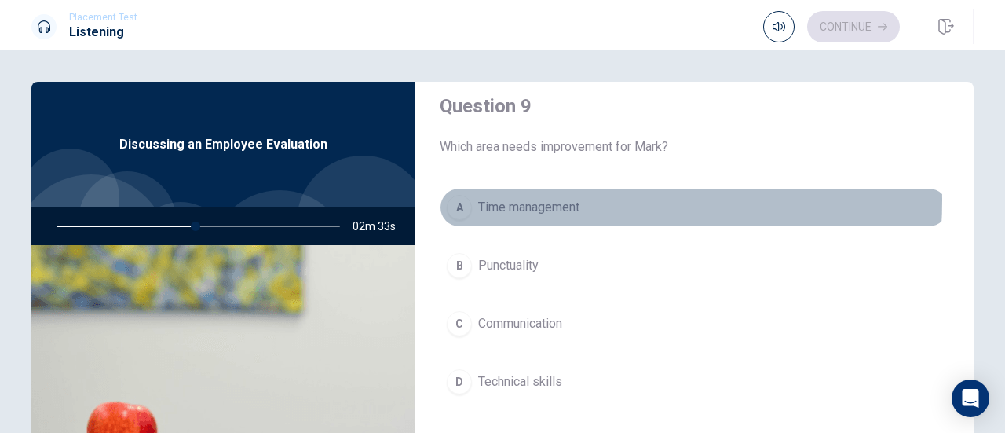
click at [531, 198] on span "Time management" at bounding box center [528, 207] width 101 height 19
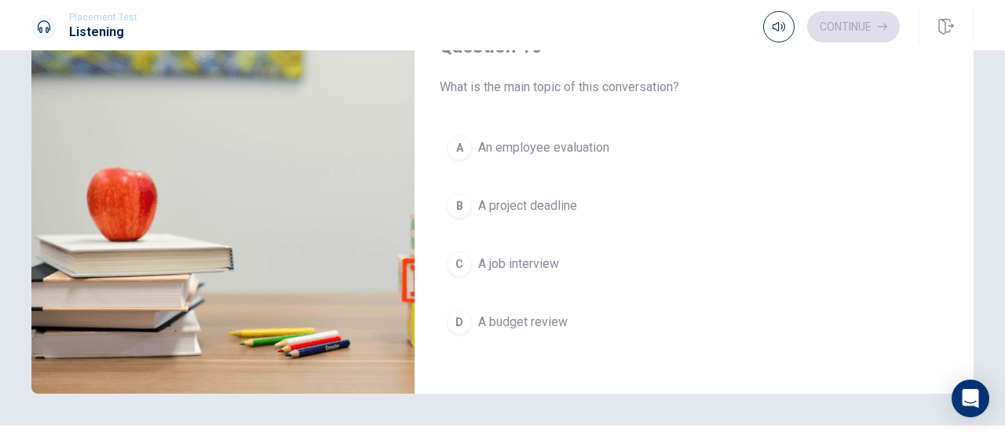
scroll to position [237, 0]
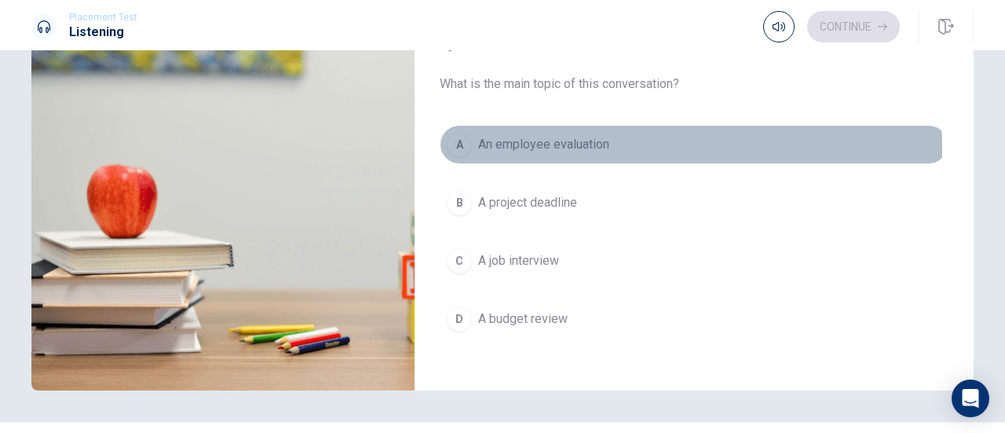
click at [555, 141] on span "An employee evaluation" at bounding box center [543, 144] width 131 height 19
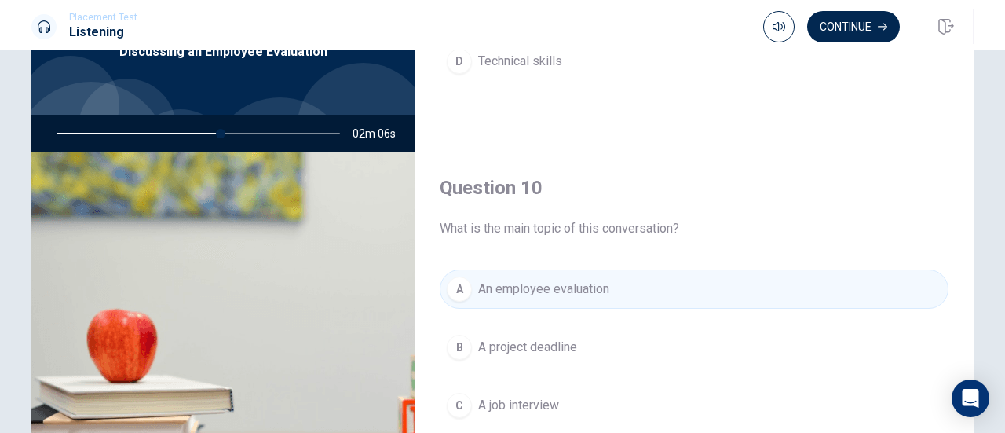
scroll to position [276, 0]
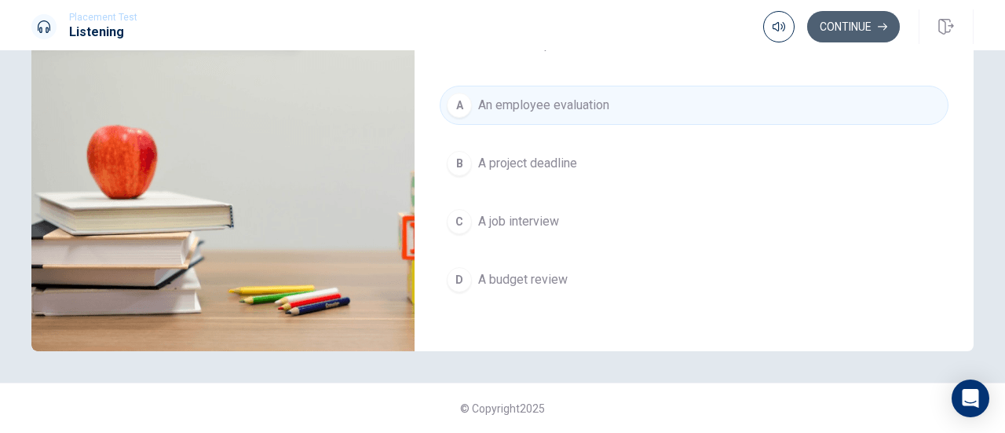
click at [847, 23] on button "Continue" at bounding box center [853, 26] width 93 height 31
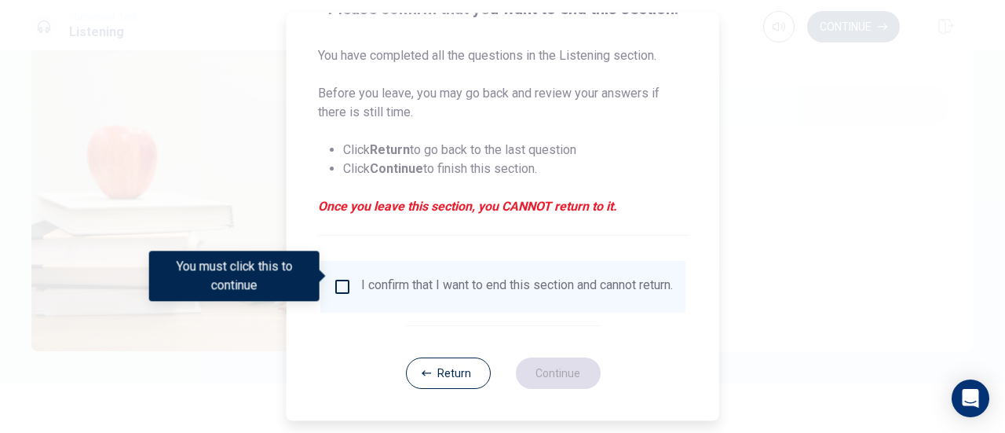
scroll to position [152, 0]
click at [335, 284] on input "You must click this to continue" at bounding box center [342, 286] width 19 height 19
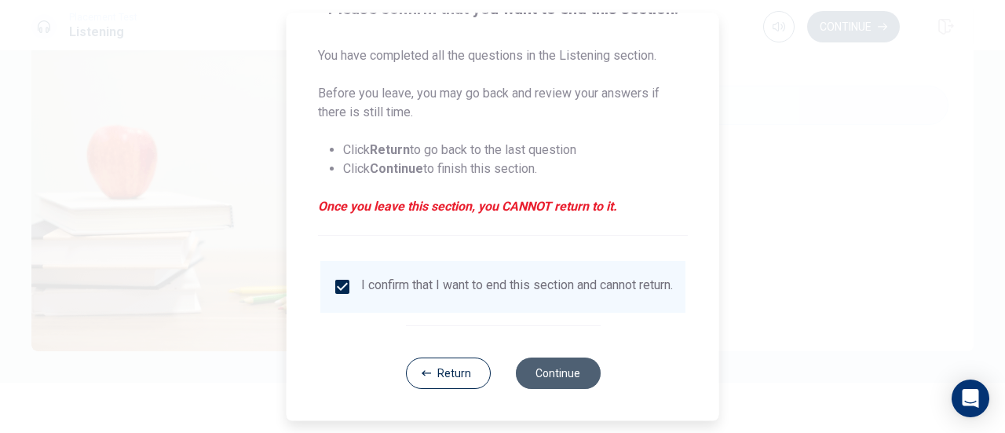
click at [566, 373] on button "Continue" at bounding box center [557, 372] width 85 height 31
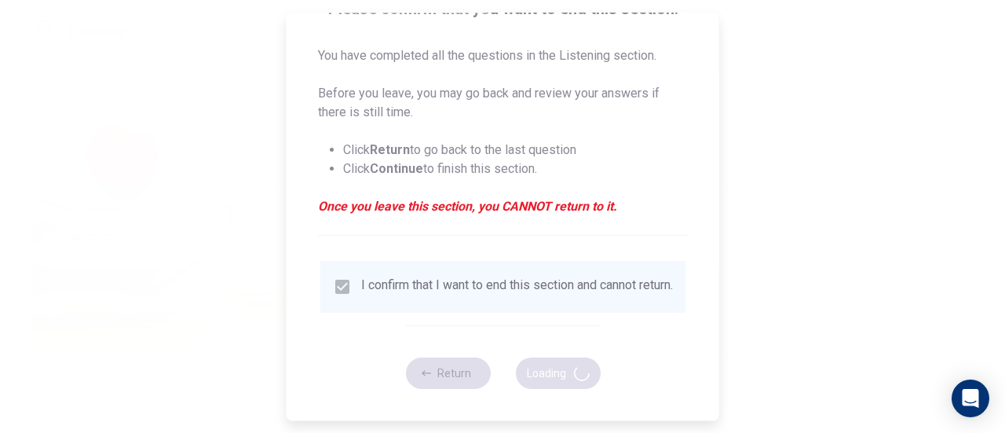
type input "61"
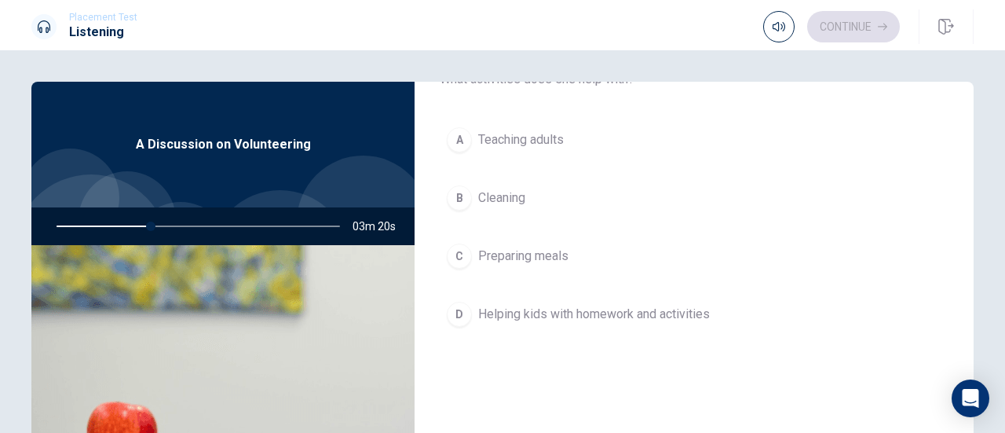
scroll to position [490, 0]
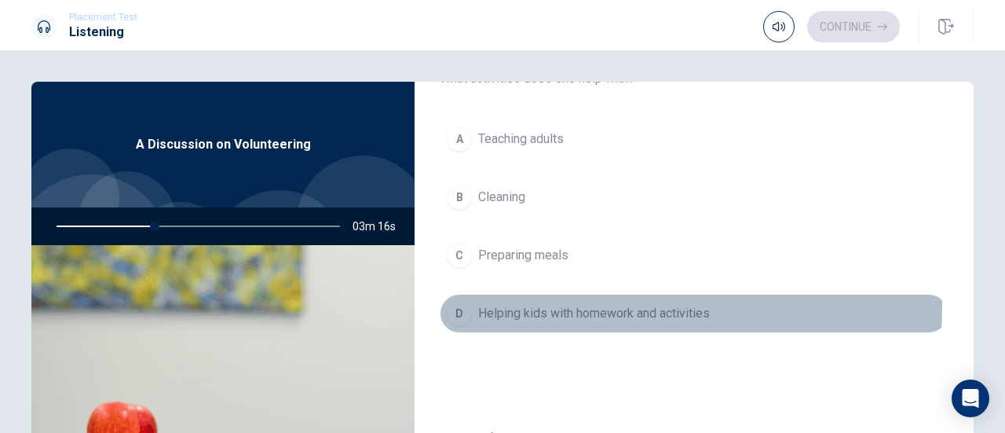
click at [606, 304] on span "Helping kids with homework and activities" at bounding box center [594, 313] width 232 height 19
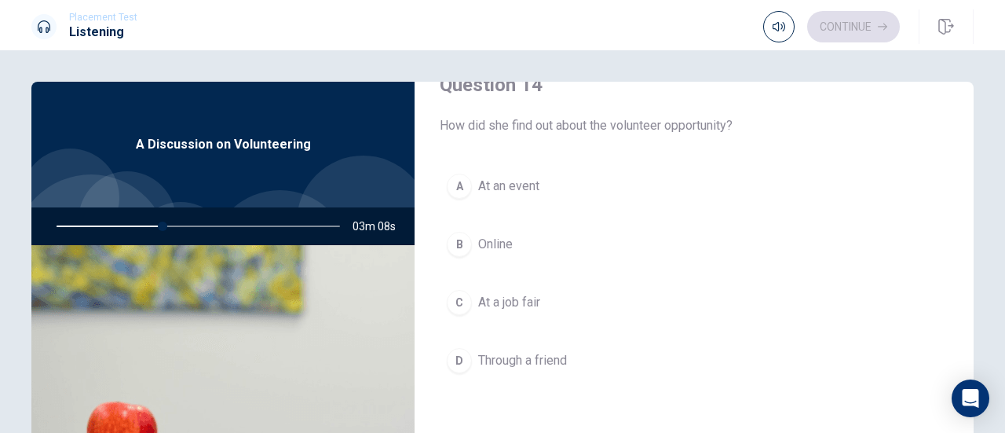
scroll to position [1257, 0]
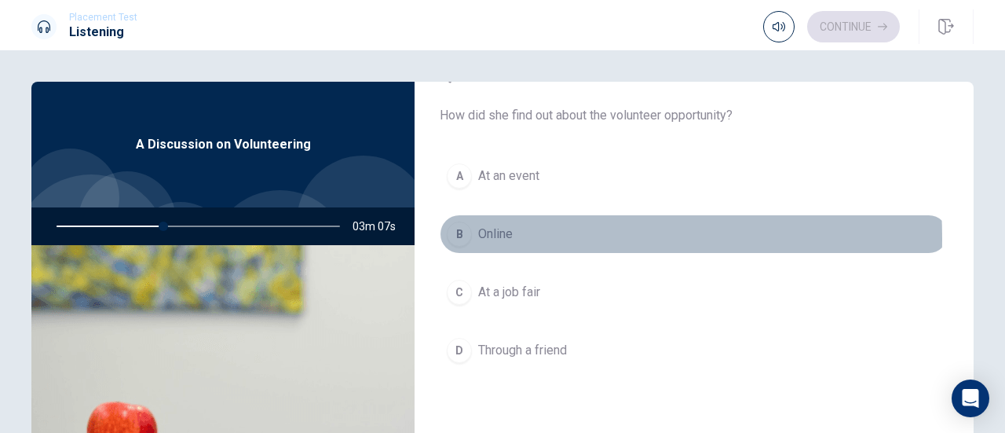
click at [493, 231] on span "Online" at bounding box center [495, 234] width 35 height 19
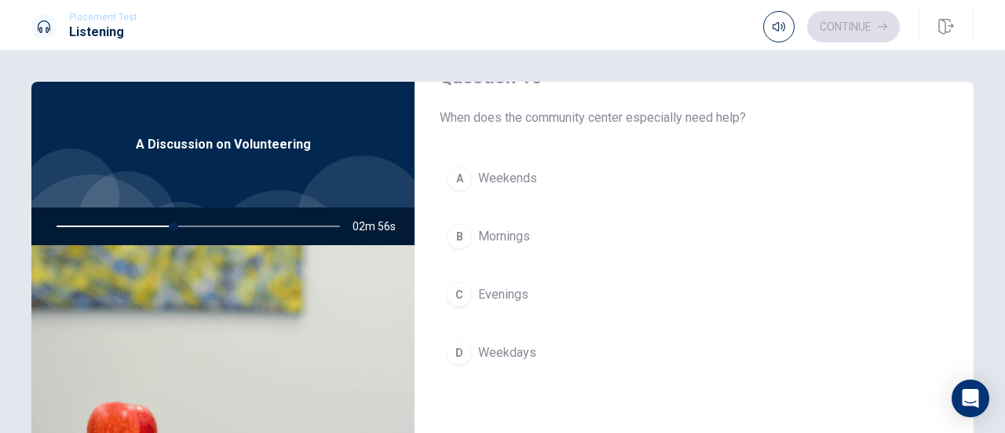
scroll to position [790, 0]
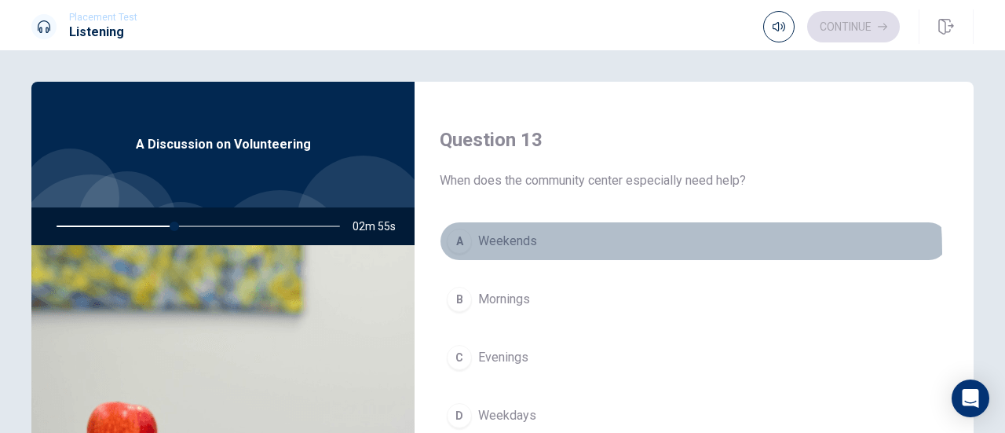
click at [536, 247] on button "A Weekends" at bounding box center [694, 240] width 509 height 39
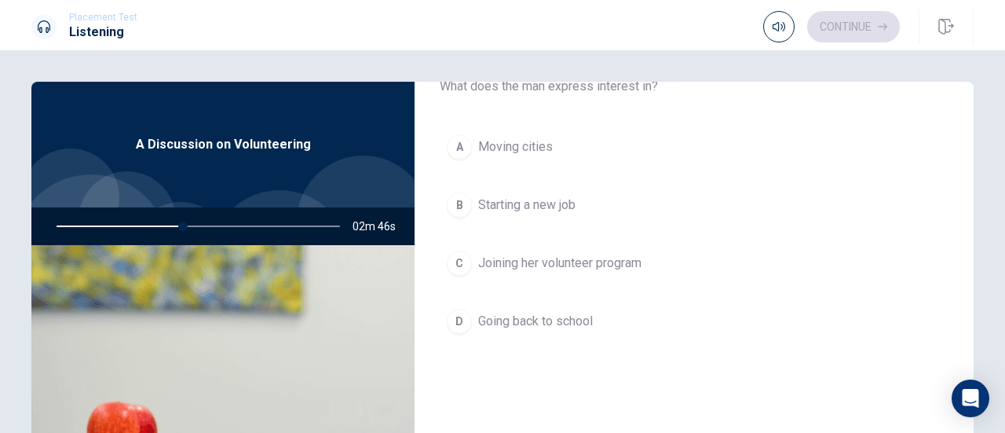
scroll to position [81, 0]
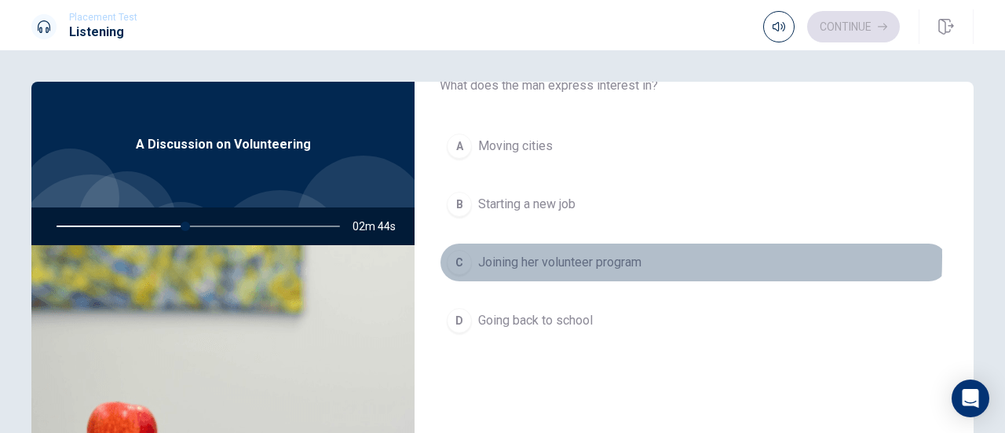
click at [540, 255] on span "Joining her volunteer program" at bounding box center [559, 262] width 163 height 19
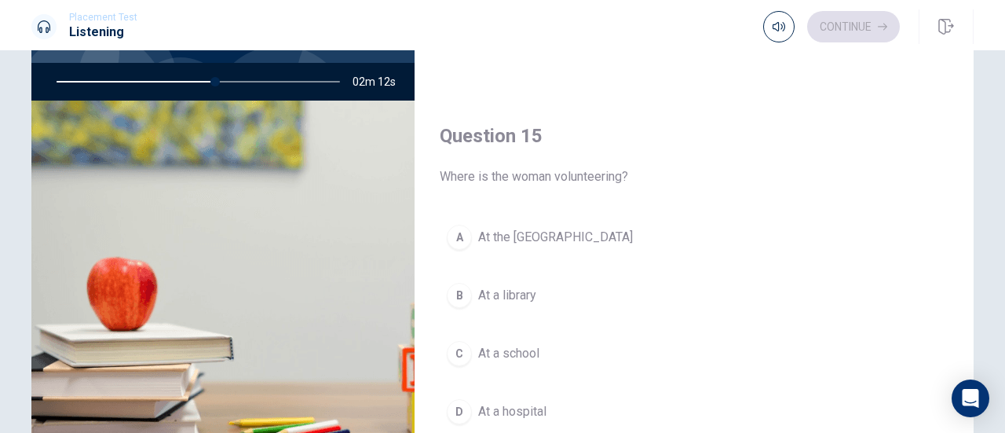
scroll to position [171, 0]
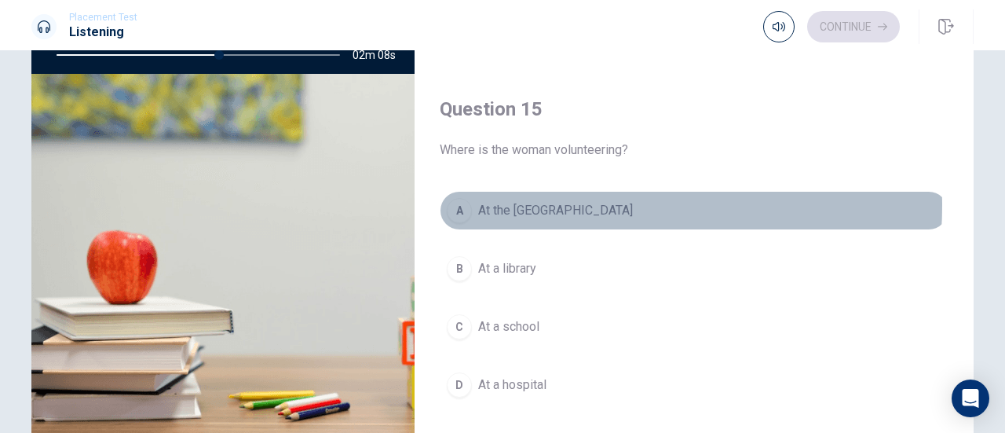
click at [575, 201] on span "At the [GEOGRAPHIC_DATA]" at bounding box center [555, 210] width 155 height 19
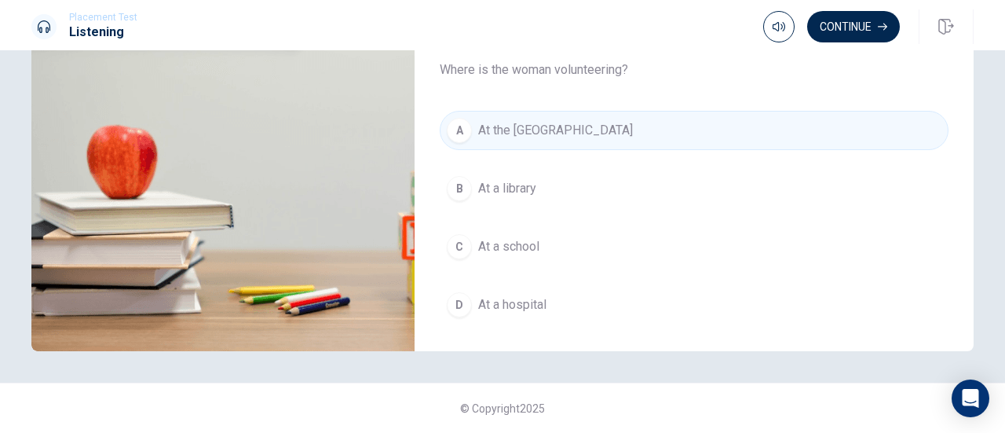
scroll to position [1454, 0]
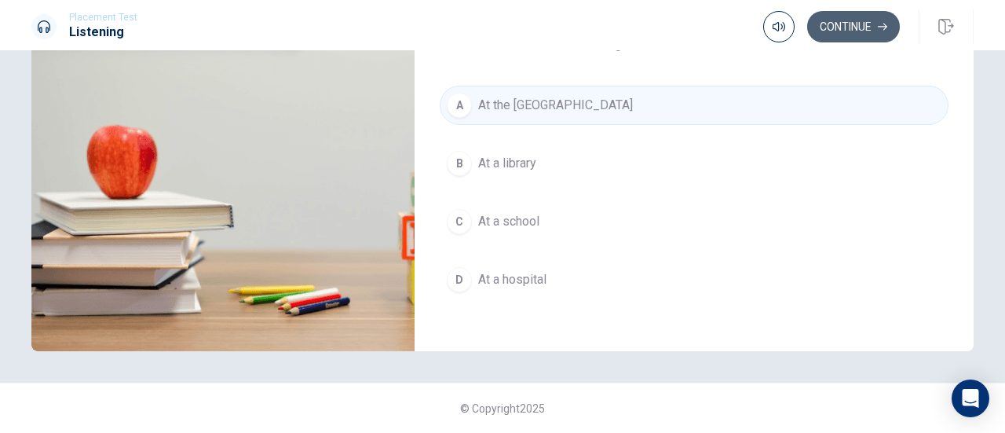
click at [845, 26] on button "Continue" at bounding box center [853, 26] width 93 height 31
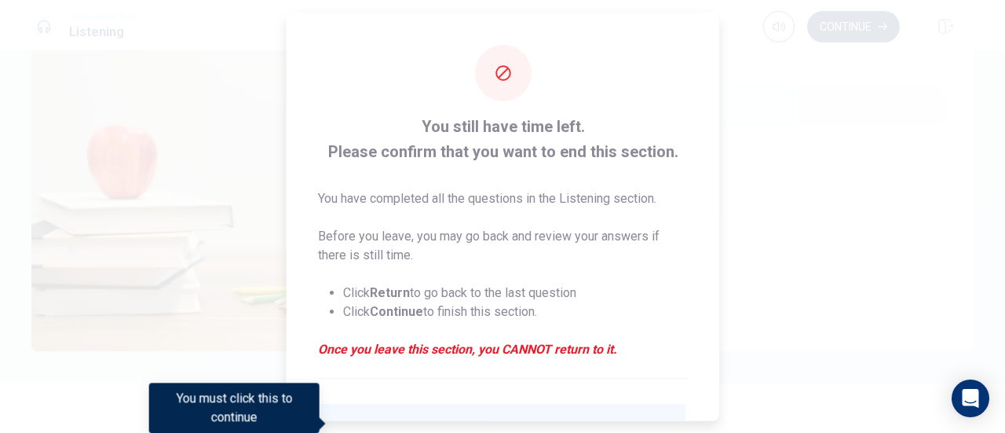
scroll to position [152, 0]
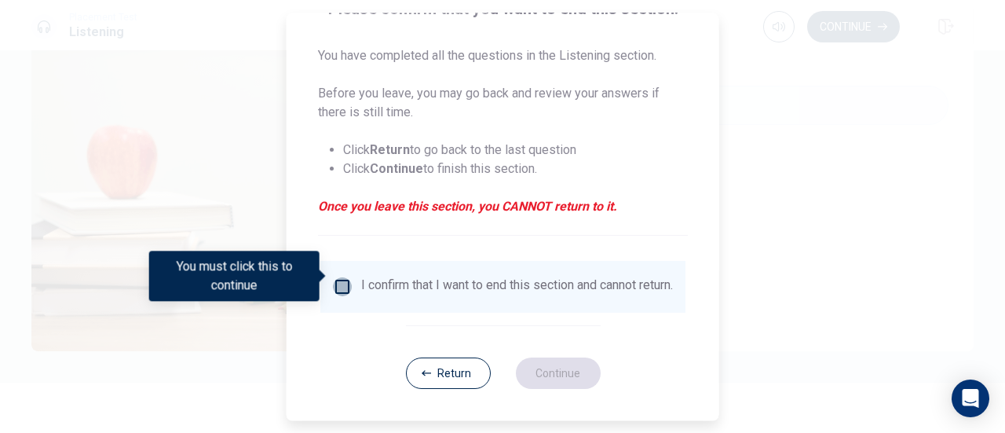
click at [339, 277] on input "You must click this to continue" at bounding box center [342, 286] width 19 height 19
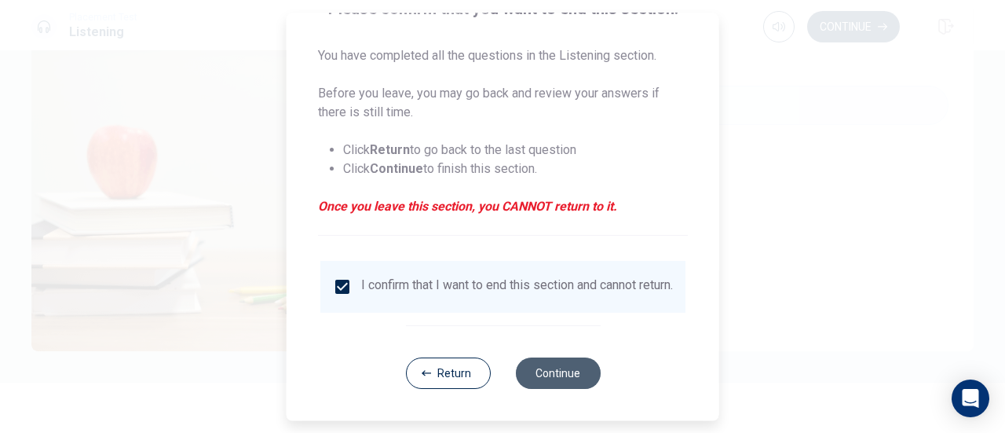
click at [558, 373] on button "Continue" at bounding box center [557, 372] width 85 height 31
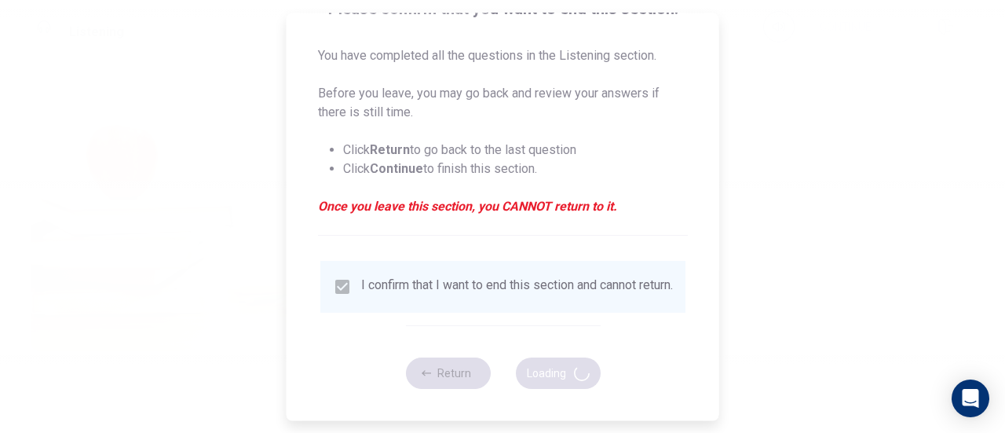
type input "70"
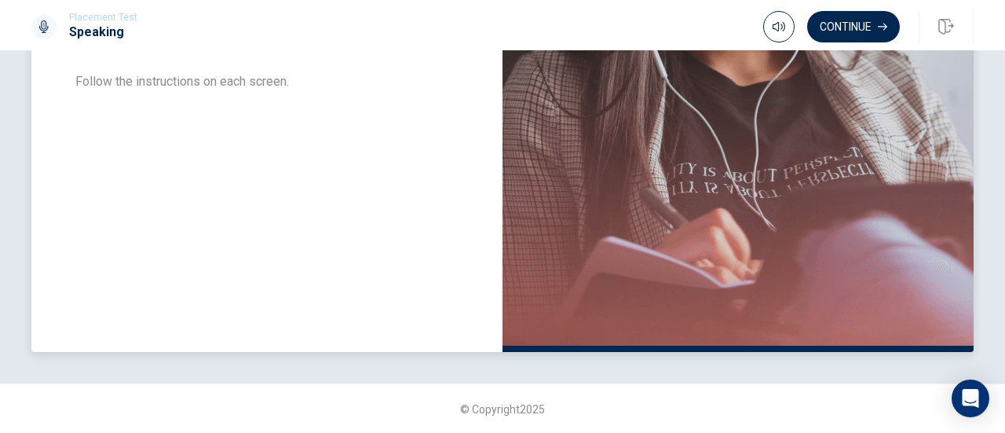
scroll to position [0, 0]
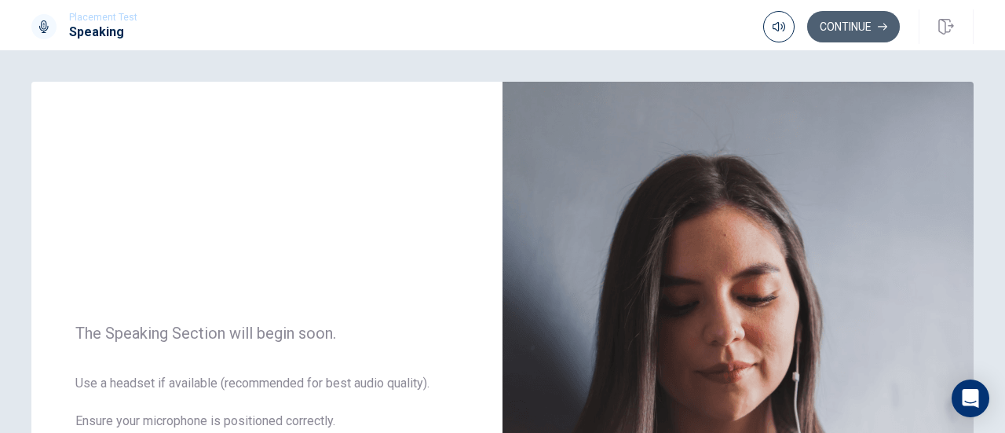
click at [816, 27] on button "Continue" at bounding box center [853, 26] width 93 height 31
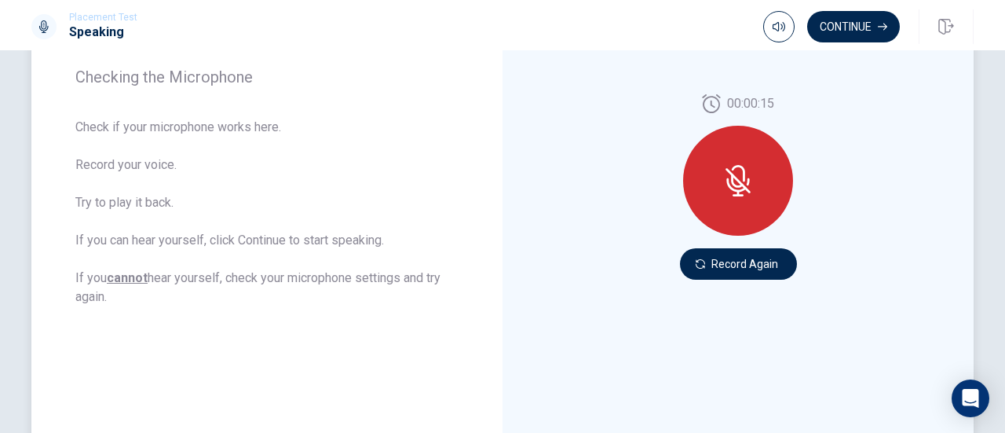
scroll to position [242, 0]
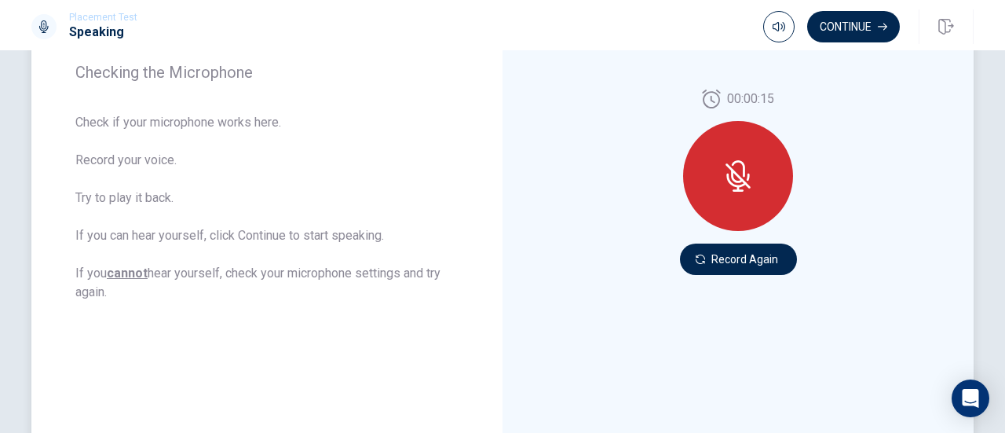
click at [745, 170] on icon at bounding box center [738, 175] width 31 height 31
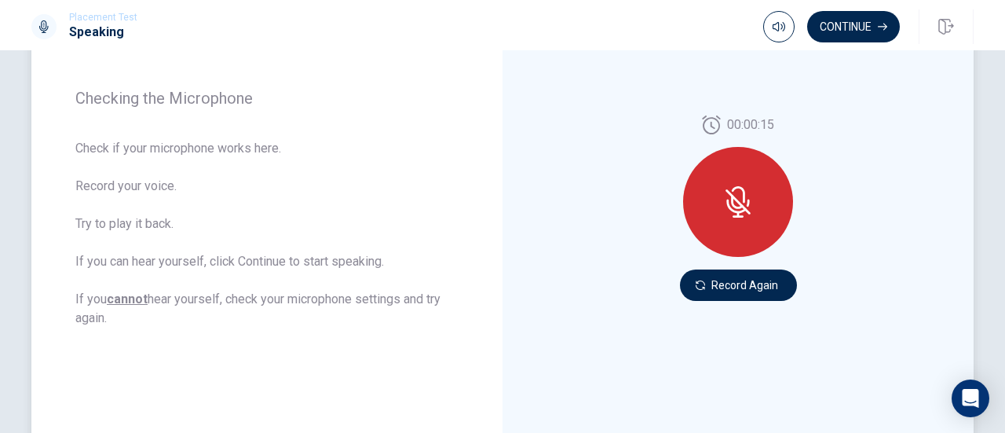
scroll to position [217, 0]
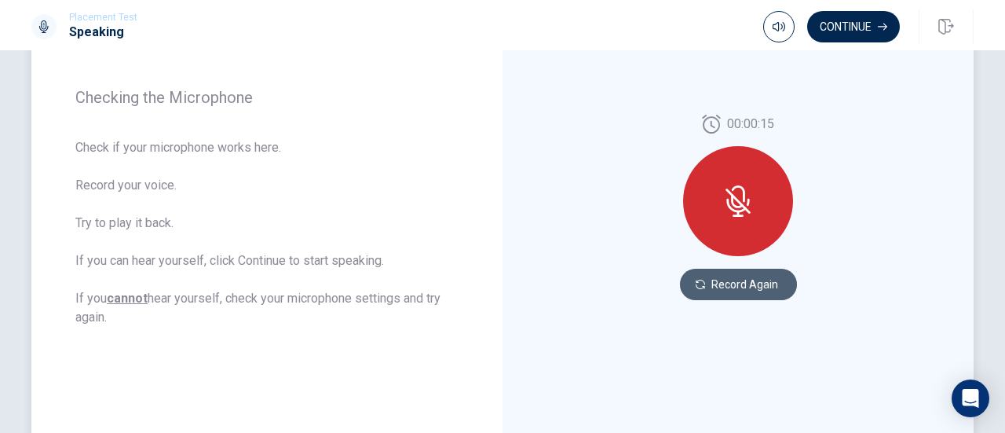
click at [723, 278] on button "Record Again" at bounding box center [738, 284] width 117 height 31
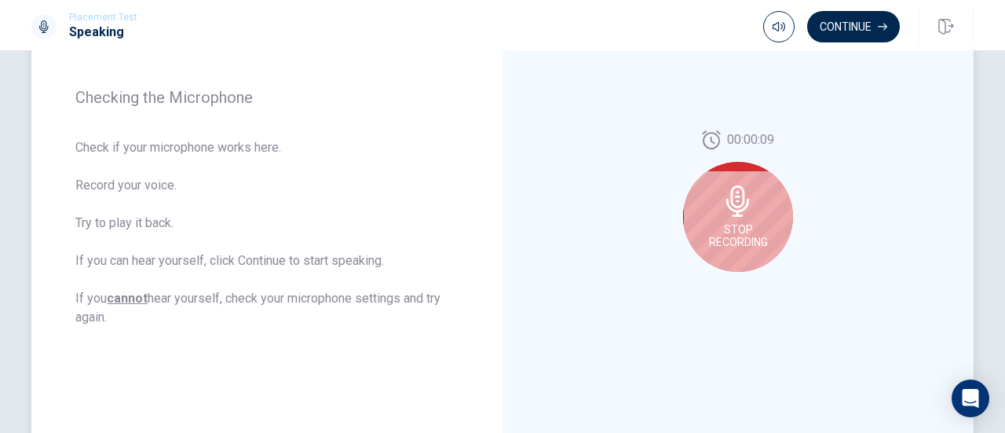
click at [769, 216] on div "Stop Recording" at bounding box center [738, 217] width 110 height 110
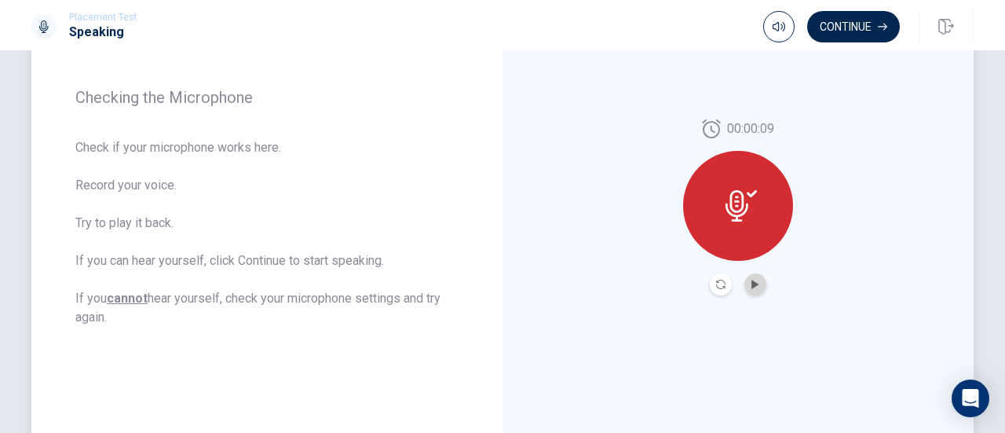
click at [754, 276] on button "Play Audio" at bounding box center [756, 284] width 22 height 22
click at [751, 282] on icon "Pause Audio" at bounding box center [755, 284] width 9 height 9
click at [752, 282] on icon "Play Audio" at bounding box center [755, 284] width 7 height 9
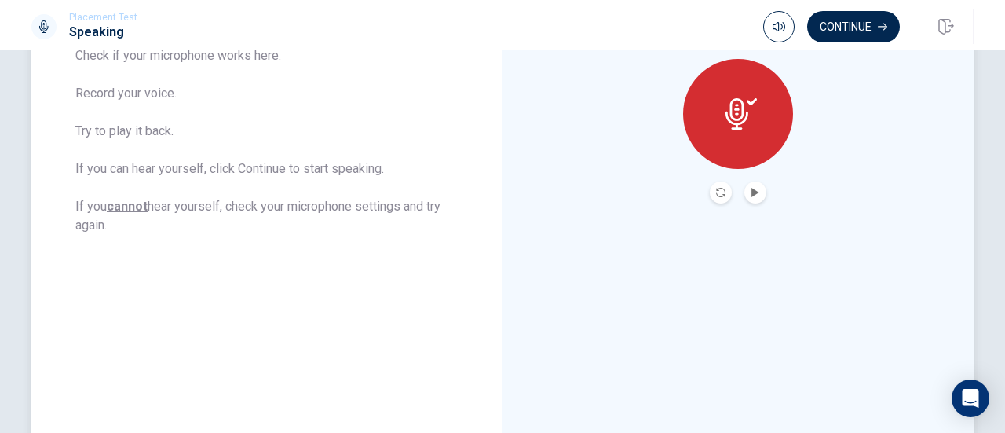
scroll to position [309, 0]
click at [847, 34] on button "Continue" at bounding box center [853, 26] width 93 height 31
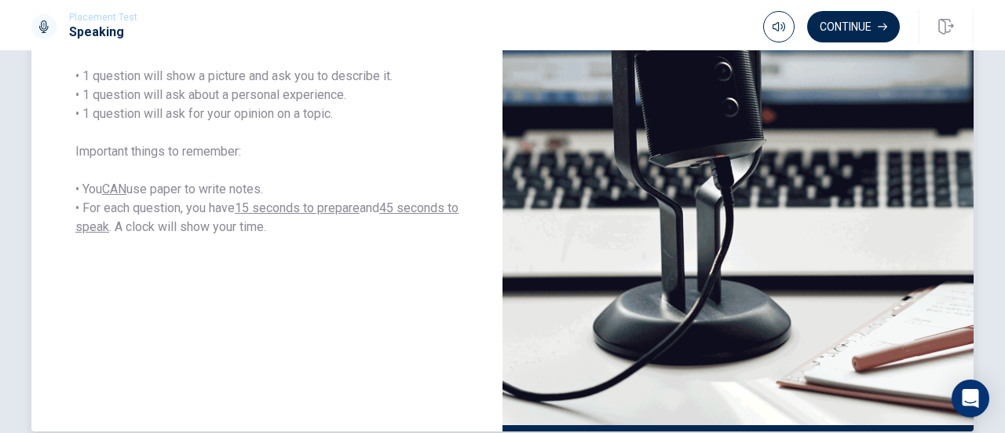
scroll to position [415, 0]
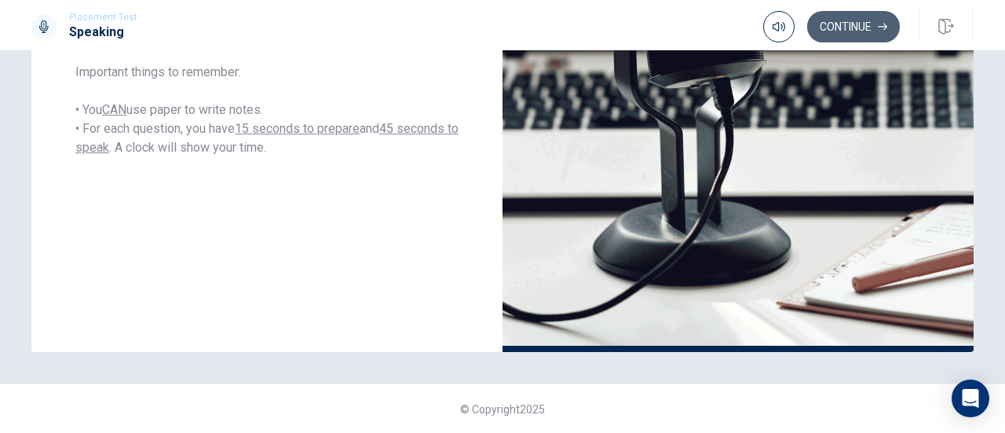
click at [840, 27] on button "Continue" at bounding box center [853, 26] width 93 height 31
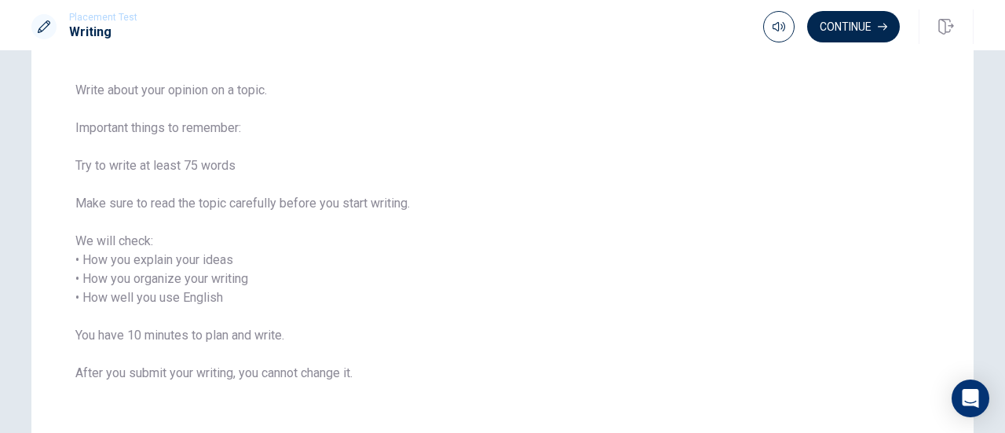
scroll to position [107, 0]
click at [855, 37] on button "Continue" at bounding box center [853, 26] width 93 height 31
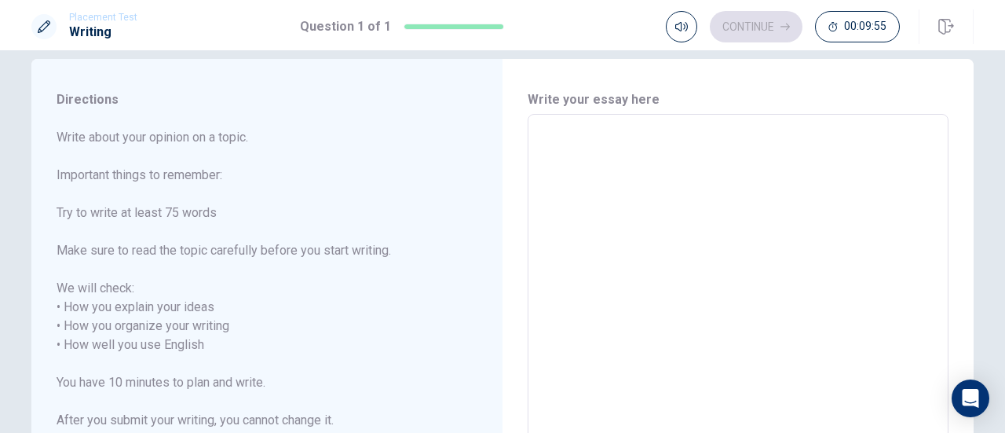
scroll to position [0, 0]
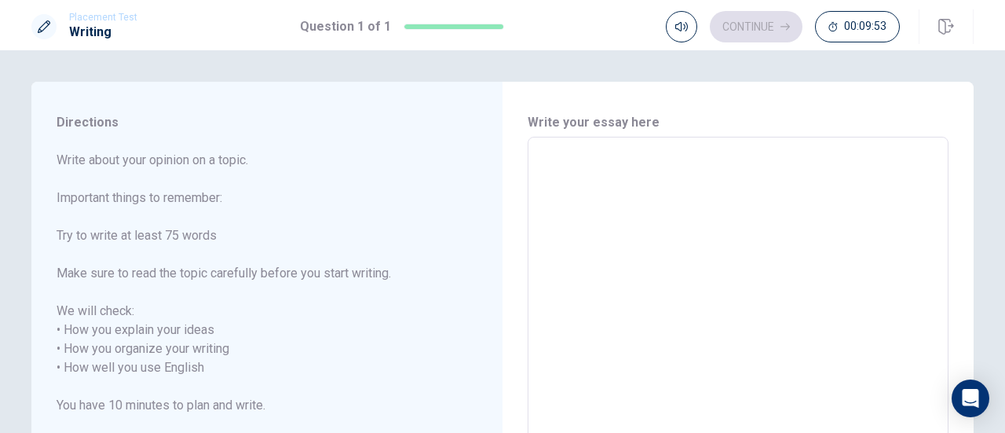
click at [581, 172] on textarea at bounding box center [738, 368] width 399 height 436
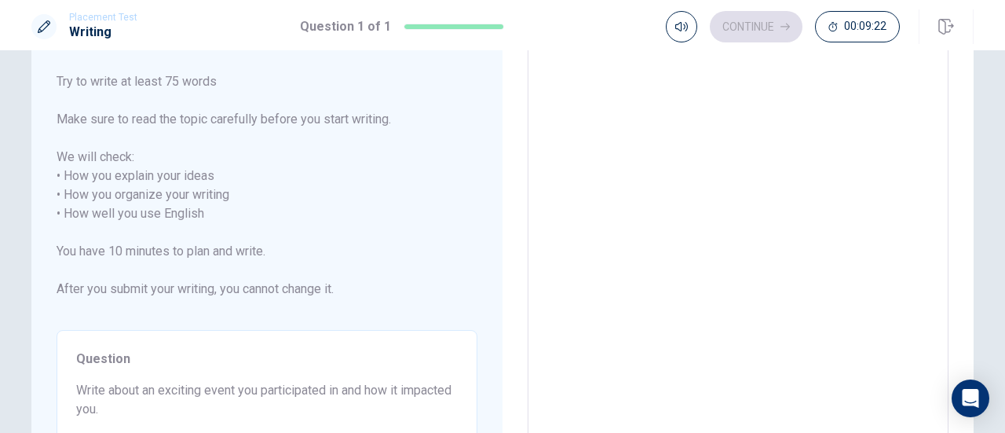
scroll to position [150, 0]
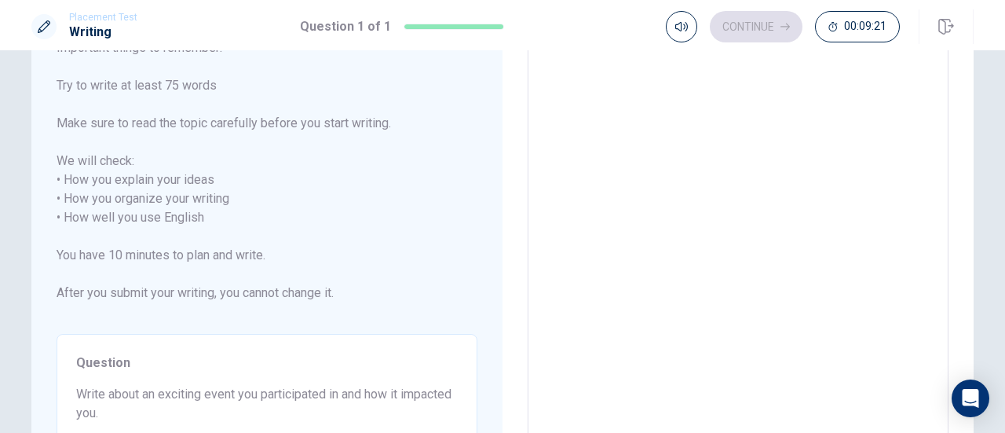
click at [603, 128] on textarea at bounding box center [738, 218] width 399 height 436
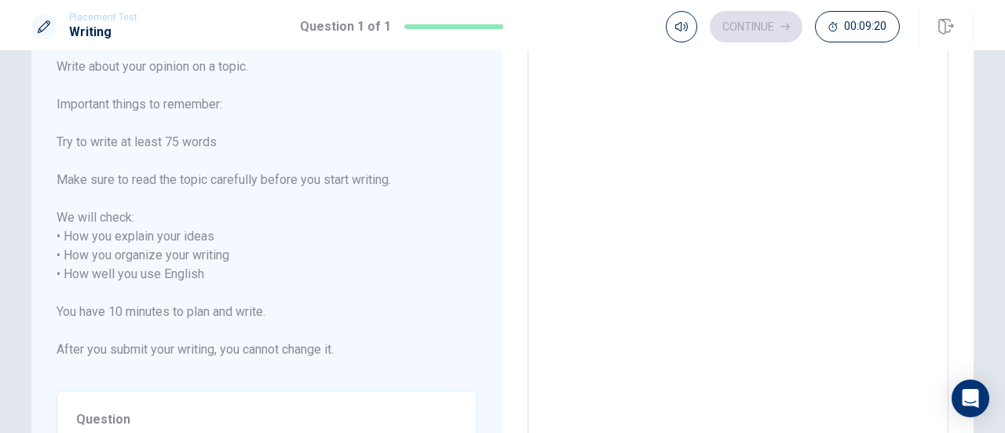
scroll to position [27, 0]
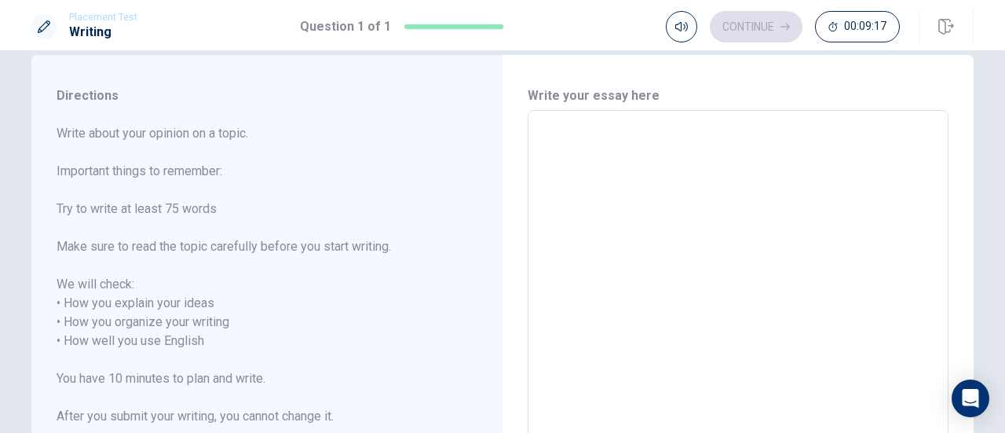
click at [603, 128] on textarea at bounding box center [738, 341] width 399 height 436
type textarea "K"
type textarea "x"
type textarea "Ki"
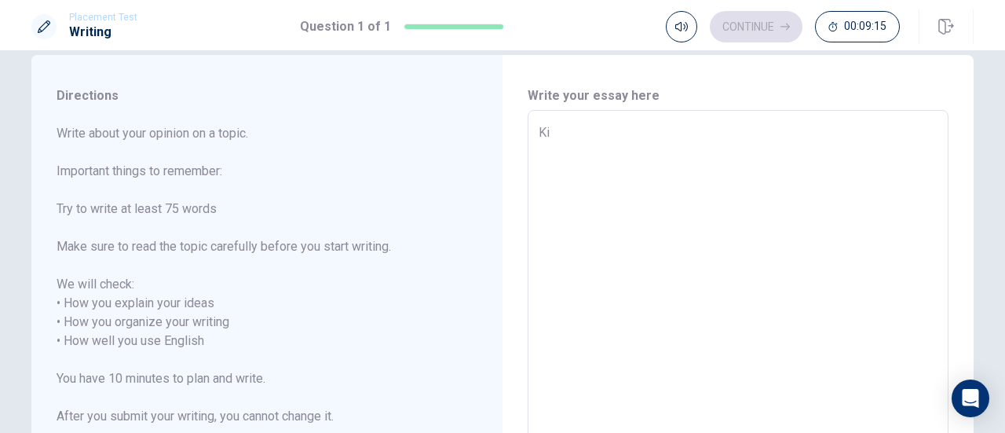
type textarea "x"
type textarea "Kid"
type textarea "x"
type textarea "Kid\"
type textarea "x"
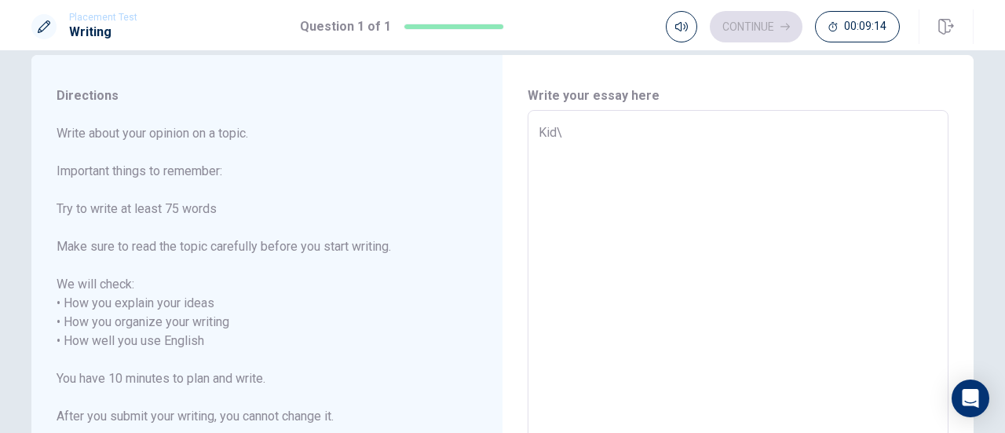
type textarea "Kid"
type textarea "x"
type textarea "Ki"
type textarea "x"
type textarea "K"
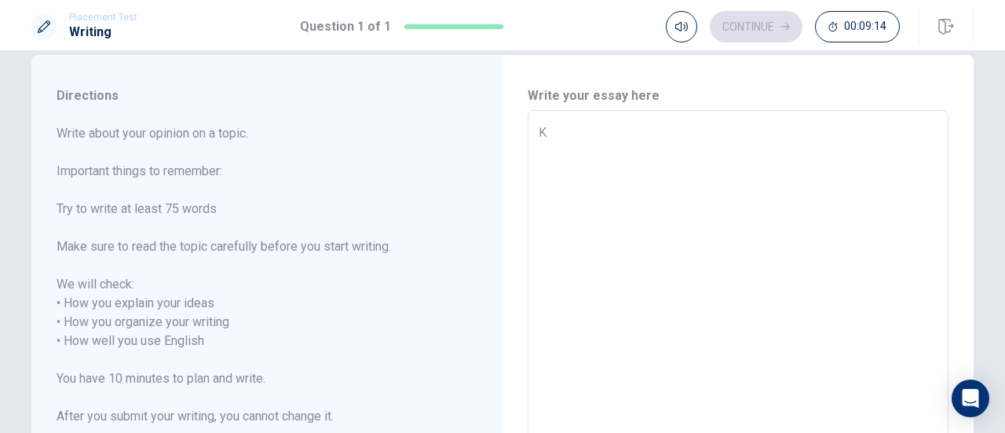
type textarea "x"
type textarea "v"
type textarea "x"
type textarea "vo"
type textarea "x"
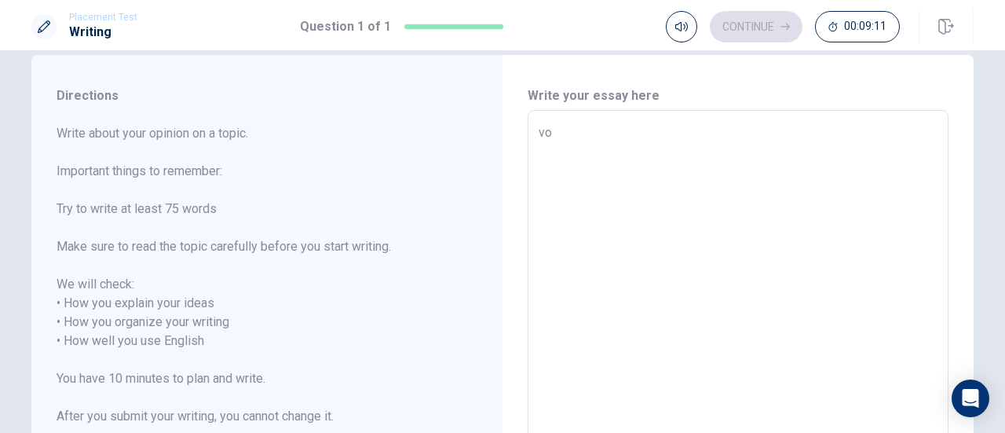
type textarea "voi"
type textarea "x"
type textarea "vo"
type textarea "x"
type textarea "vou"
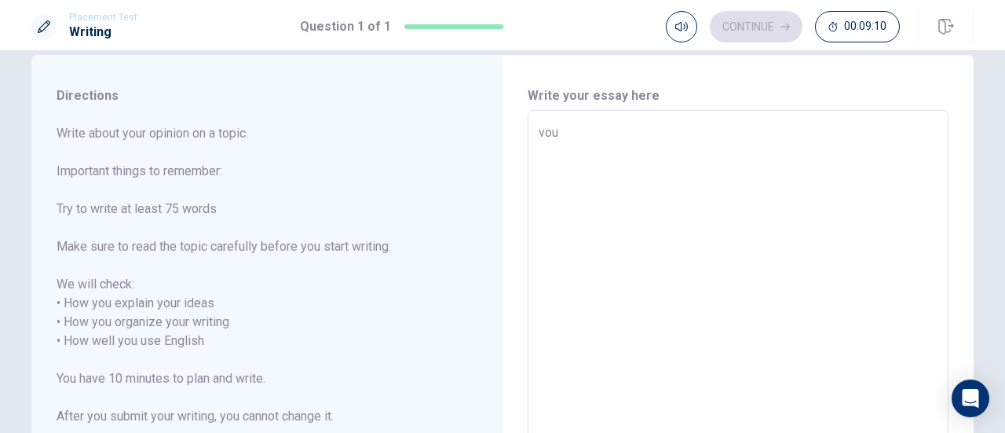
type textarea "x"
type textarea "voun"
type textarea "x"
type textarea "vount"
type textarea "x"
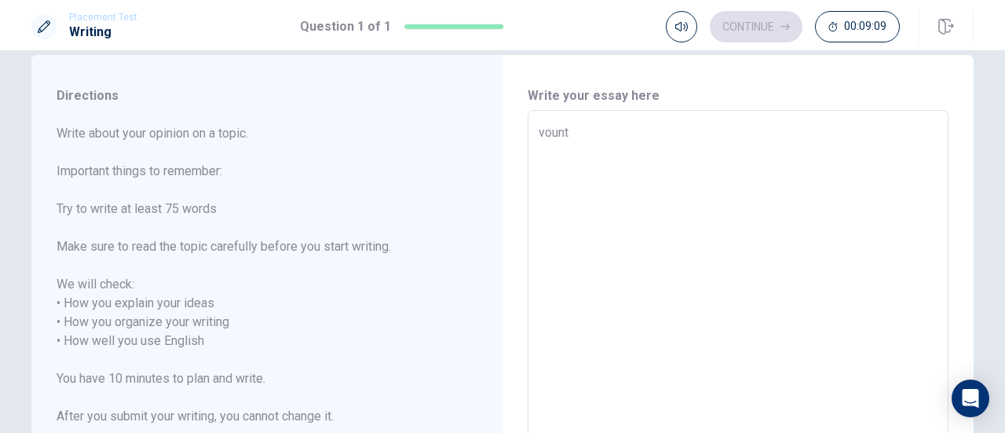
type textarea "vounte"
type textarea "x"
type textarea "vountee"
type textarea "x"
type textarea "vounteer"
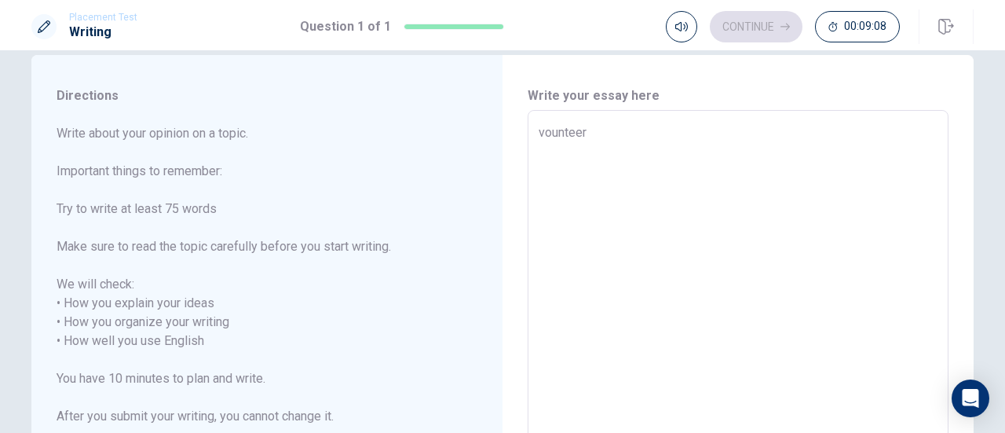
type textarea "x"
type textarea "vounteer"
type textarea "x"
type textarea "vounteer"
type textarea "x"
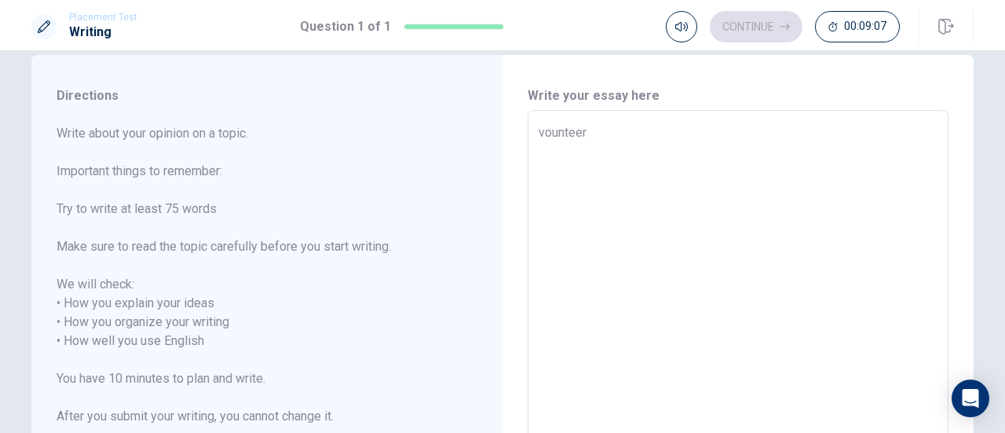
type textarea "vountee"
type textarea "x"
type textarea "vounte"
type textarea "x"
type textarea "vount"
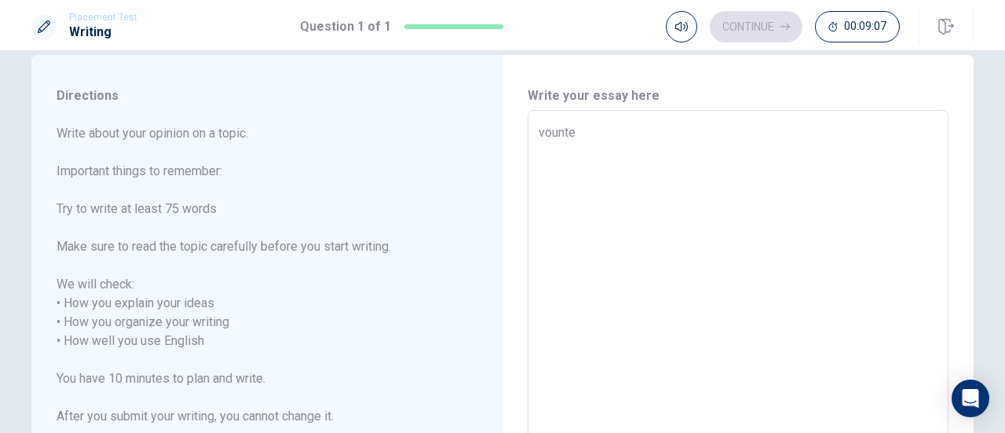
type textarea "x"
type textarea "voun"
type textarea "x"
type textarea "vou"
type textarea "x"
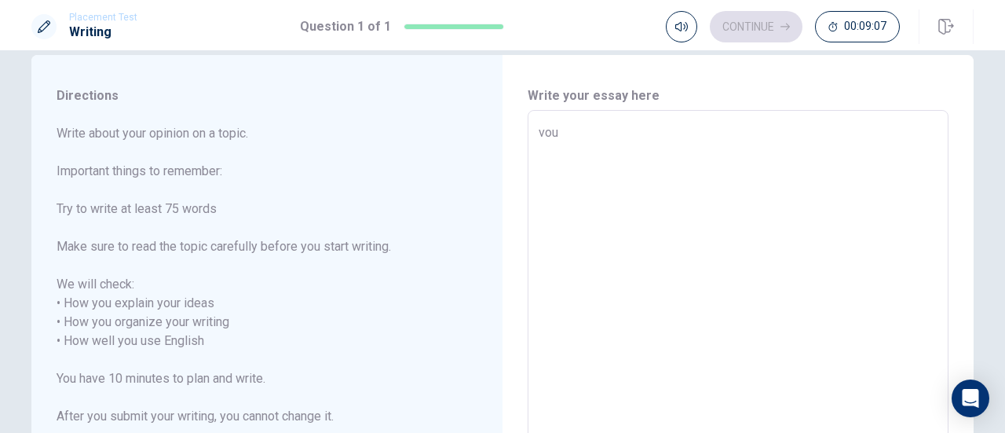
type textarea "vo"
type textarea "x"
type textarea "v"
type textarea "x"
type textarea "V"
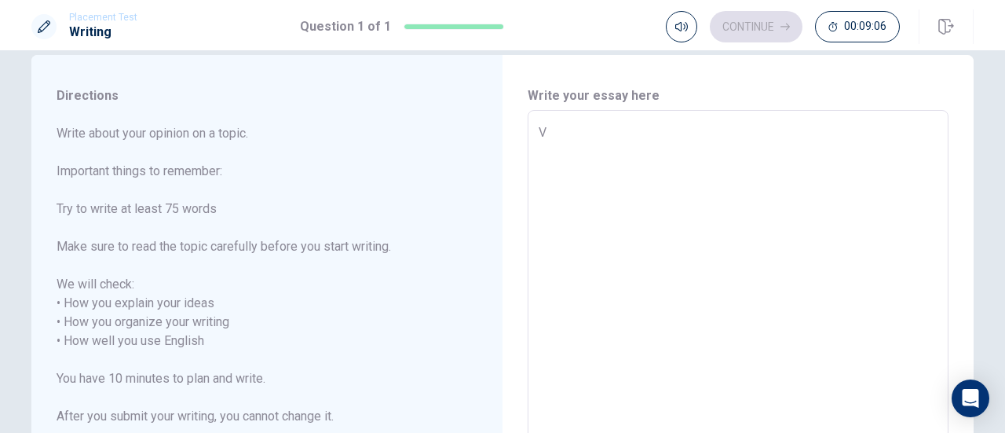
type textarea "x"
type textarea "Vo"
type textarea "x"
type textarea "Vol"
type textarea "x"
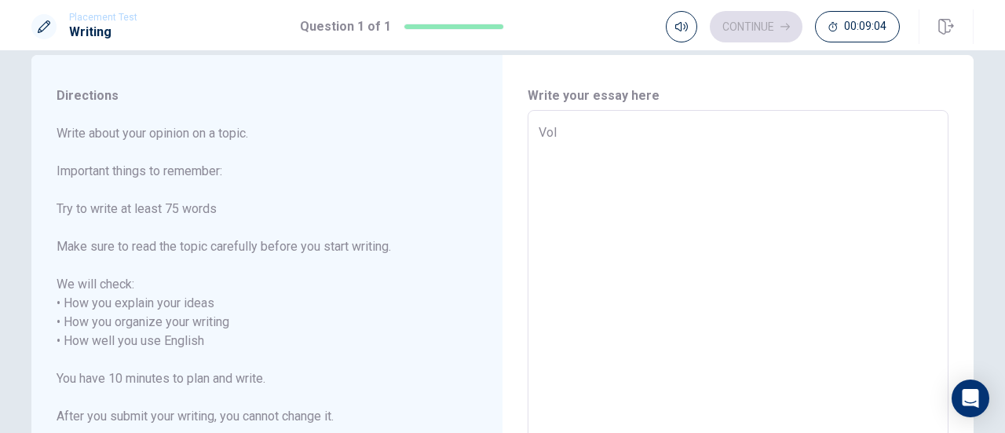
type textarea "Volu"
type textarea "x"
type textarea "Volun"
type textarea "x"
type textarea "Volunt"
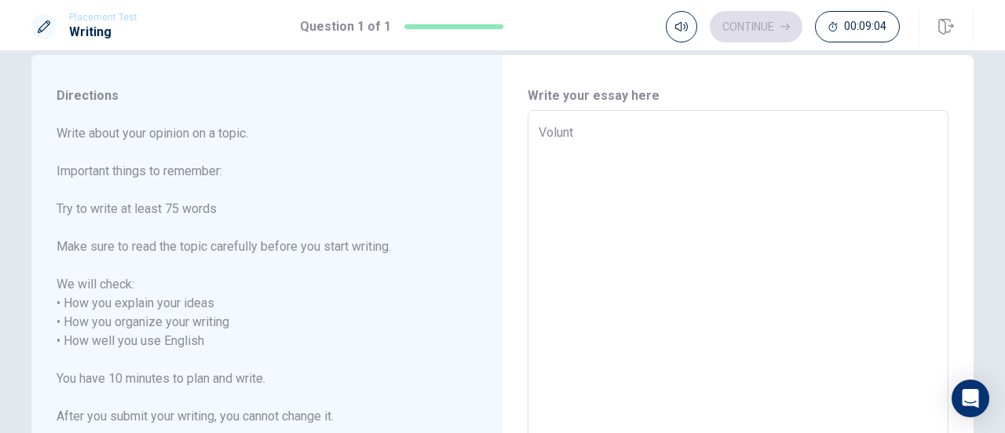
type textarea "x"
type textarea "Volunte"
type textarea "x"
type textarea "Voluntee"
type textarea "x"
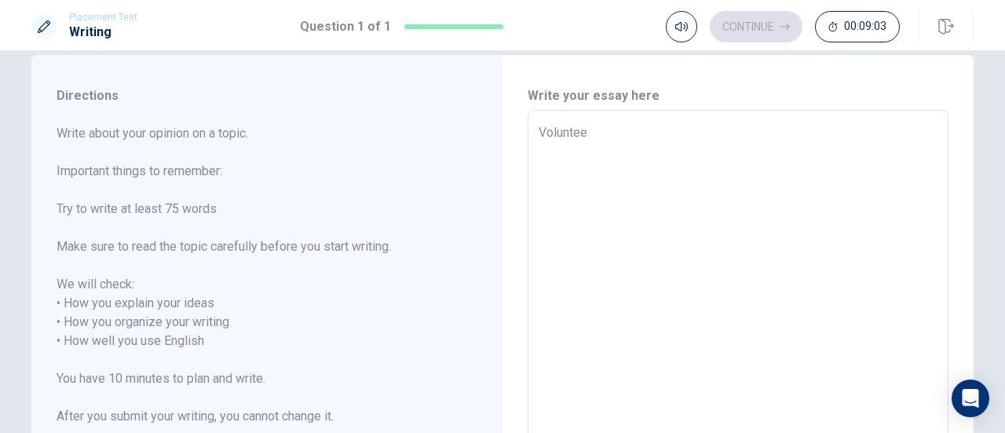
type textarea "Volunteer"
type textarea "x"
type textarea "Volunteer"
type textarea "x"
type textarea "Volunteer"
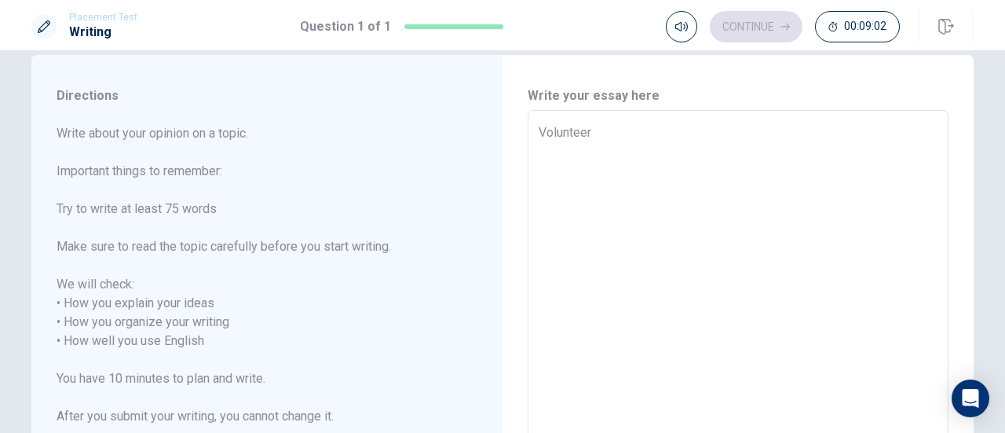
type textarea "x"
type textarea "Voluntee"
type textarea "x"
type textarea "Volunteer"
type textarea "x"
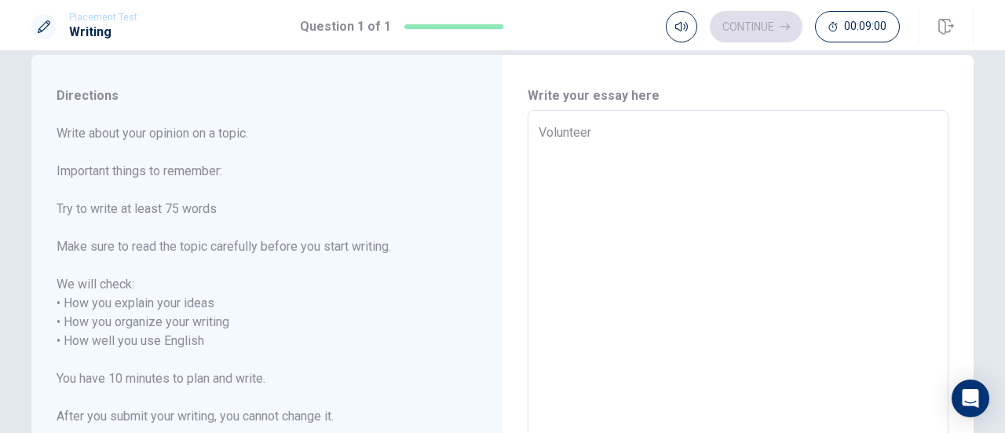
type textarea "Volunteer"
type textarea "x"
type textarea "Volunteer e"
type textarea "x"
type textarea "Volunteer ev"
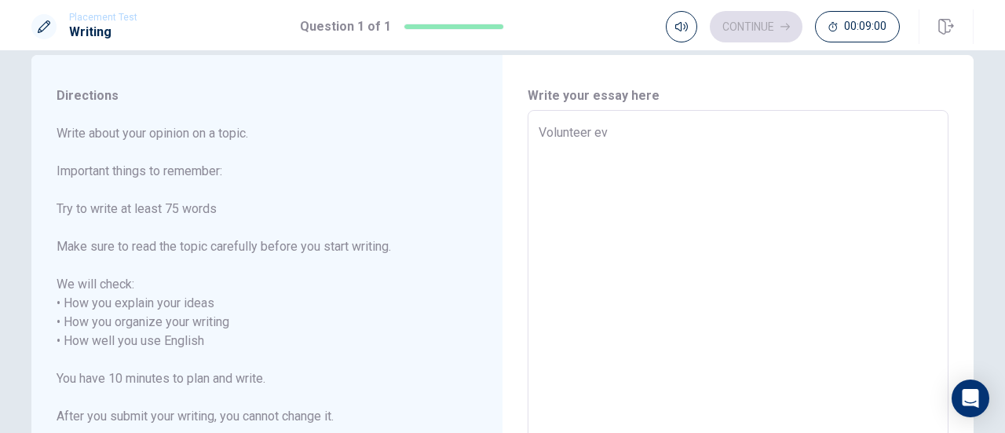
type textarea "x"
type textarea "Volunteer eve"
type textarea "x"
type textarea "Volunteer even"
type textarea "x"
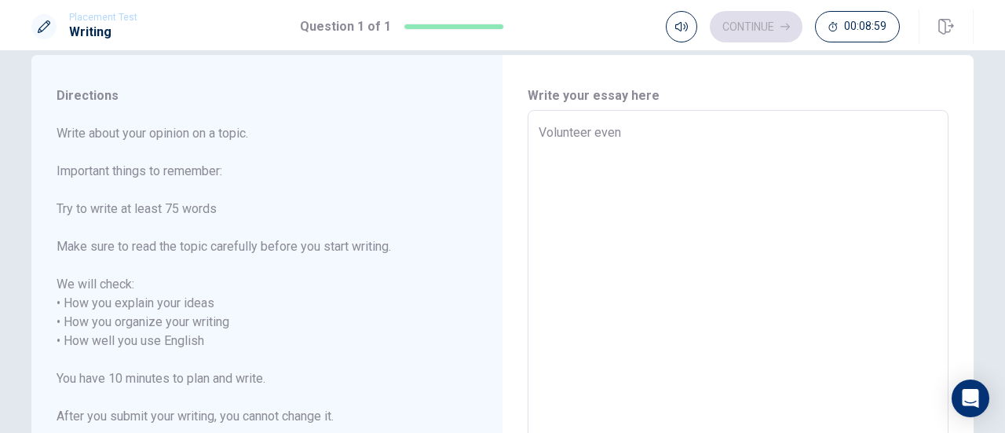
type textarea "Volunteer event"
type textarea "x"
type textarea "Volunteer event"
type textarea "x"
type textarea "Volunteer event f"
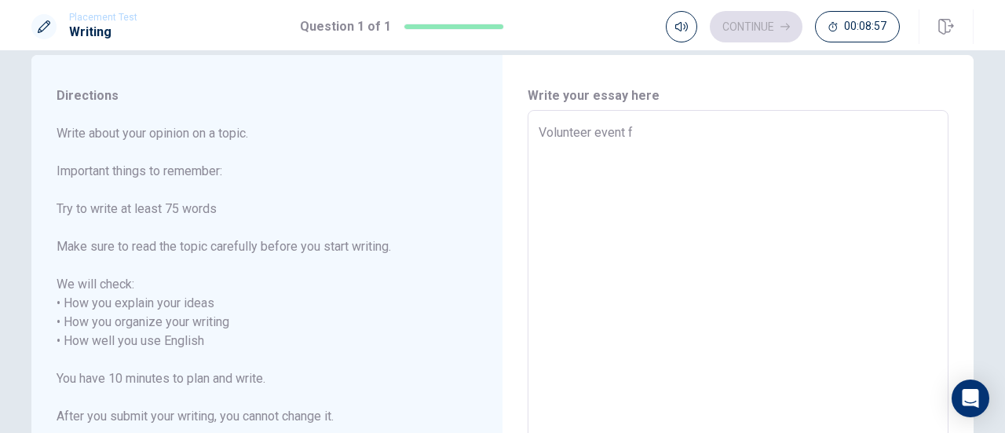
type textarea "x"
type textarea "Volunteer event fo"
type textarea "x"
type textarea "Volunteer event for"
type textarea "x"
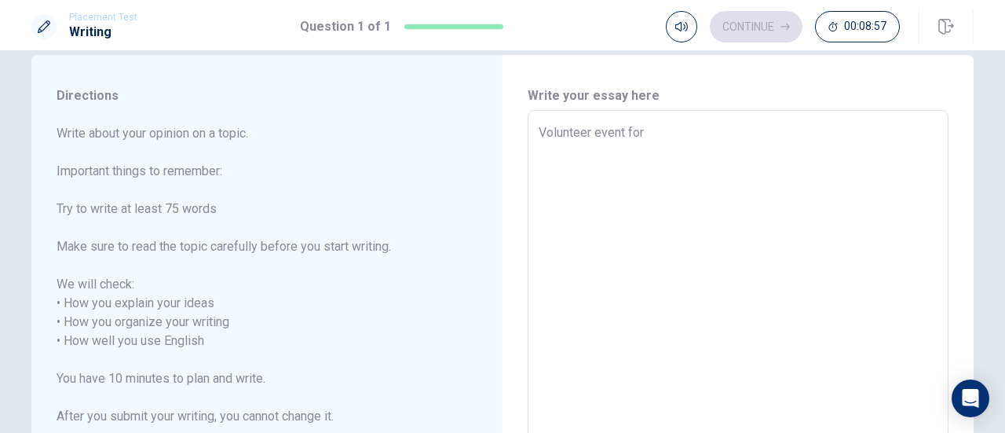
type textarea "Volunteer event for"
type textarea "x"
type textarea "Volunteer event for k"
type textarea "x"
type textarea "Volunteer event for ki"
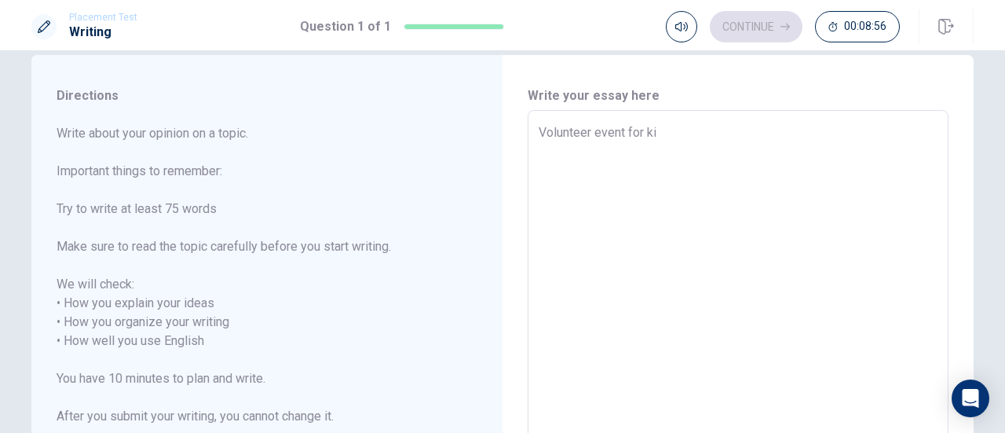
type textarea "x"
type textarea "Volunteer event for kid"
type textarea "x"
type textarea "Volunteer event for kidw"
type textarea "x"
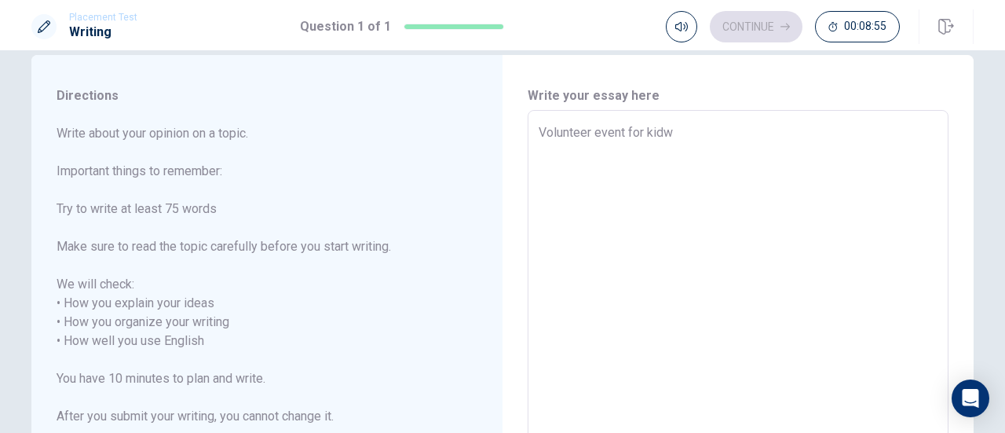
type textarea "Volunteer event for kid"
type textarea "x"
type textarea "Volunteer event for kids"
type textarea "x"
type textarea "Volunteer event for kids"
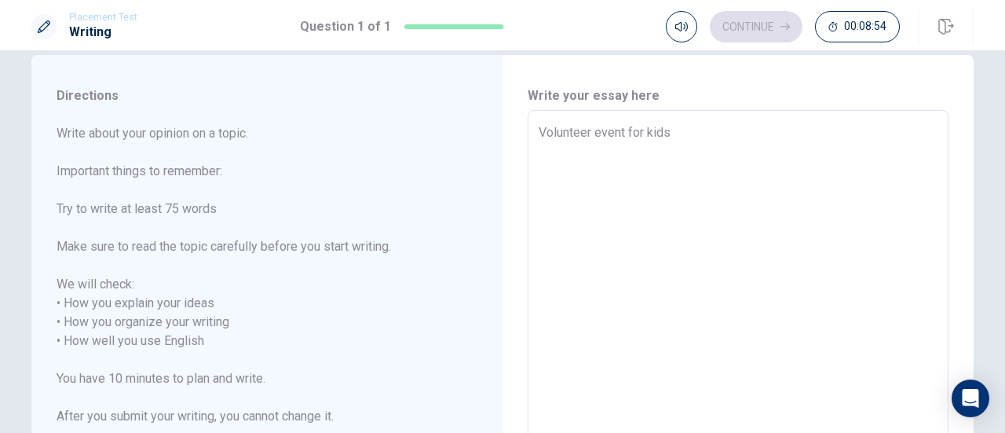
type textarea "x"
type textarea "Volunteer event for kids w"
type textarea "x"
type textarea "Volunteer event for kids wh"
type textarea "x"
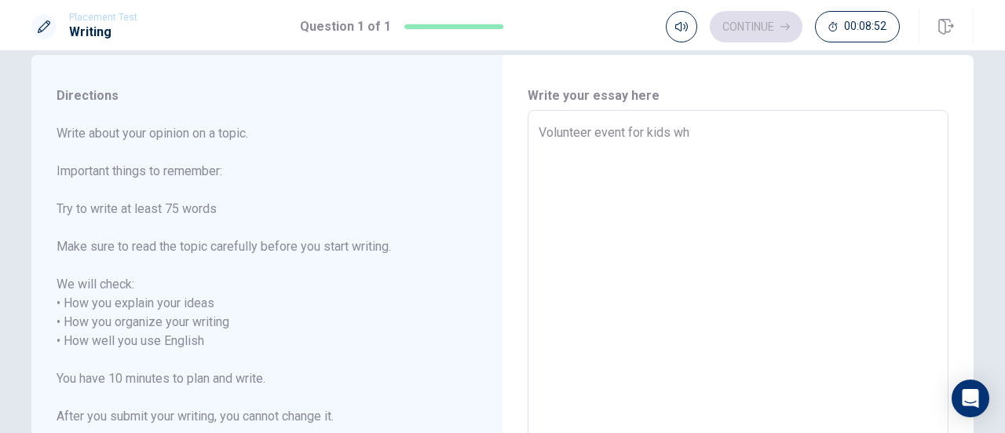
type textarea "Volunteer event for kids who"
type textarea "x"
type textarea "Volunteer event for kids who"
type textarea "x"
type textarea "Volunteer event for kids who d"
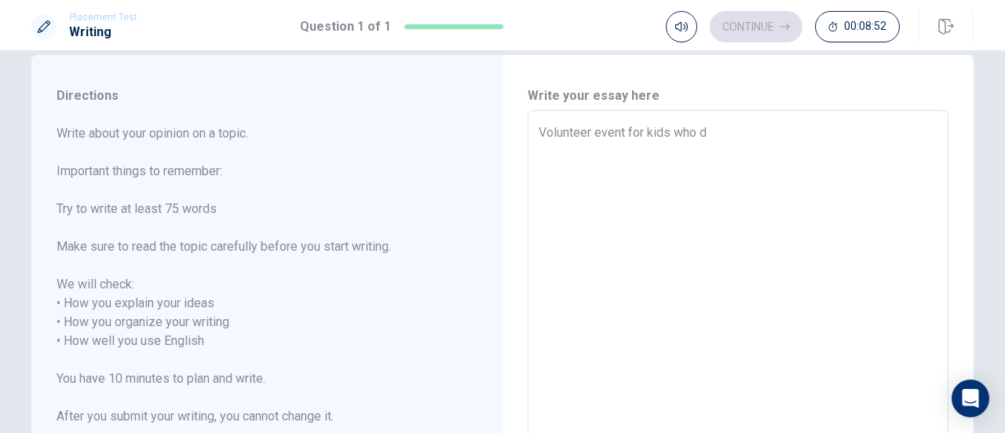
type textarea "x"
type textarea "Volunteer event for kids who do"
type textarea "x"
type textarea "Volunteer event for kids who don"
type textarea "x"
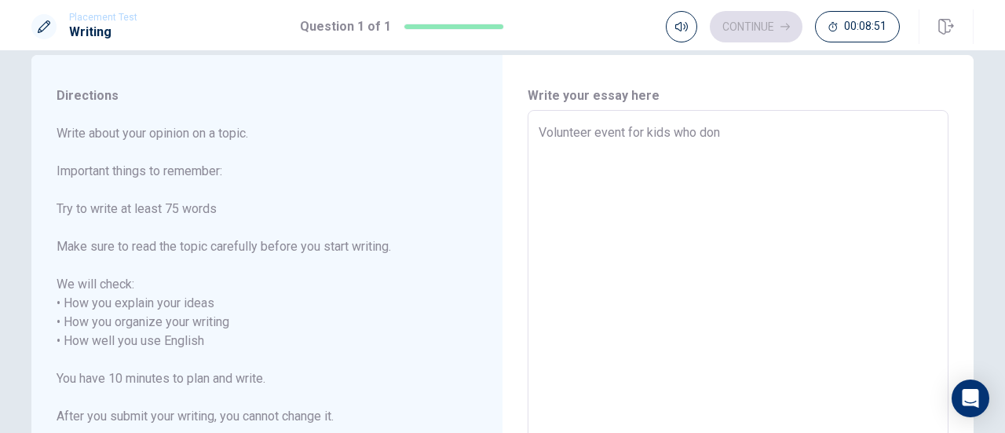
type textarea "Volunteer event for kids who don'"
type textarea "x"
type textarea "Volunteer event for kids who don't"
type textarea "x"
type textarea "Volunteer event for kids who don't"
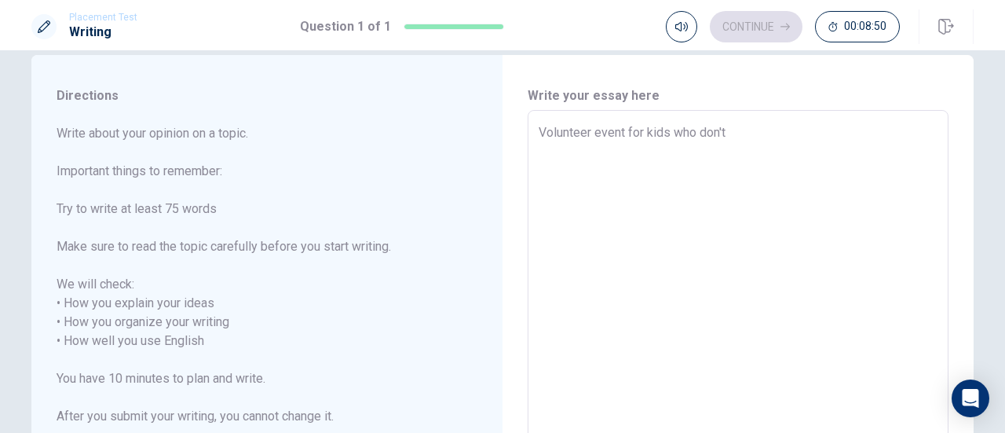
type textarea "x"
type textarea "Volunteer event for kids who don't e"
type textarea "x"
type textarea "Volunteer event for kids who don't ea"
type textarea "x"
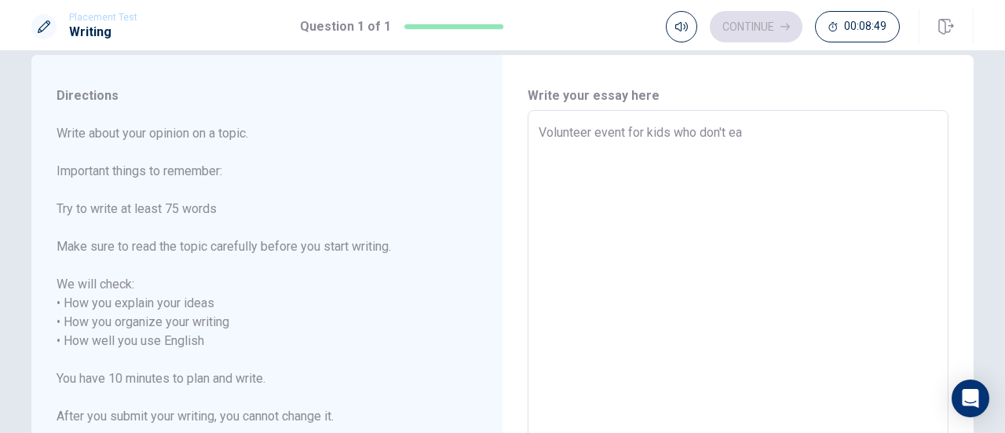
type textarea "Volunteer event for kids who don't eat"
type textarea "x"
type textarea "Volunteer event for kids who don't eat"
type textarea "x"
type textarea "Volunteer event for kids who don't eat e"
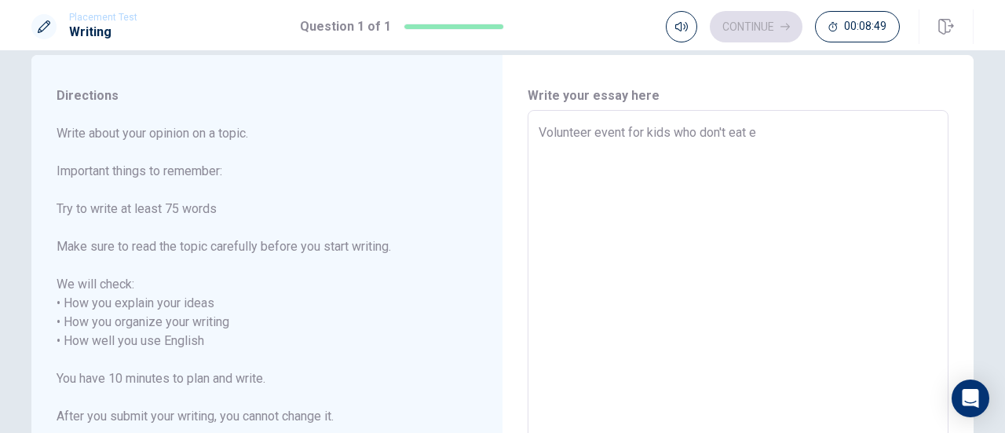
type textarea "x"
type textarea "Volunteer event for kids who don't eat en"
type textarea "x"
type textarea "Volunteer event for kids who don't eat eno"
type textarea "x"
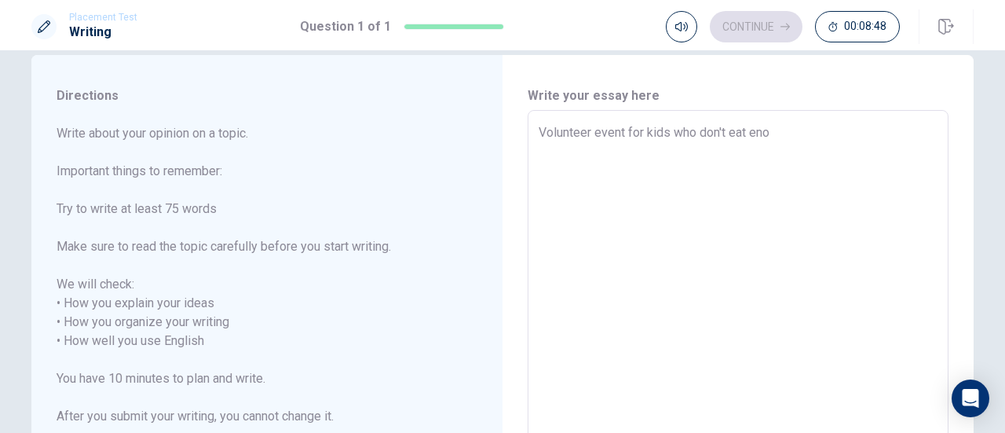
type textarea "Volunteer event for kids who don't eat enou"
type textarea "x"
type textarea "Volunteer event for kids who don't eat enoug"
type textarea "x"
type textarea "Volunteer event for kids who don't eat enough"
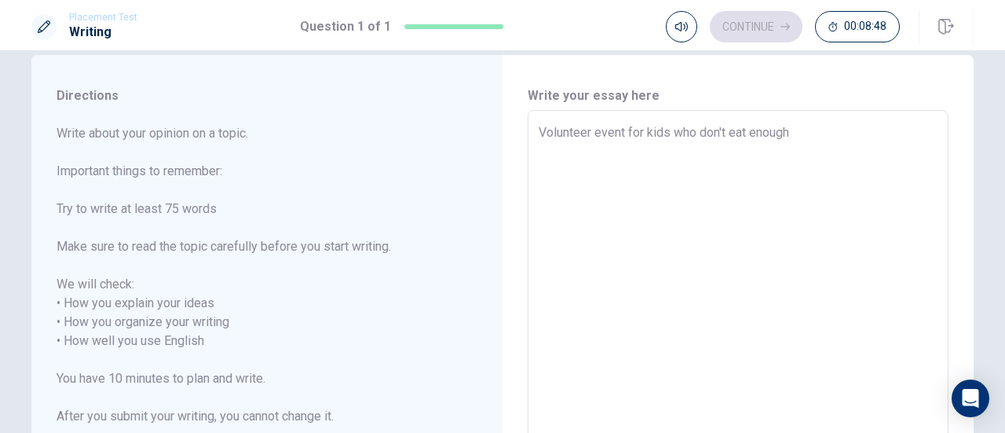
type textarea "x"
type textarea "Volunteer event for kids who don't eat enough"
type textarea "x"
type textarea "Volunteer event for kids who don't eat enough f"
type textarea "x"
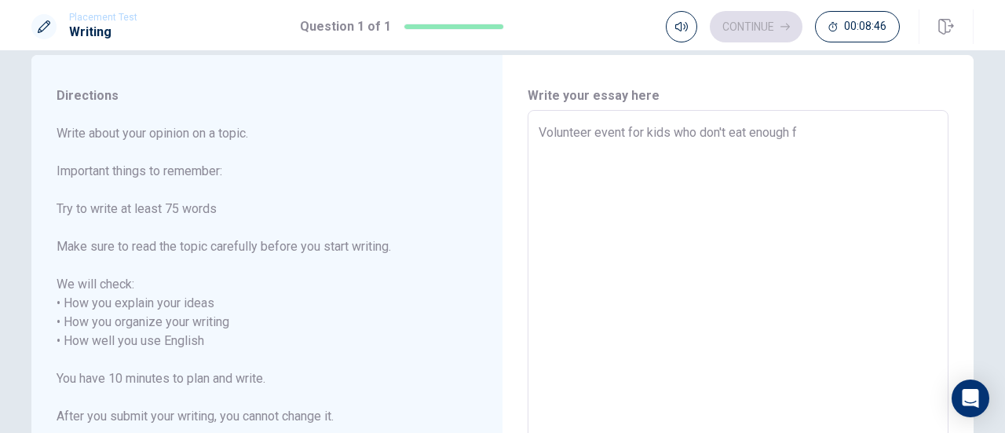
type textarea "Volunteer event for kids who don't eat enough fo"
type textarea "x"
type textarea "Volunteer event for kids who don't eat enough foo"
type textarea "x"
type textarea "Volunteer event for kids who don't eat enough food"
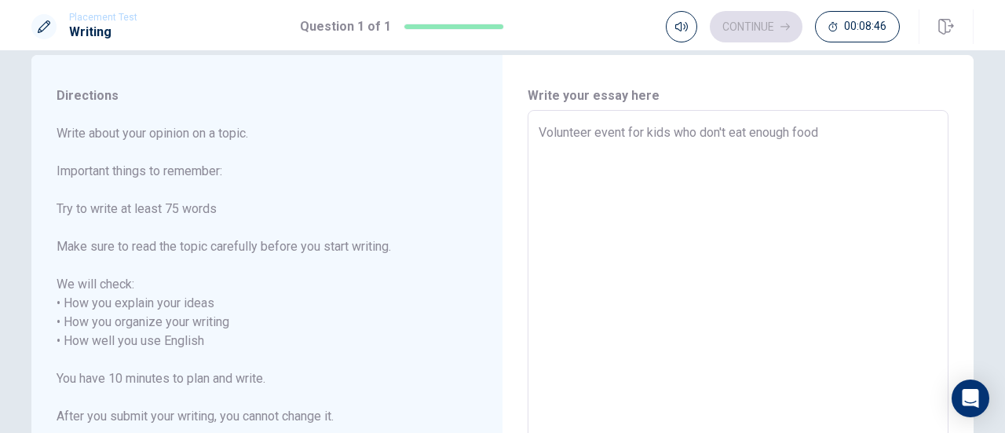
type textarea "x"
type textarea "Volunteer event for kids who don't eat enough foods"
type textarea "x"
type textarea "Volunteer event for kids who don't eat enough foods"
type textarea "x"
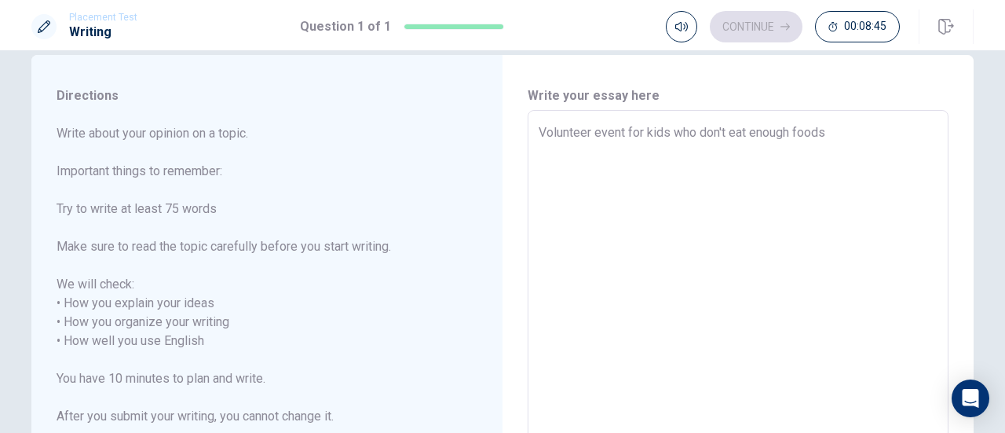
type textarea "Volunteer event for kids who don't eat enough foods a"
type textarea "x"
type textarea "Volunteer event for kids who don't eat enough foods at"
type textarea "x"
type textarea "Volunteer event for kids who don't eat enough foods at"
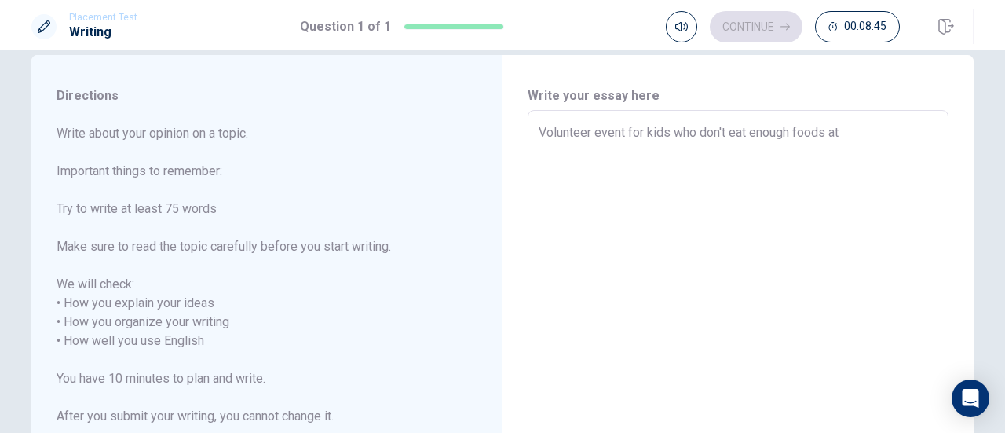
type textarea "x"
type textarea "Volunteer event for kids who don't eat enough foods at o"
type textarea "x"
type textarea "Volunteer event for kids who don't eat enough foods at [GEOGRAPHIC_DATA]"
type textarea "x"
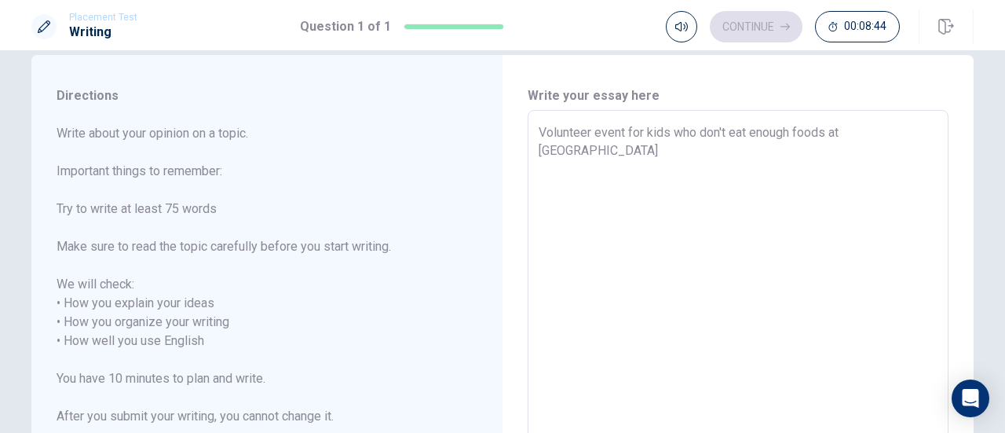
type textarea "Volunteer event for kids who don't eat enough foods at o"
type textarea "x"
type textarea "Volunteer event for kids who don't eat enough foods at"
type textarea "x"
type textarea "Volunteer event for kids who don't eat enough foods at h"
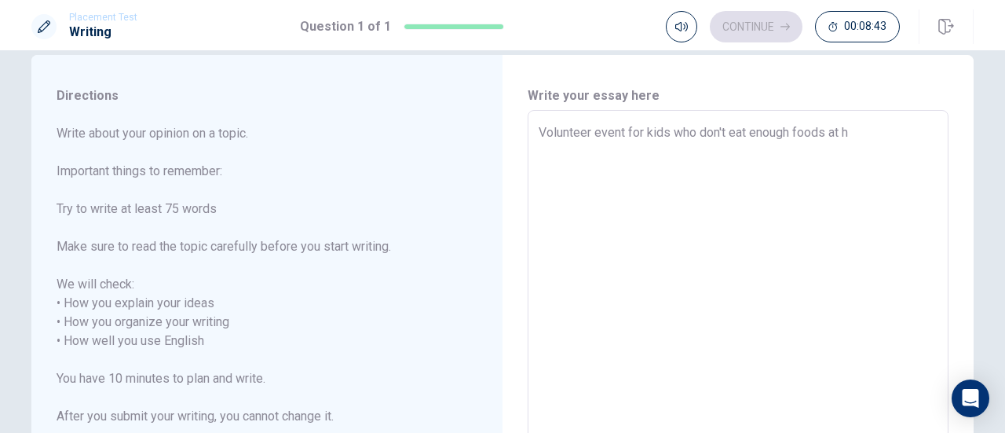
type textarea "x"
type textarea "Volunteer event for kids who don't eat enough foods at ho"
type textarea "x"
type textarea "Volunteer event for kids who don't eat enough foods at hom"
type textarea "x"
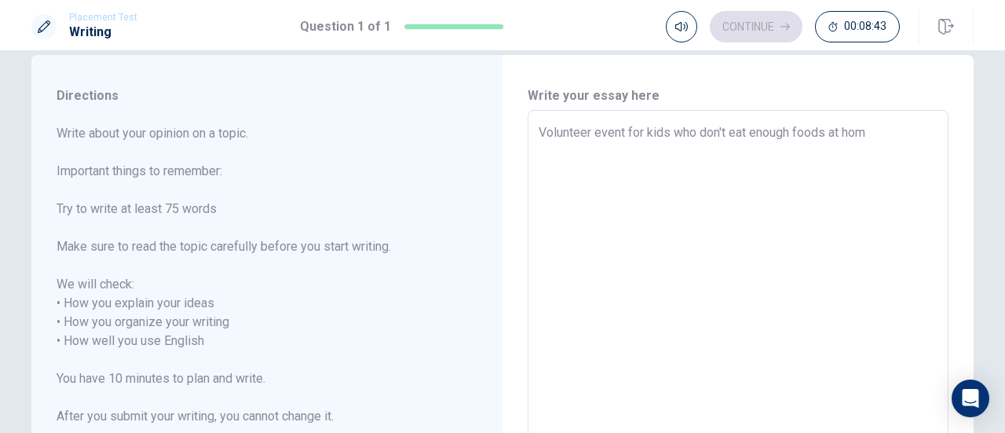
type textarea "Volunteer event for kids who don't eat enough foods at home"
type textarea "x"
type textarea "Volunteer event for kids who don't eat enough foods at home"
type textarea "x"
type textarea "Volunteer event for kids who don't eat enough foods at home i"
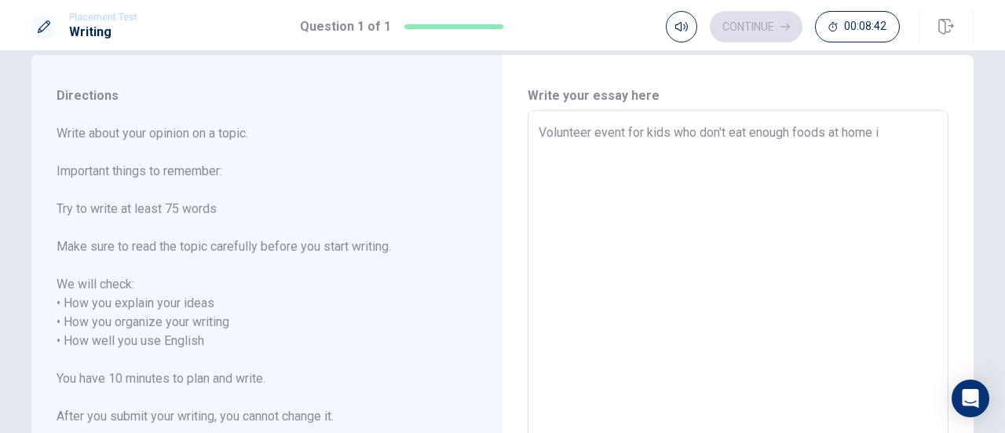
type textarea "x"
type textarea "Volunteer event for kids who don't eat enough foods at home is"
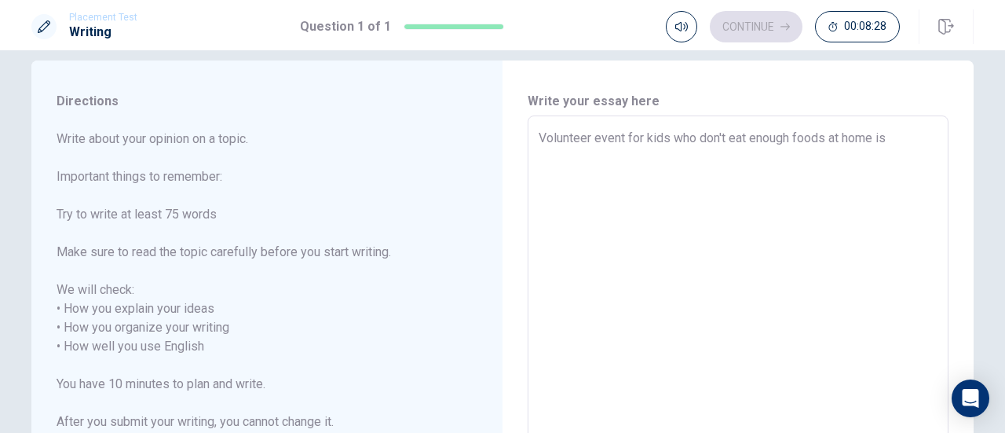
scroll to position [0, 0]
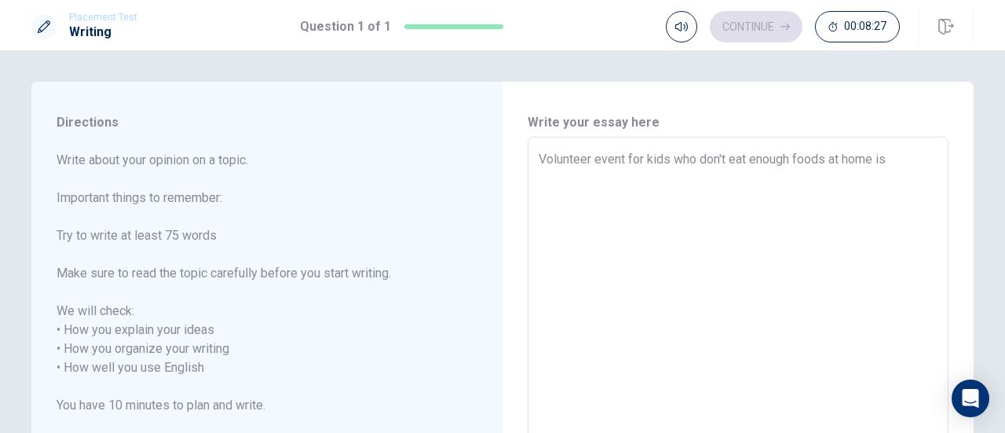
type textarea "x"
type textarea "Volunteer event for kids who don't eat enough foods at home i"
click at [620, 159] on textarea "Volunteer event for kids who don't eat enough foods at home impacted me." at bounding box center [738, 368] width 399 height 436
click at [542, 160] on textarea "Volunteer events for kids who don't eat enough foods at home impacted me." at bounding box center [738, 368] width 399 height 436
click at [628, 156] on textarea "Volunteer events for kids who don't eat enough foods at home impacted me." at bounding box center [738, 368] width 399 height 436
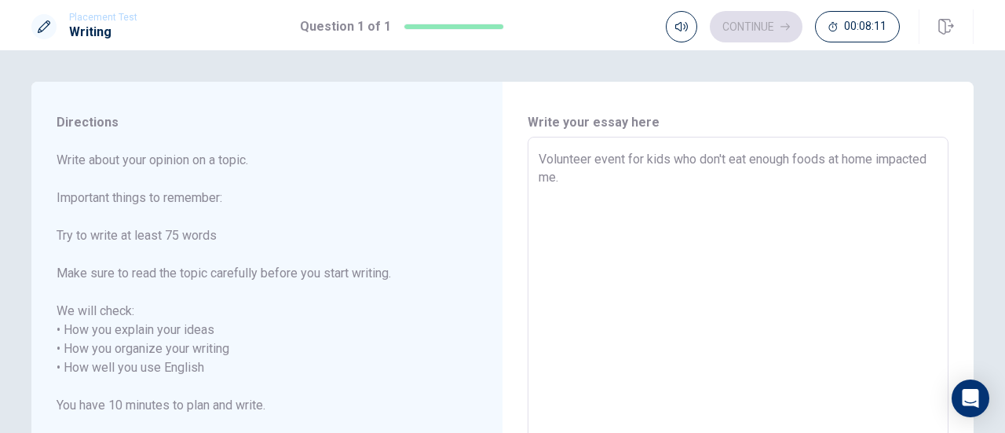
click at [539, 158] on textarea "Volunteer event for kids who don't eat enough foods at home impacted me." at bounding box center [738, 368] width 399 height 436
click at [639, 170] on textarea "The Volunteer event for kids who don't eat enough foods at home impacted me." at bounding box center [738, 368] width 399 height 436
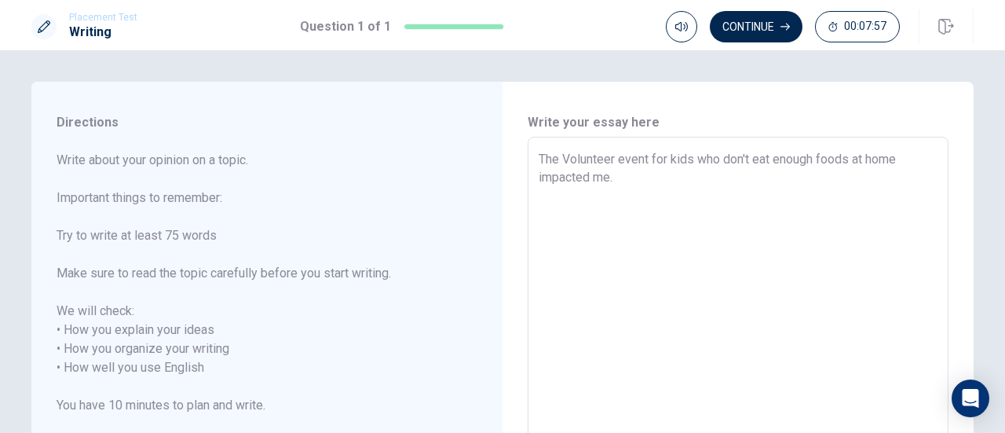
click at [619, 185] on textarea "The Volunteer event for kids who don't eat enough foods at home impacted me." at bounding box center [738, 368] width 399 height 436
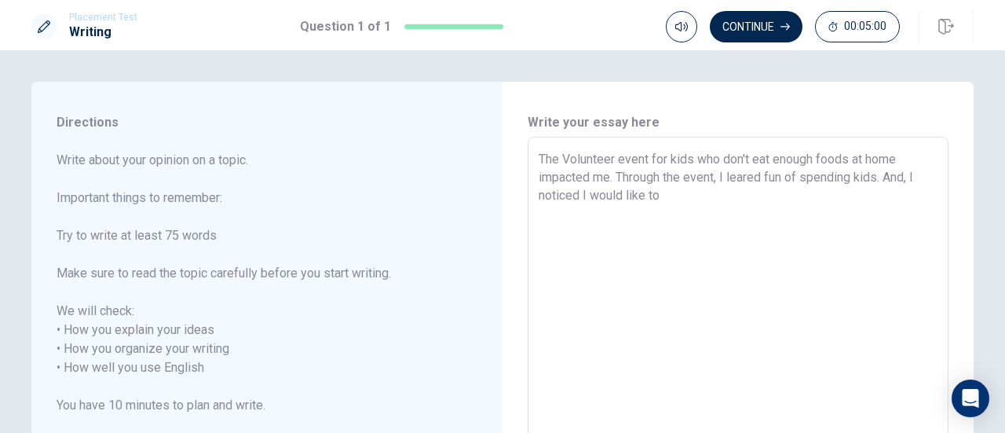
click at [613, 175] on textarea "The Volunteer event for kids who don't eat enough foods at home impacted me. Th…" at bounding box center [738, 368] width 399 height 436
click at [773, 196] on textarea "The Volunteer event for kids who don't eat enough foods at home impacted me. I …" at bounding box center [738, 368] width 399 height 436
click at [614, 209] on textarea "The Volunteer event for kids who don't eat enough foods at home impacted me. I …" at bounding box center [738, 368] width 399 height 436
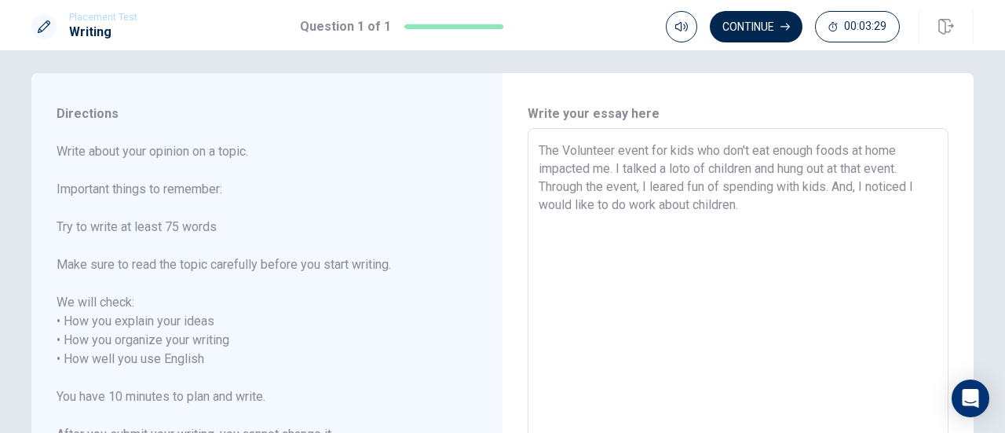
scroll to position [7, 0]
click at [911, 173] on textarea "The Volunteer event for kids who don't eat enough foods at home impacted me. I …" at bounding box center [738, 361] width 399 height 436
click at [769, 213] on textarea "The Volunteer event for kids who don't eat enough foods at home impacted me. I …" at bounding box center [738, 361] width 399 height 436
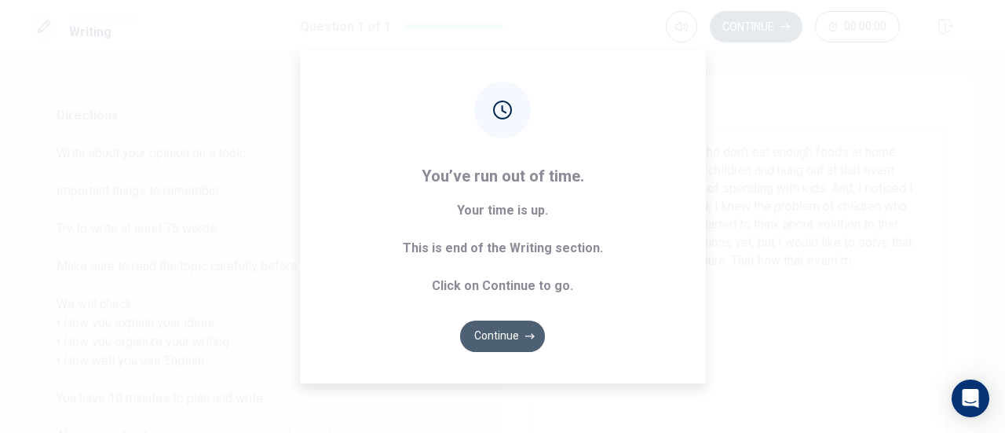
click at [496, 335] on button "Continue" at bounding box center [502, 335] width 85 height 31
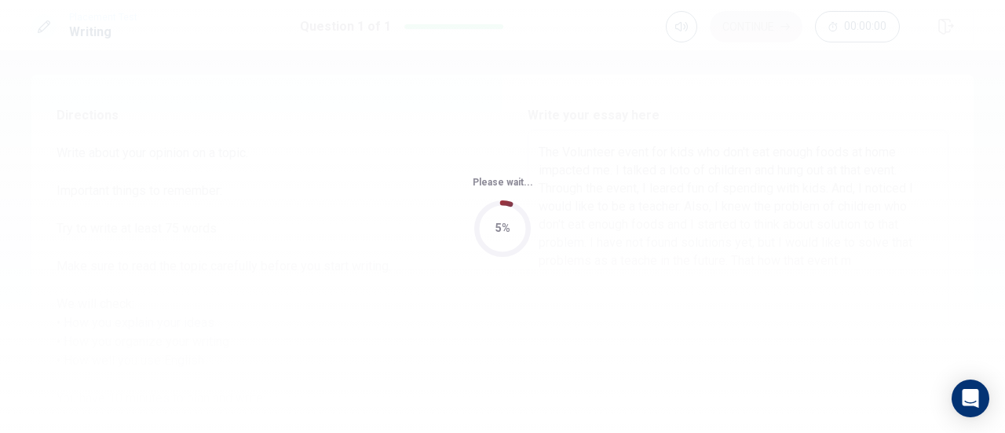
scroll to position [0, 0]
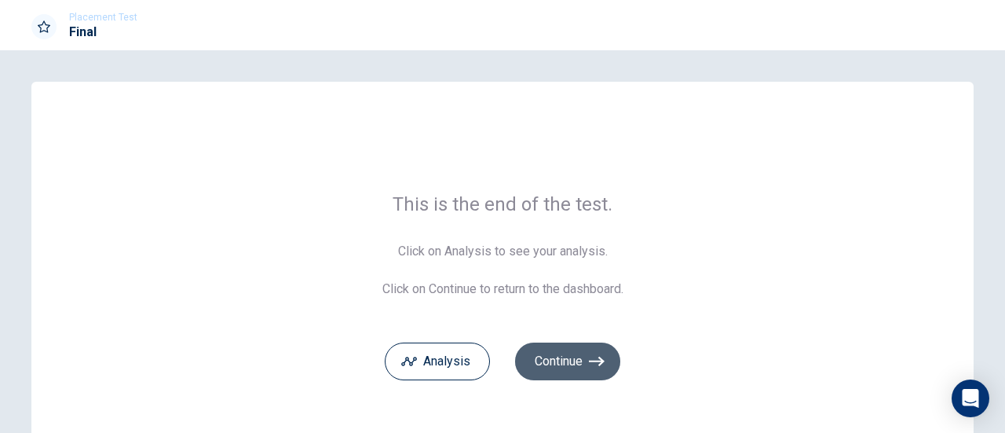
click at [565, 365] on button "Continue" at bounding box center [567, 361] width 105 height 38
